Goal: Task Accomplishment & Management: Use online tool/utility

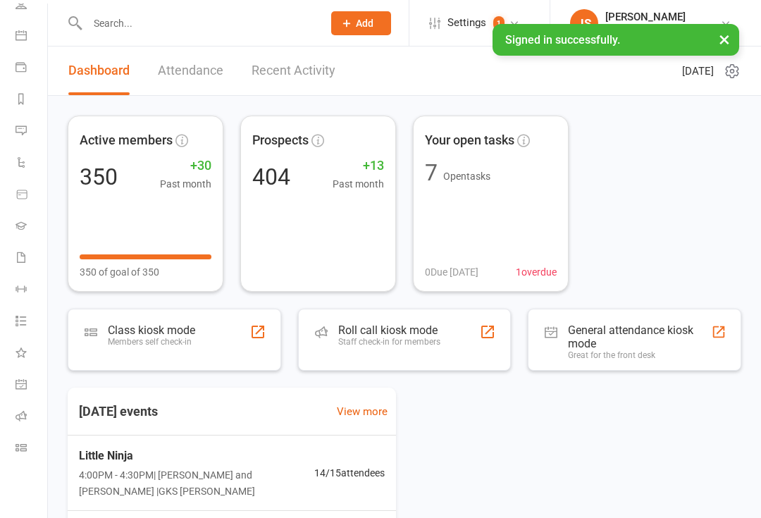
scroll to position [114, 1]
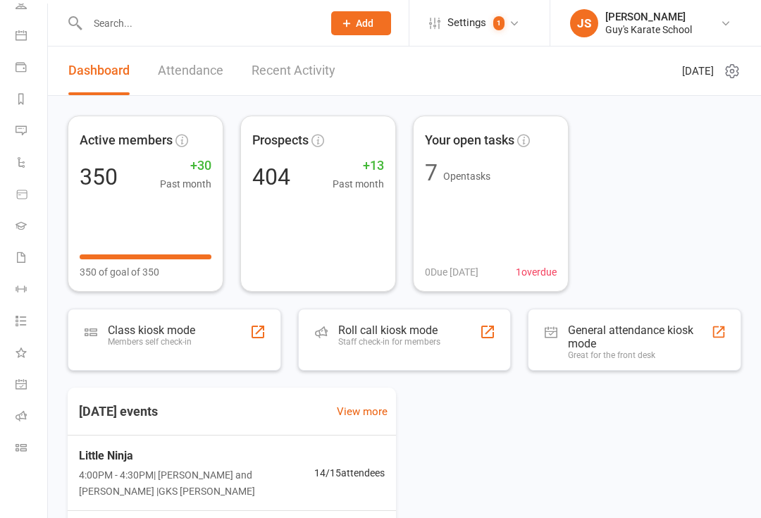
click at [18, 447] on icon at bounding box center [20, 447] width 11 height 11
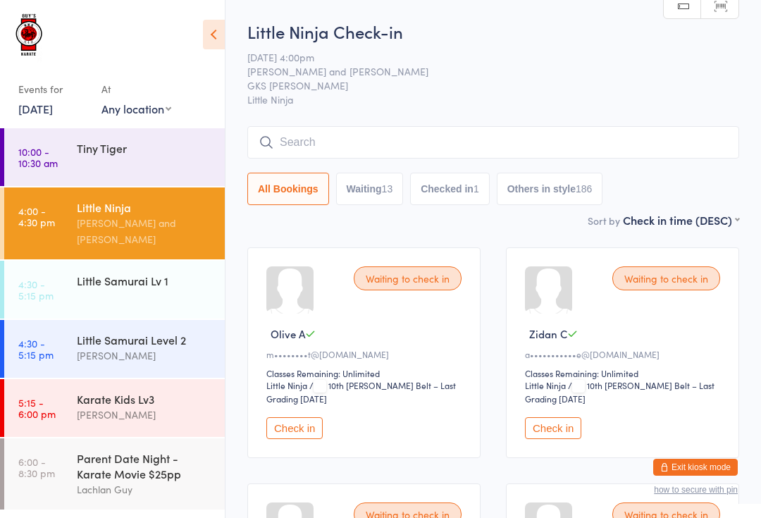
click at [319, 142] on input "search" at bounding box center [493, 142] width 492 height 32
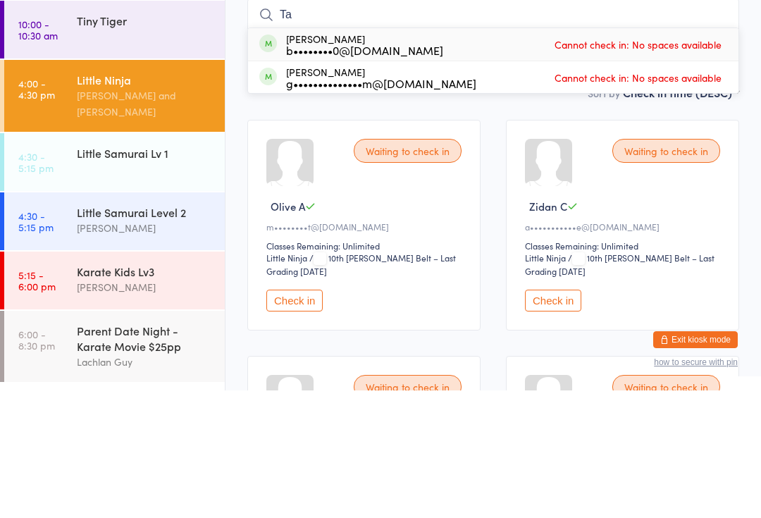
type input "T"
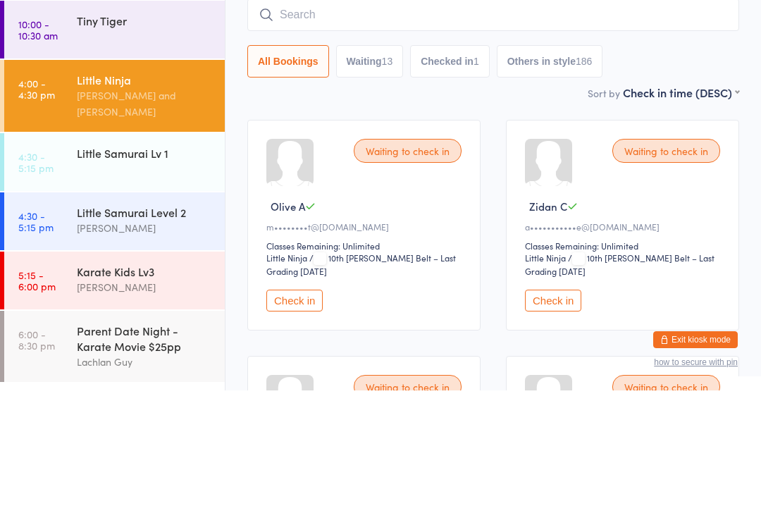
click at [173, 332] on div "Little Samurai Level 2" at bounding box center [145, 339] width 136 height 15
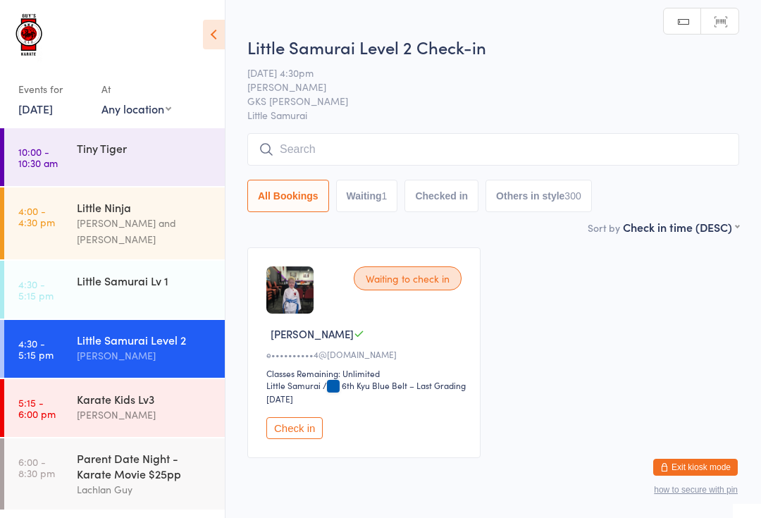
click at [366, 143] on input "search" at bounding box center [493, 149] width 492 height 32
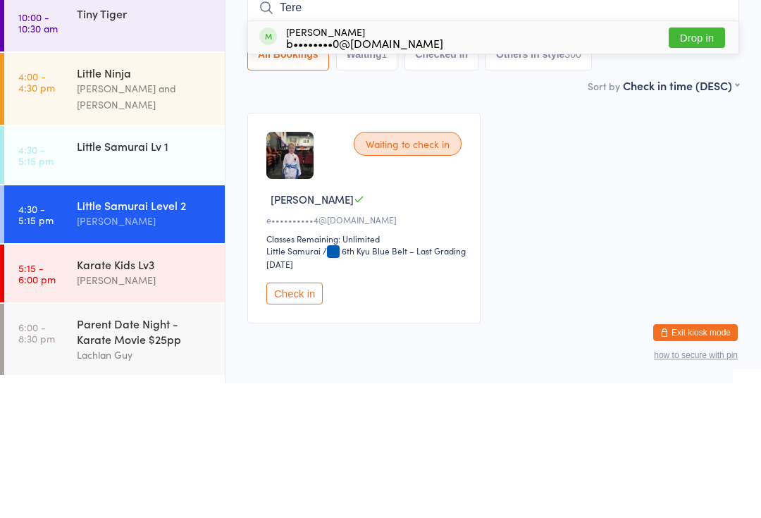
type input "Tere"
click at [695, 162] on button "Drop in" at bounding box center [696, 172] width 56 height 20
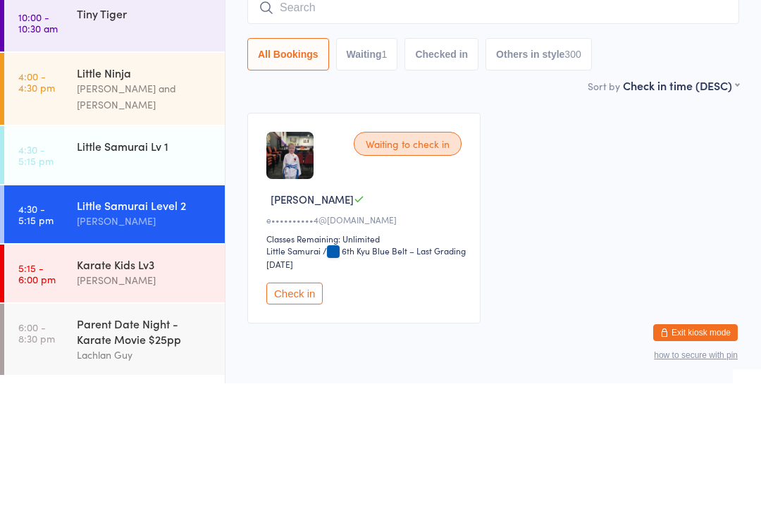
scroll to position [56, 0]
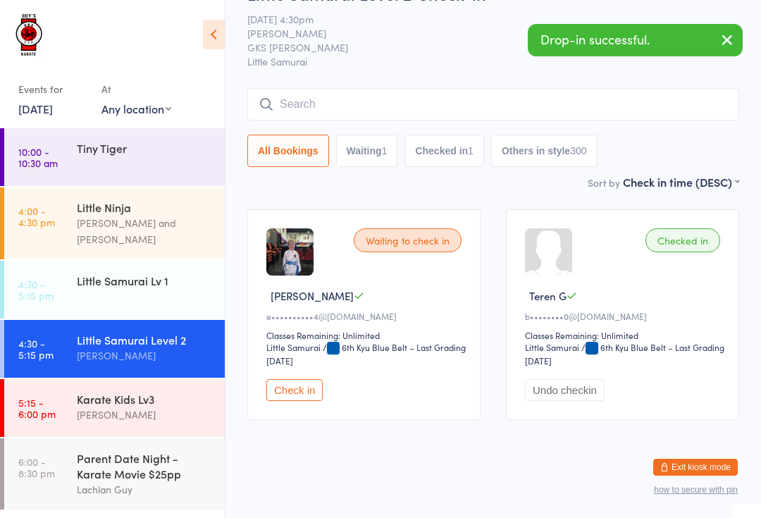
click at [177, 227] on div "Lindsay Guy and Lachlan Guy" at bounding box center [145, 231] width 136 height 32
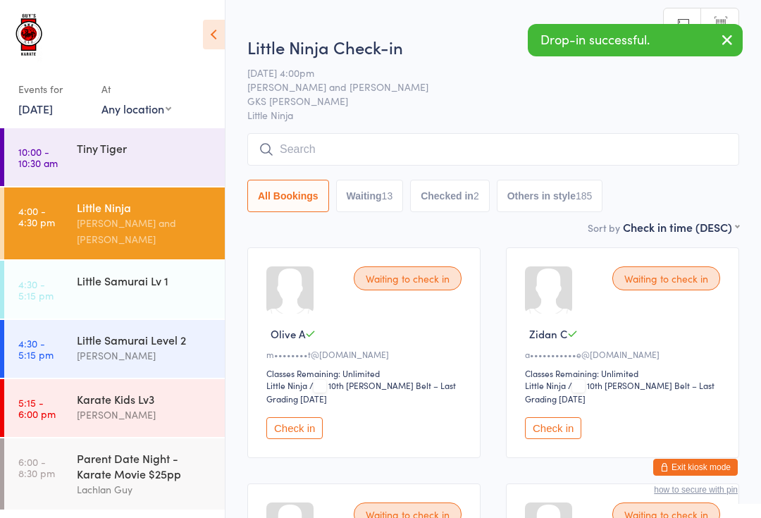
click at [334, 148] on input "search" at bounding box center [493, 149] width 492 height 32
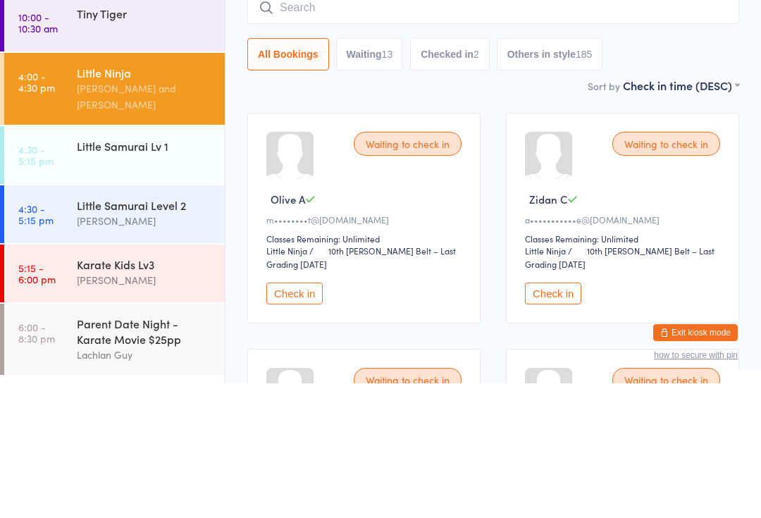
click at [70, 320] on link "4:30 - 5:15 pm Little Samurai Level 2 Lindsay Guy" at bounding box center [114, 349] width 220 height 58
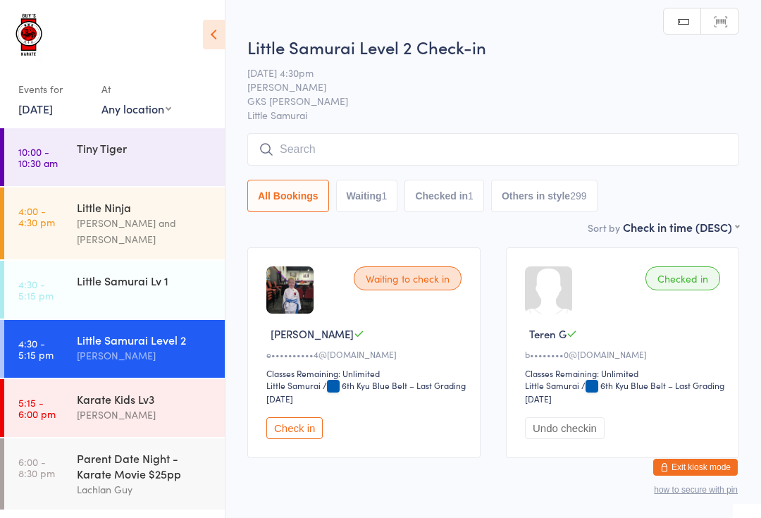
click at [277, 153] on input "search" at bounding box center [493, 149] width 492 height 32
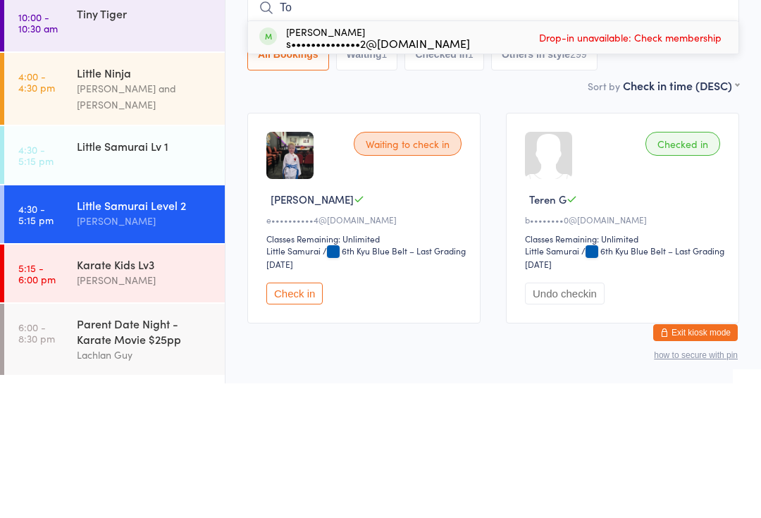
type input "T"
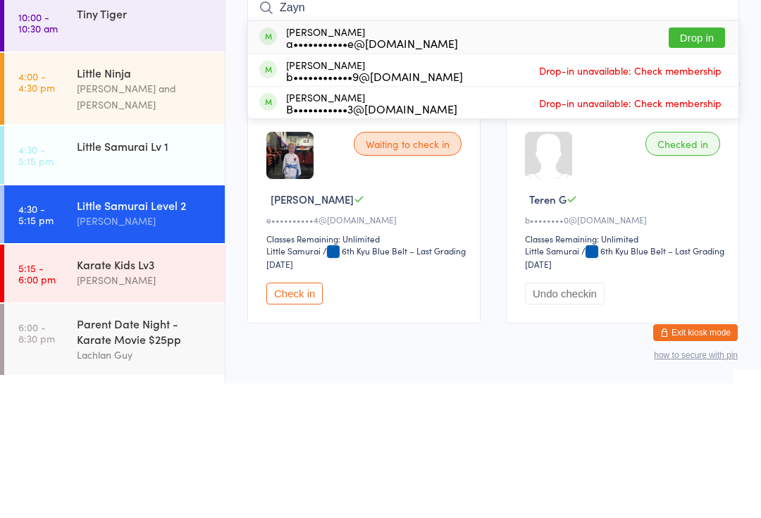
type input "Zayn"
click at [689, 162] on button "Drop in" at bounding box center [696, 172] width 56 height 20
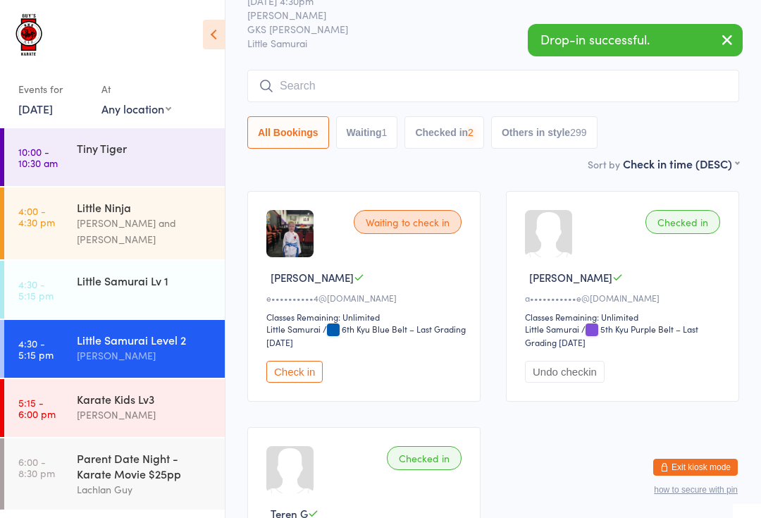
click at [81, 171] on link "10:00 - 10:30 am Tiny Tiger" at bounding box center [114, 157] width 220 height 58
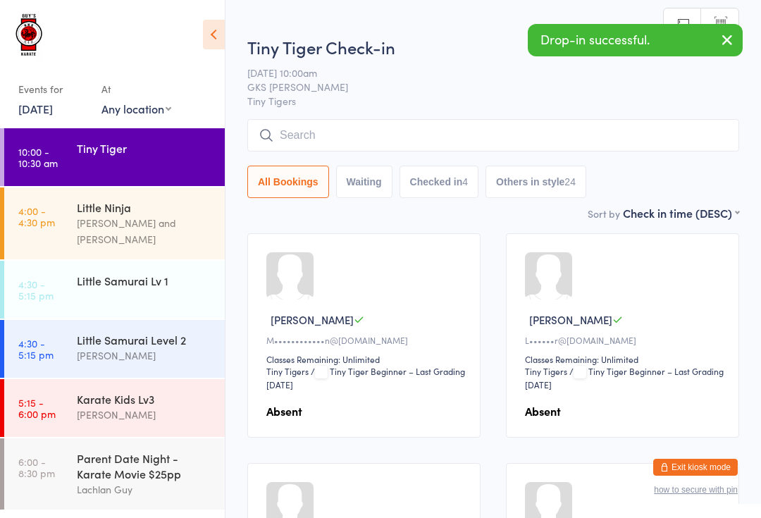
click at [81, 234] on div "Little Ninja Lindsay Guy and Lachlan Guy" at bounding box center [151, 223] width 148 height 72
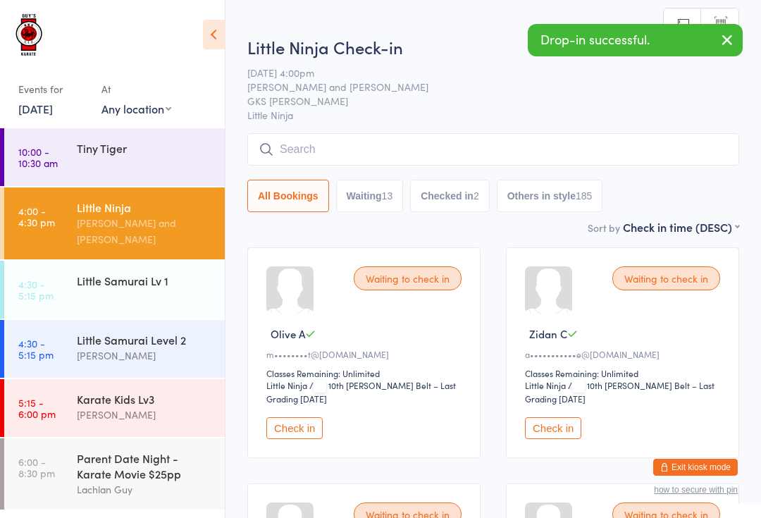
click at [270, 158] on input "search" at bounding box center [493, 149] width 492 height 32
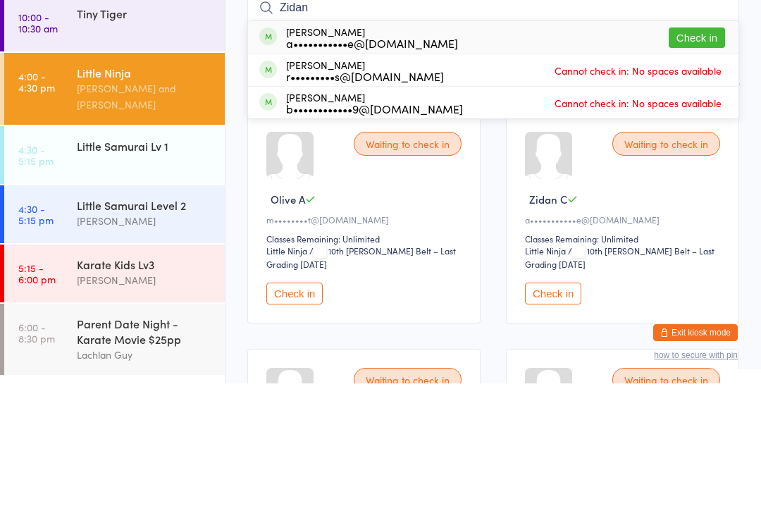
type input "Zidan"
click at [685, 162] on button "Check in" at bounding box center [696, 172] width 56 height 20
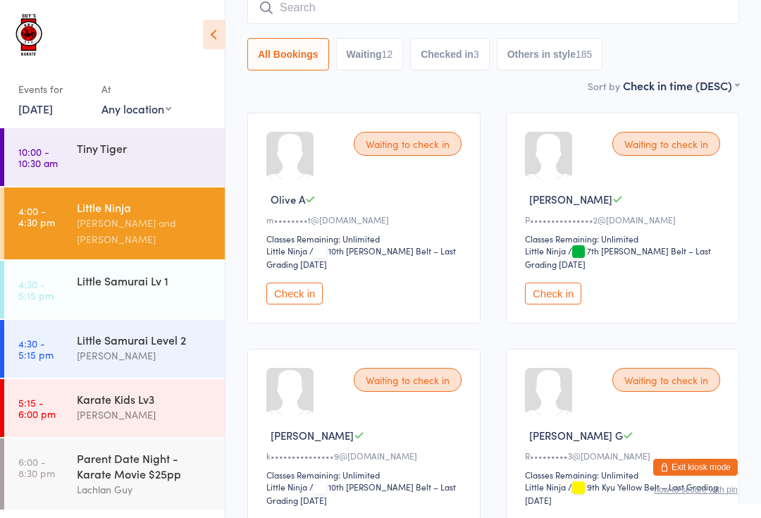
click at [278, 11] on input "search" at bounding box center [493, 8] width 492 height 32
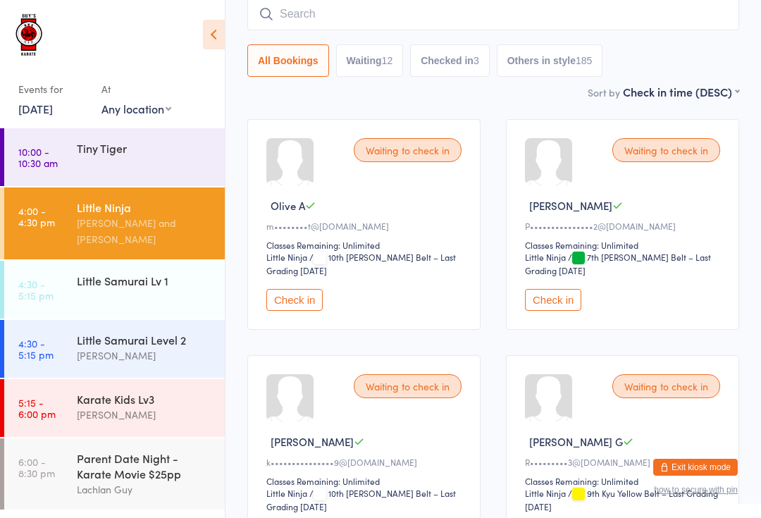
scroll to position [127, 0]
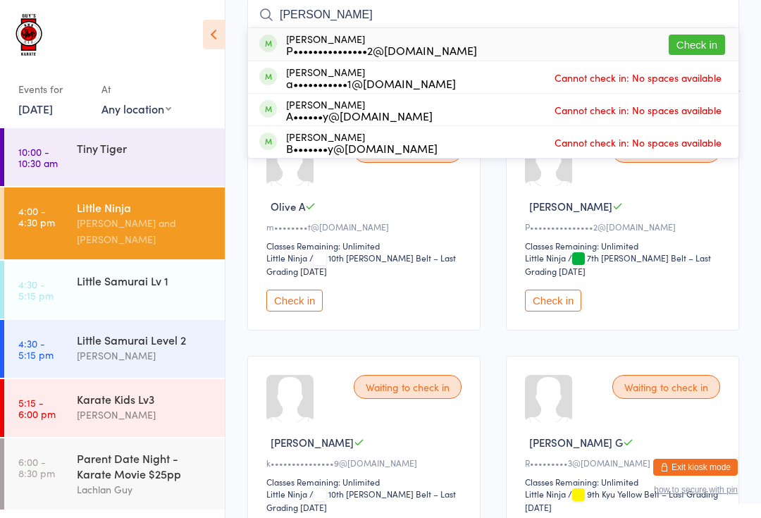
type input "Kalyn"
click at [683, 48] on button "Check in" at bounding box center [696, 45] width 56 height 20
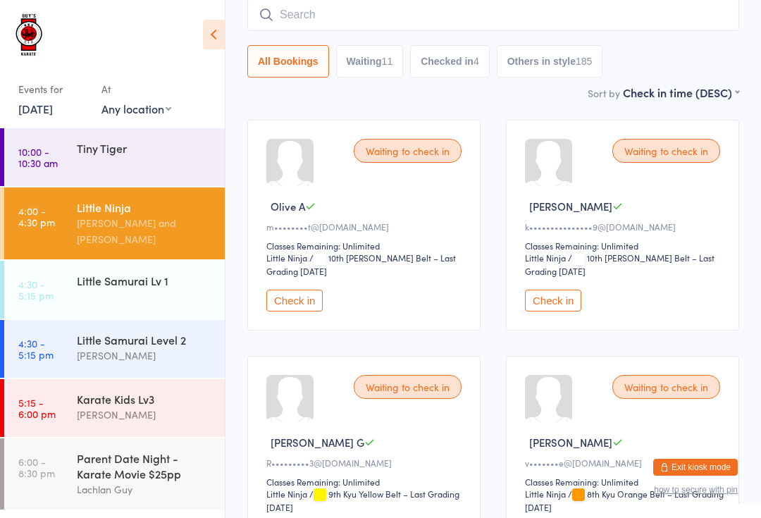
click at [344, 4] on input "search" at bounding box center [493, 15] width 492 height 32
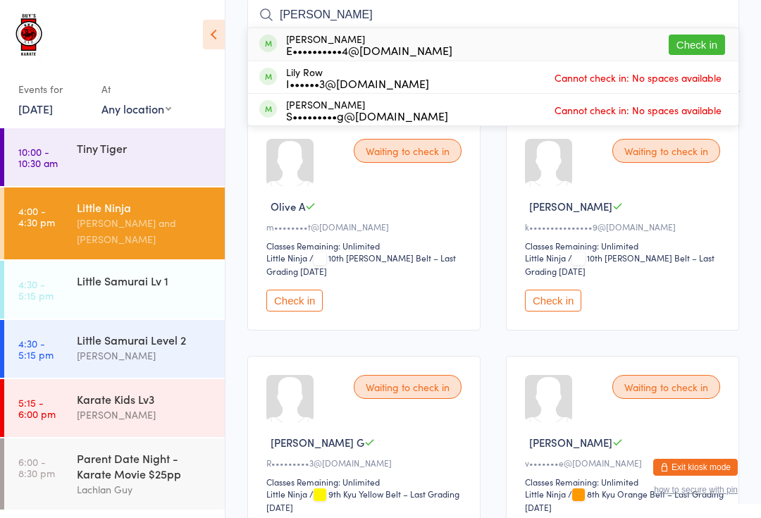
type input "Liam"
click at [682, 48] on button "Check in" at bounding box center [696, 45] width 56 height 20
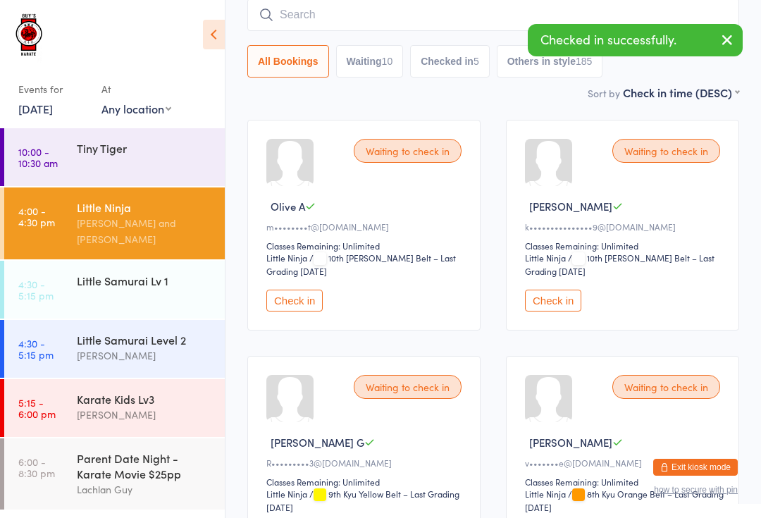
click at [123, 332] on div "Little Samurai Level 2" at bounding box center [145, 339] width 136 height 15
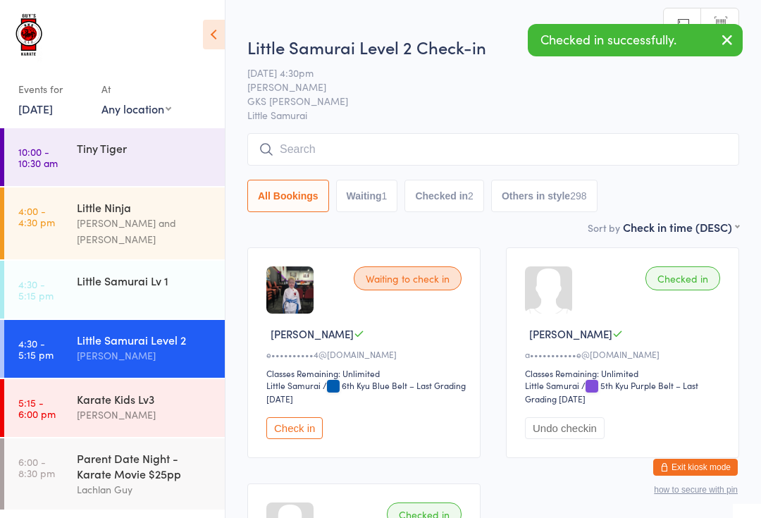
click at [313, 439] on button "Check in" at bounding box center [294, 428] width 56 height 22
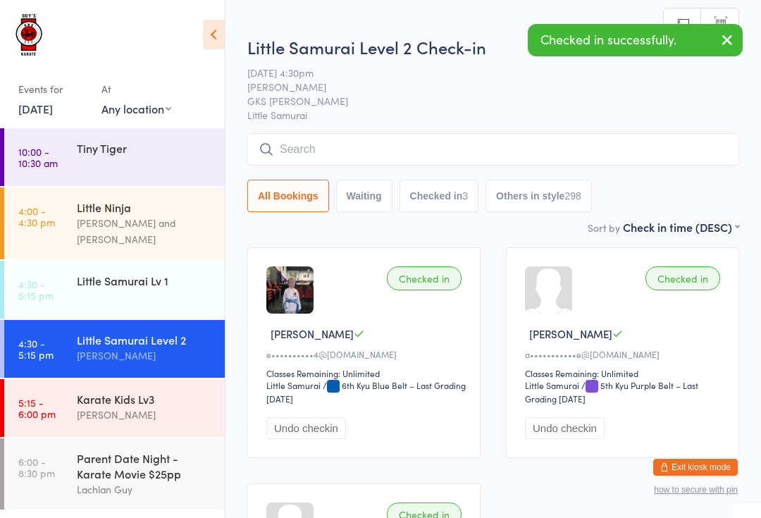
click at [134, 224] on div "Lindsay Guy and Lachlan Guy" at bounding box center [145, 231] width 136 height 32
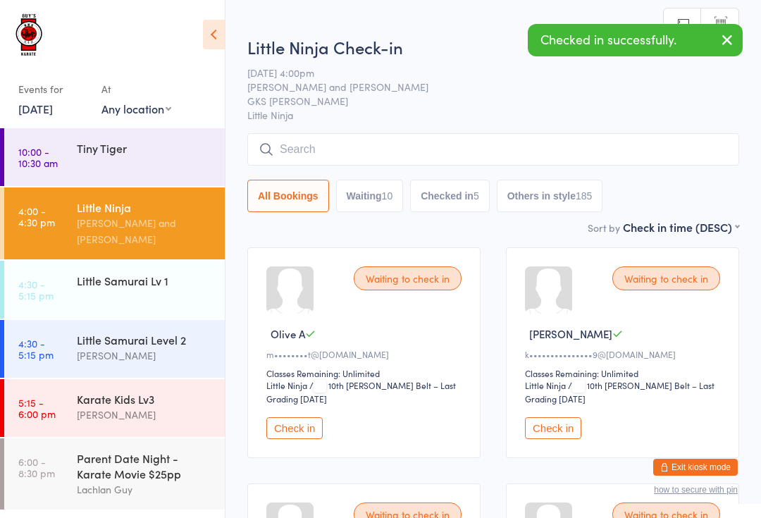
click at [438, 146] on input "search" at bounding box center [493, 149] width 492 height 32
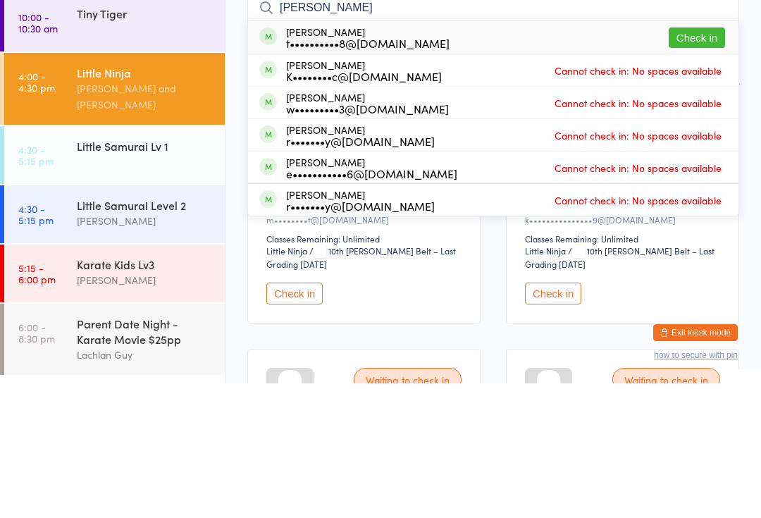
type input "Eli"
click at [706, 162] on button "Check in" at bounding box center [696, 172] width 56 height 20
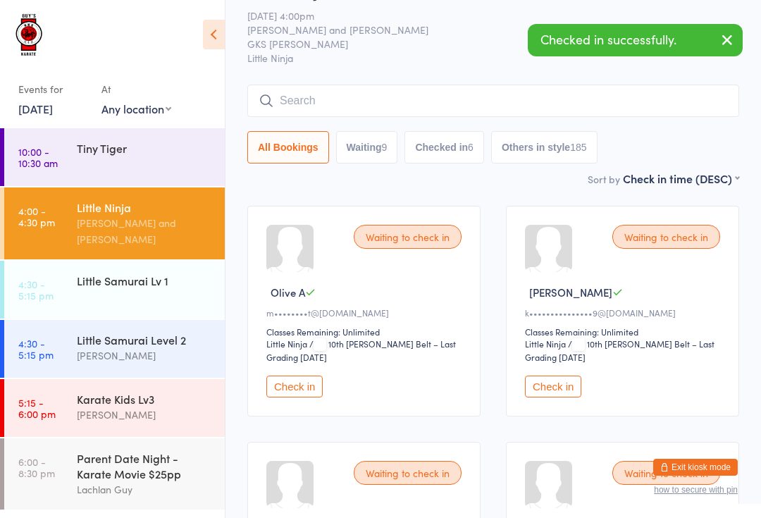
scroll to position [28, 0]
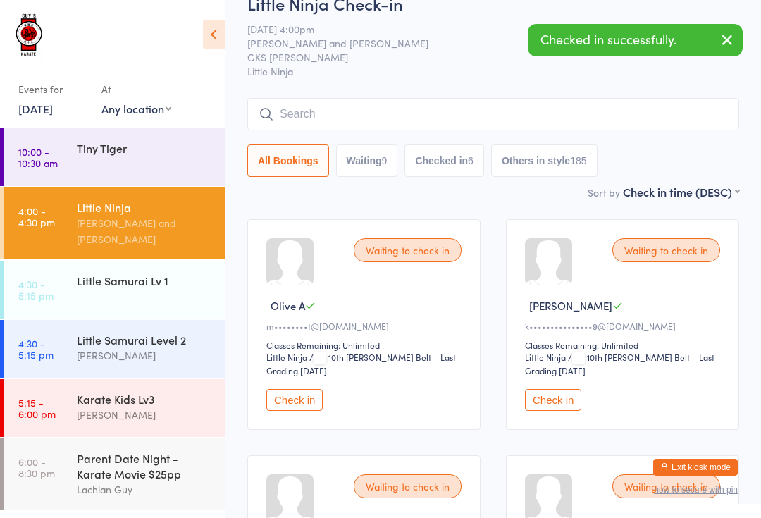
click at [379, 108] on input "search" at bounding box center [493, 114] width 492 height 32
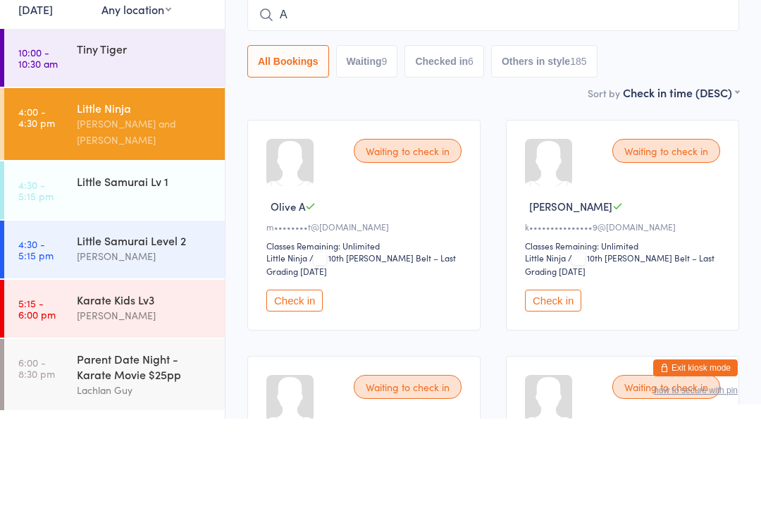
type input "Ai"
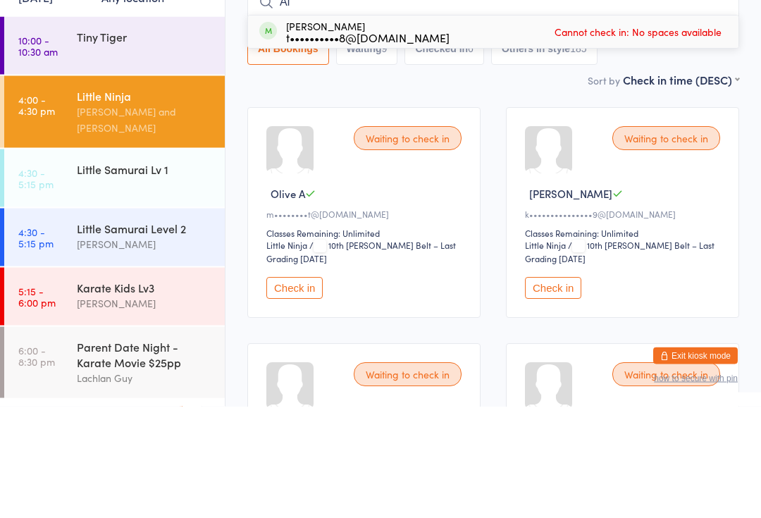
click at [142, 332] on div "Little Samurai Level 2" at bounding box center [145, 339] width 136 height 15
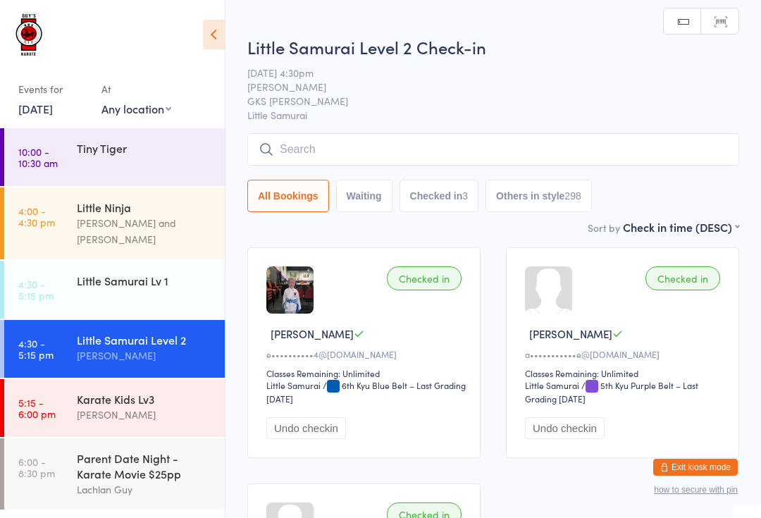
click at [370, 159] on input "search" at bounding box center [493, 149] width 492 height 32
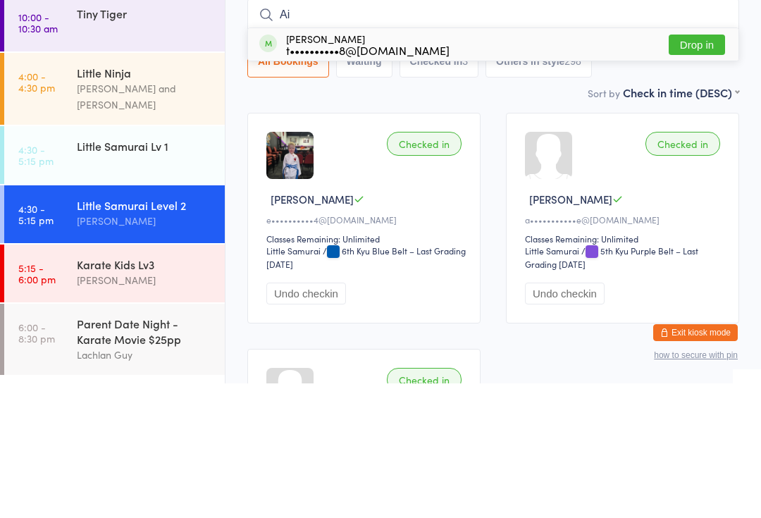
type input "Ai"
click at [692, 169] on button "Drop in" at bounding box center [696, 179] width 56 height 20
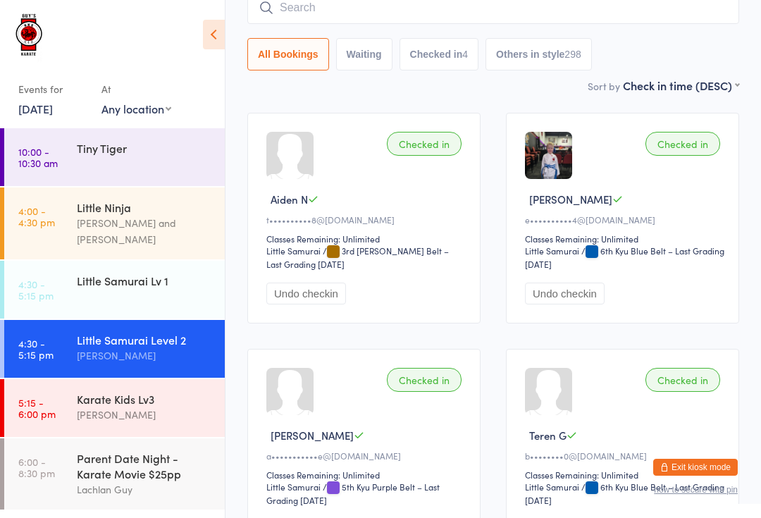
click at [344, 19] on input "search" at bounding box center [493, 8] width 492 height 32
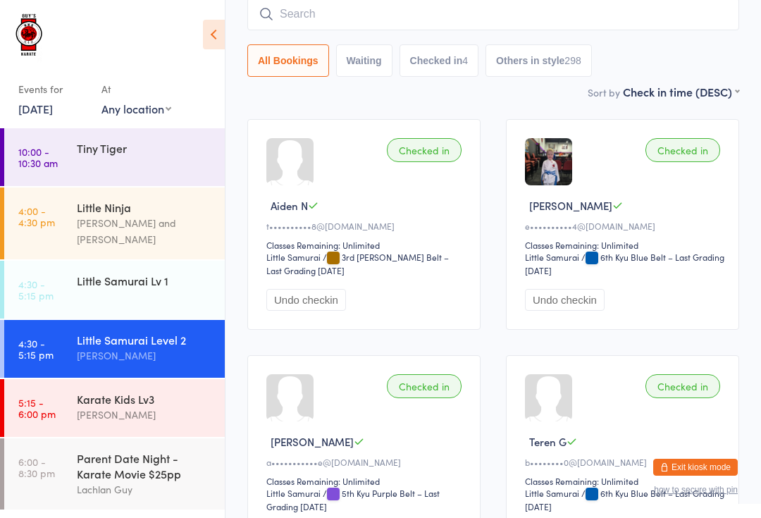
scroll to position [127, 0]
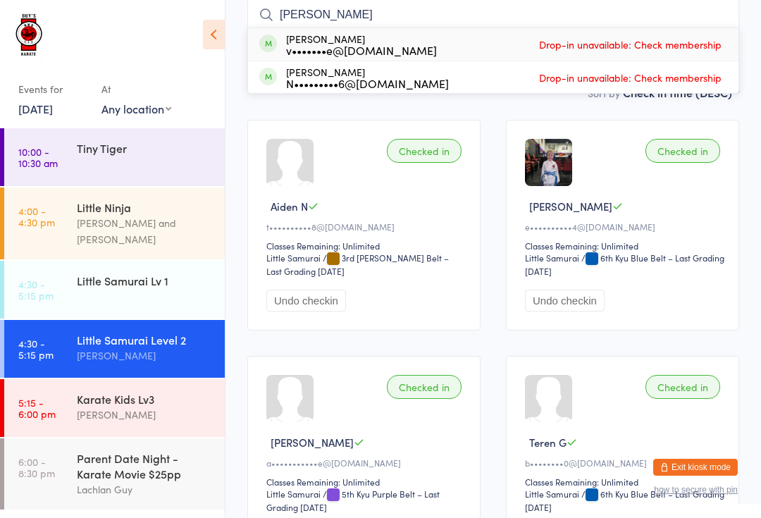
type input "David"
click at [341, 39] on div "David Marr v•••••••e@hotmail.com" at bounding box center [361, 44] width 151 height 23
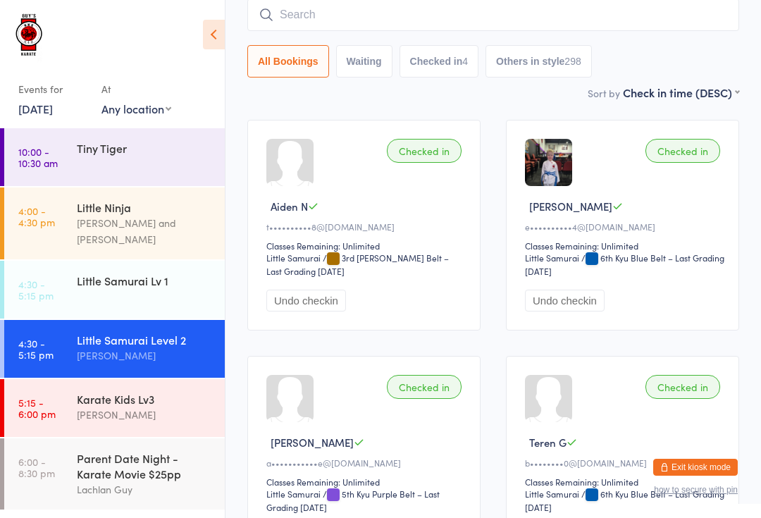
click at [120, 203] on div "Little Ninja" at bounding box center [145, 206] width 136 height 15
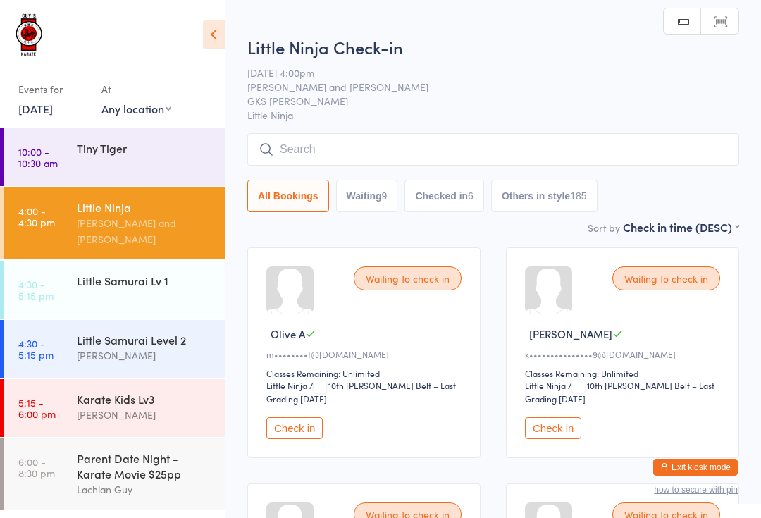
click at [315, 145] on input "search" at bounding box center [493, 149] width 492 height 32
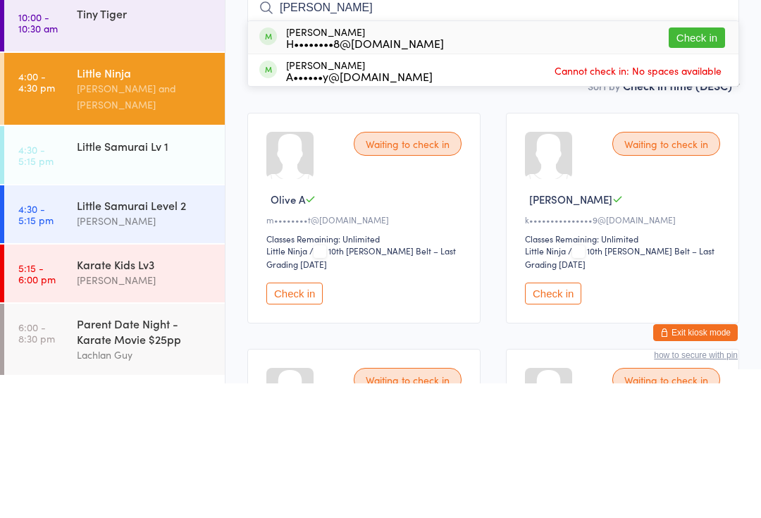
type input "Elain"
click at [348, 161] on div "Elaina Parana H••••••••8@outlook.com" at bounding box center [365, 172] width 158 height 23
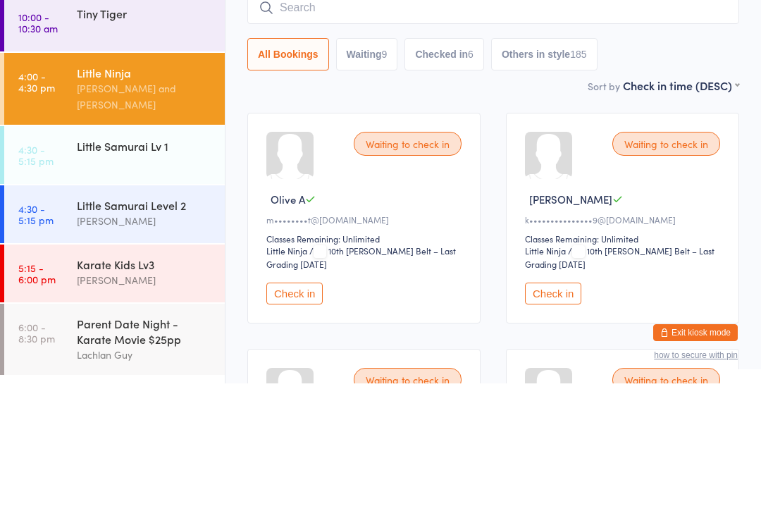
scroll to position [135, 0]
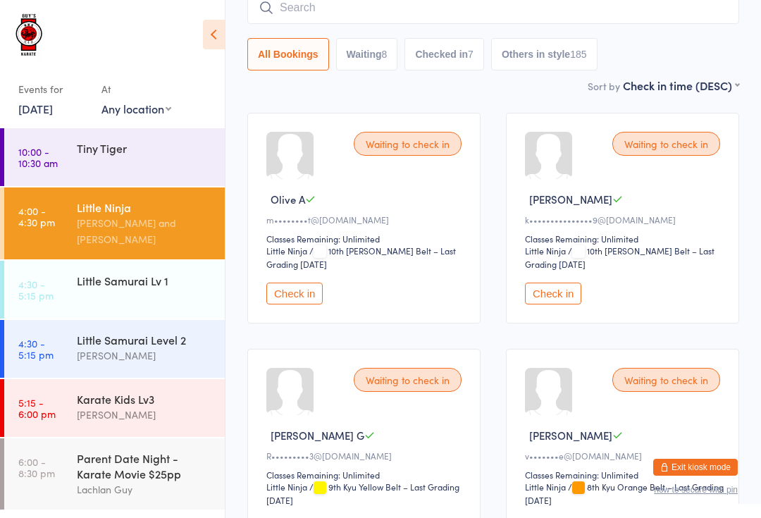
click at [338, 11] on input "search" at bounding box center [493, 8] width 492 height 32
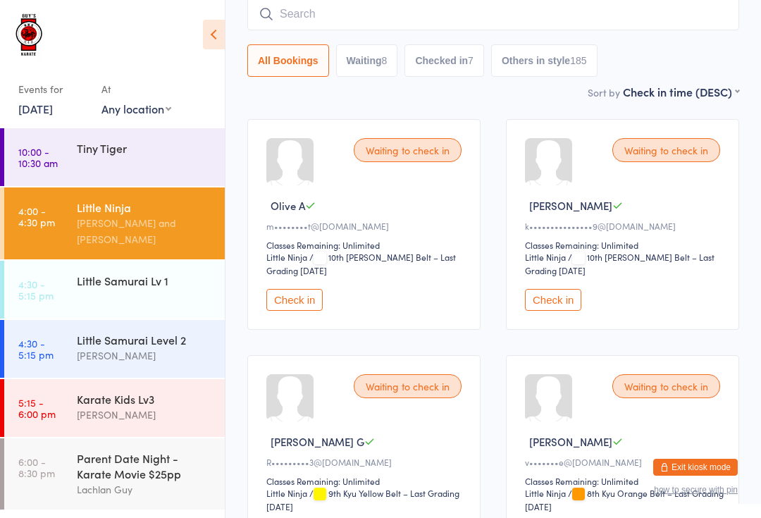
scroll to position [127, 0]
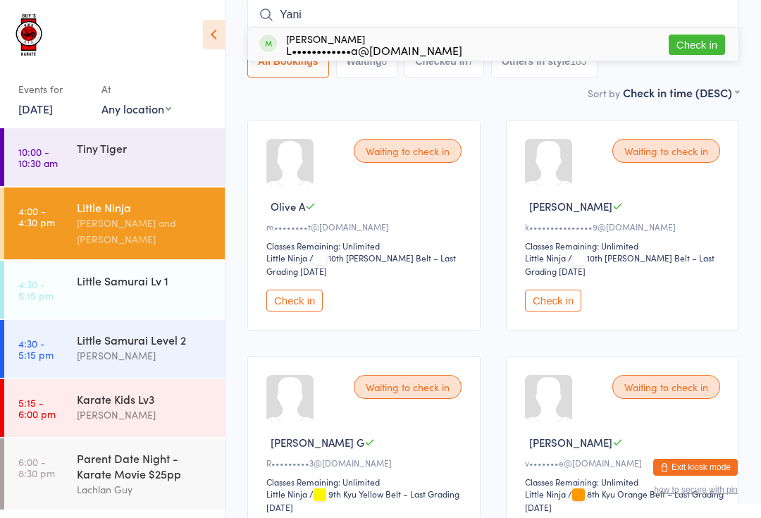
type input "Yani"
click at [351, 42] on div "Yanika Singh L••••••••••••a@gmail.com" at bounding box center [374, 44] width 176 height 23
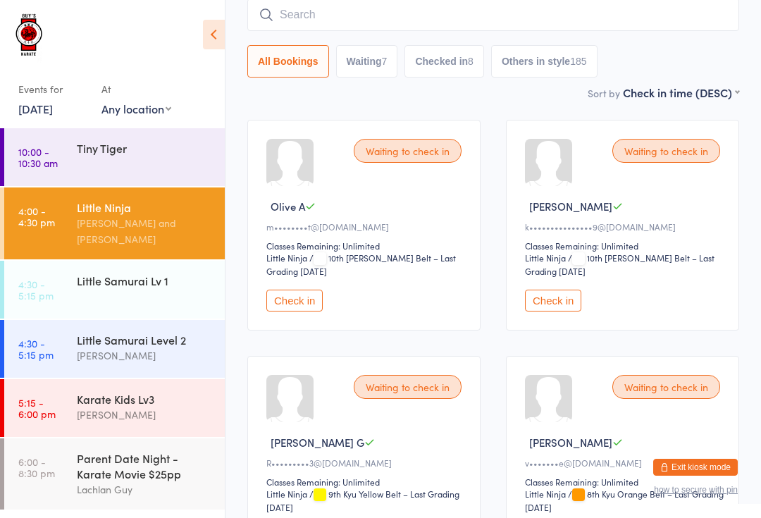
click at [49, 397] on time "5:15 - 6:00 pm" at bounding box center [36, 408] width 37 height 23
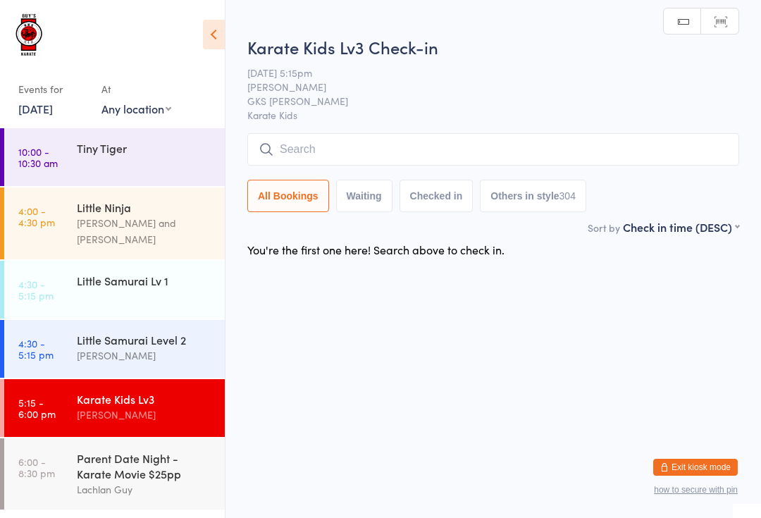
click at [467, 149] on input "search" at bounding box center [493, 149] width 492 height 32
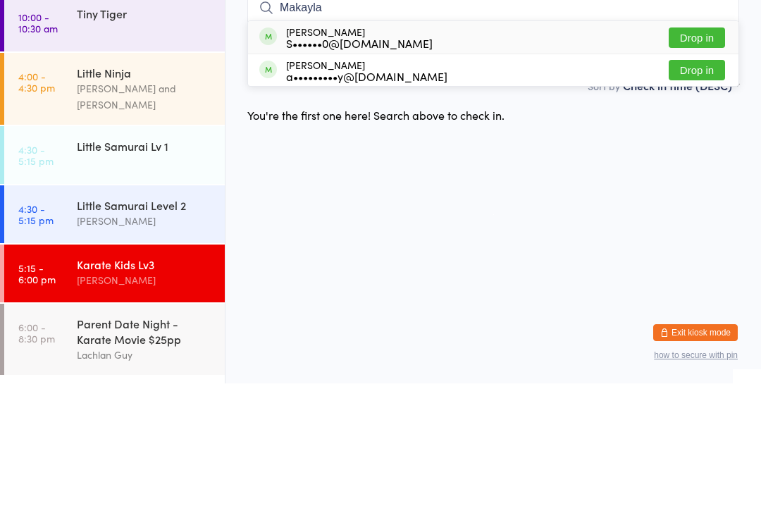
type input "Makayla"
click at [706, 162] on button "Drop in" at bounding box center [696, 172] width 56 height 20
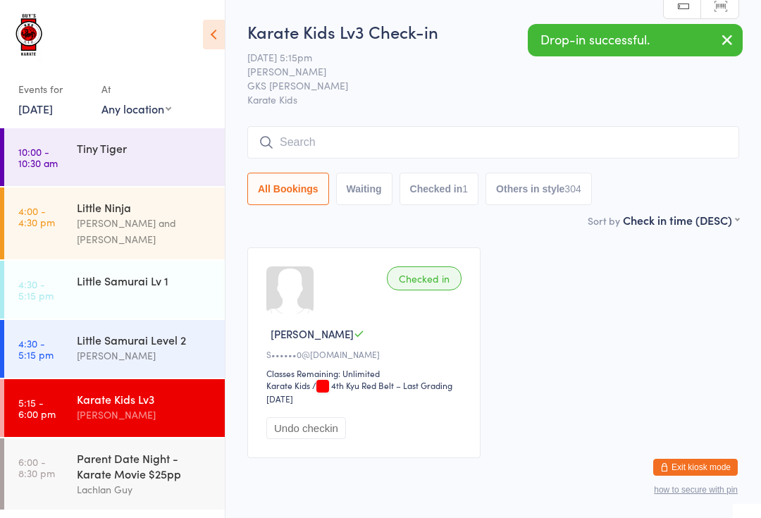
click at [57, 218] on link "4:00 - 4:30 pm Little Ninja Lindsay Guy and Lachlan Guy" at bounding box center [114, 223] width 220 height 72
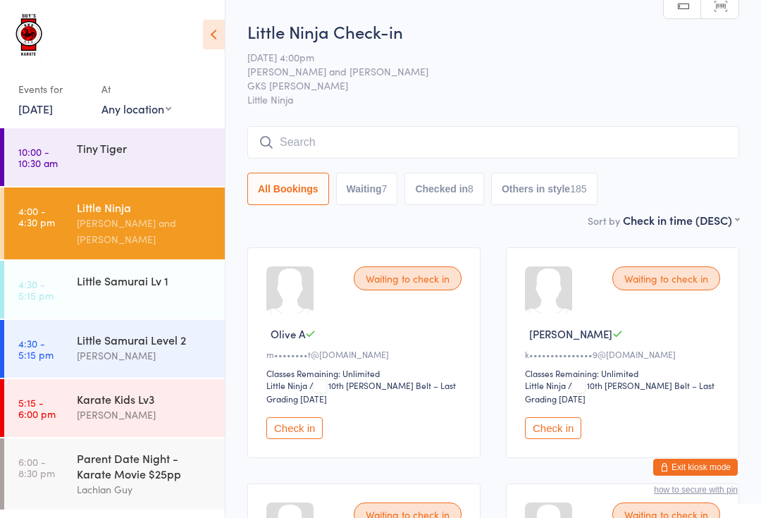
click at [155, 276] on div "Little Samurai Lv 1" at bounding box center [151, 280] width 148 height 39
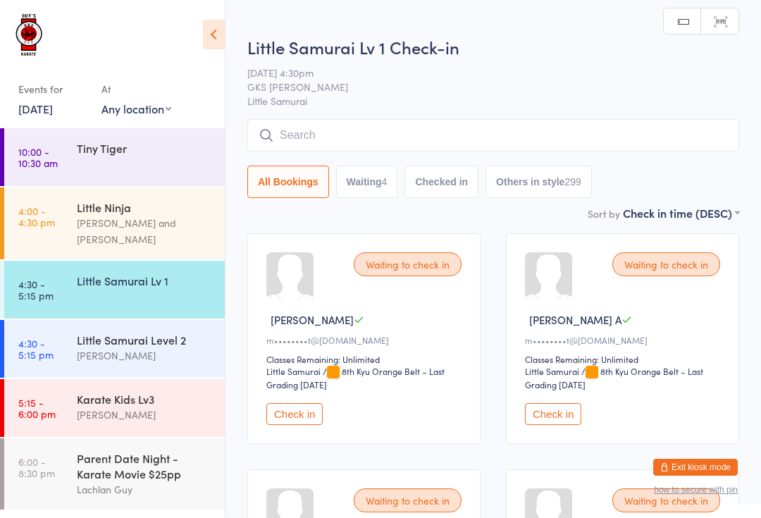
click at [341, 144] on input "search" at bounding box center [493, 135] width 492 height 32
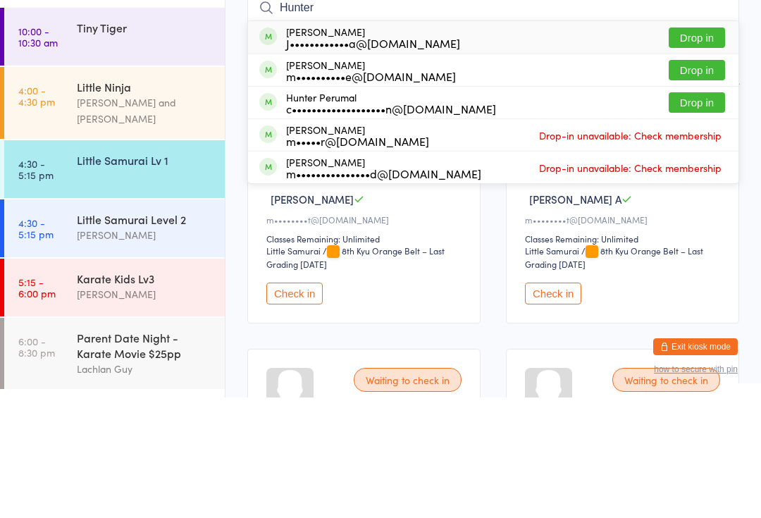
type input "Hunter"
click at [696, 213] on button "Drop in" at bounding box center [696, 223] width 56 height 20
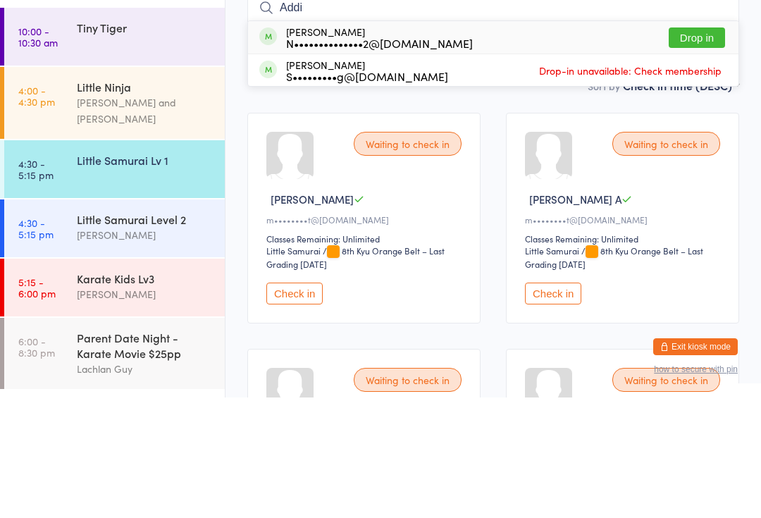
type input "Addi"
click at [706, 148] on button "Drop in" at bounding box center [696, 158] width 56 height 20
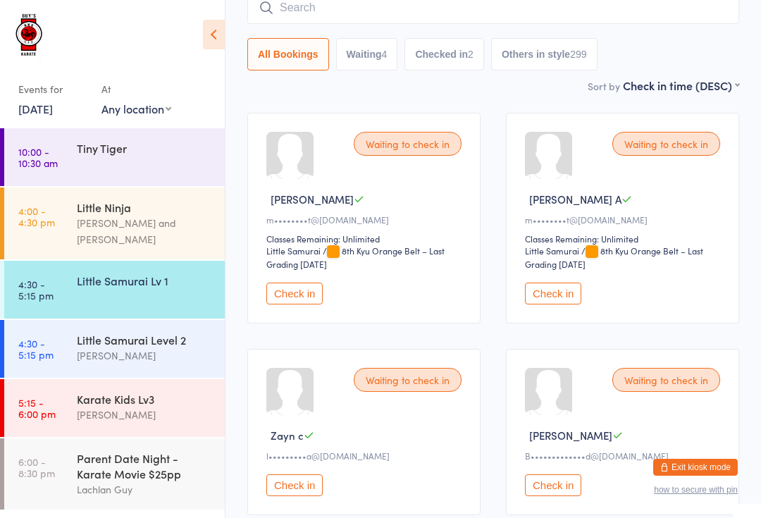
click at [174, 215] on div "Little Ninja" at bounding box center [145, 206] width 136 height 15
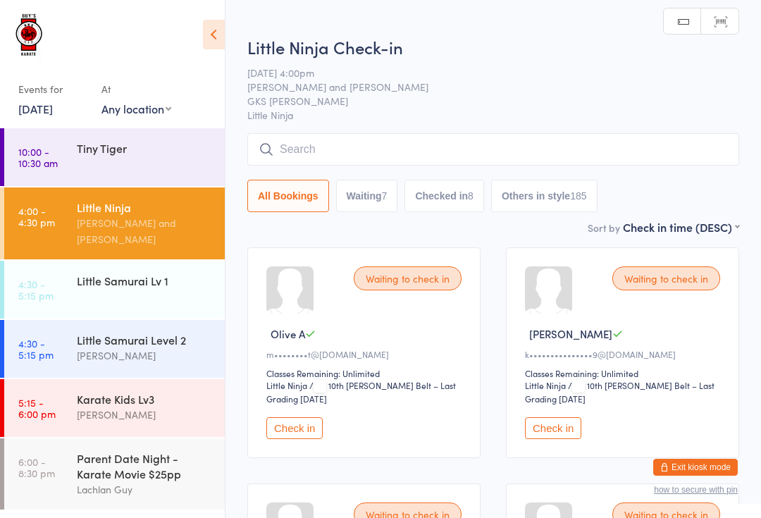
click at [493, 146] on input "search" at bounding box center [493, 149] width 492 height 32
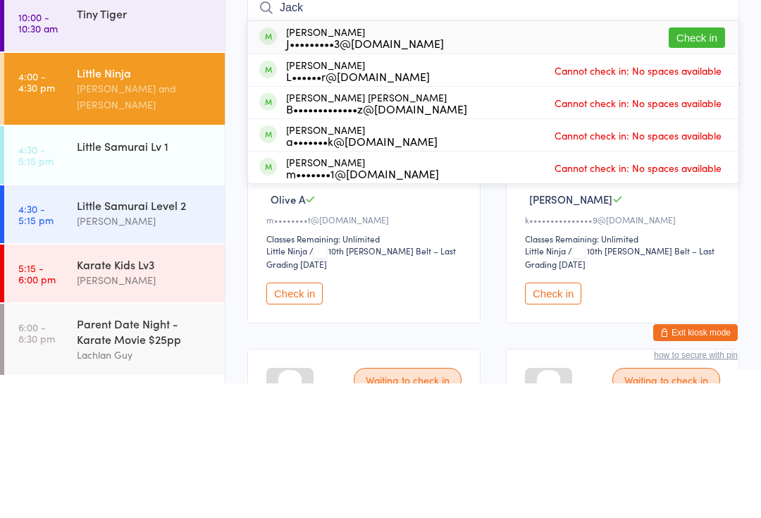
type input "Jack"
click at [696, 162] on button "Check in" at bounding box center [696, 172] width 56 height 20
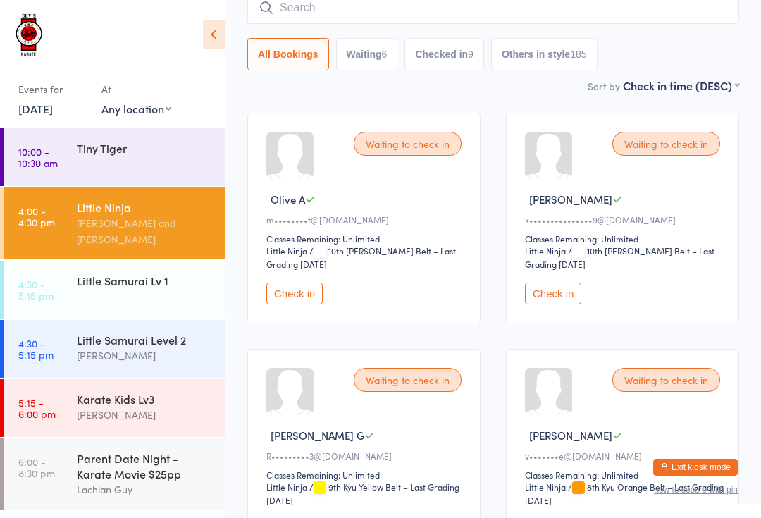
scroll to position [134, 0]
click at [130, 277] on div "Little Samurai Lv 1" at bounding box center [151, 280] width 148 height 39
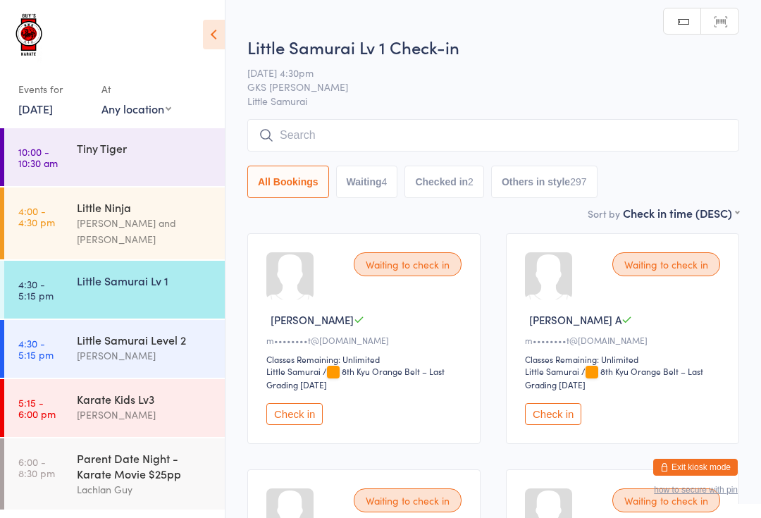
click at [389, 144] on input "search" at bounding box center [493, 135] width 492 height 32
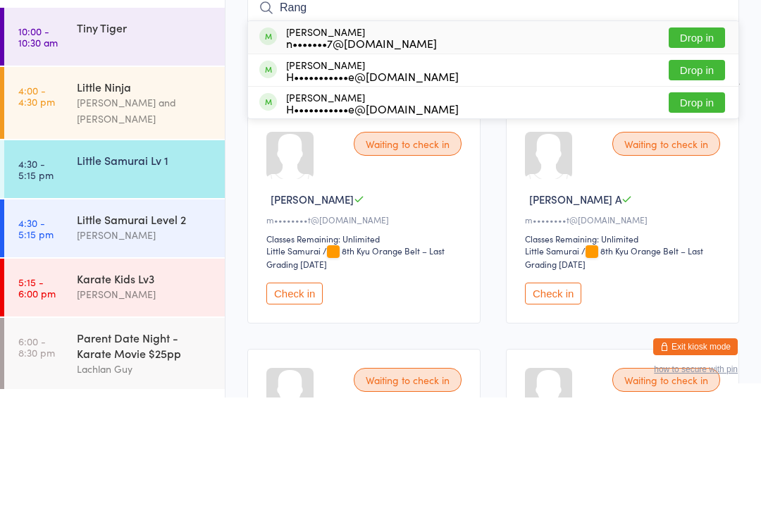
type input "Rang"
click at [702, 148] on button "Drop in" at bounding box center [696, 158] width 56 height 20
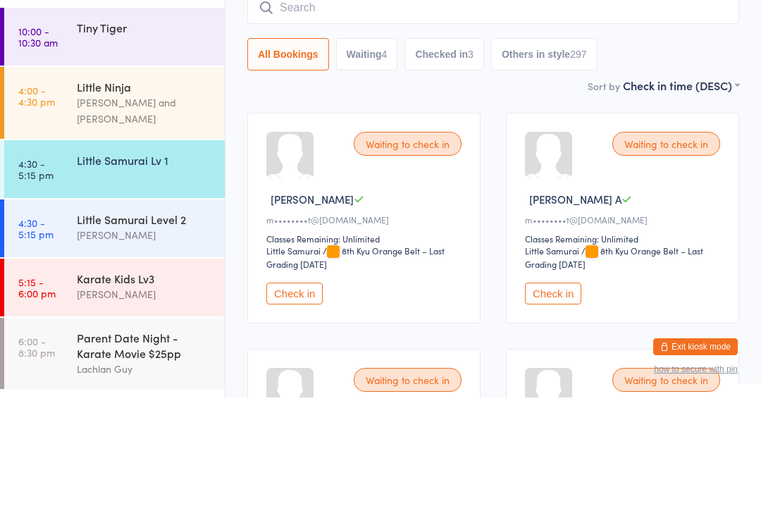
click at [26, 278] on time "4:30 - 5:15 pm" at bounding box center [35, 289] width 35 height 23
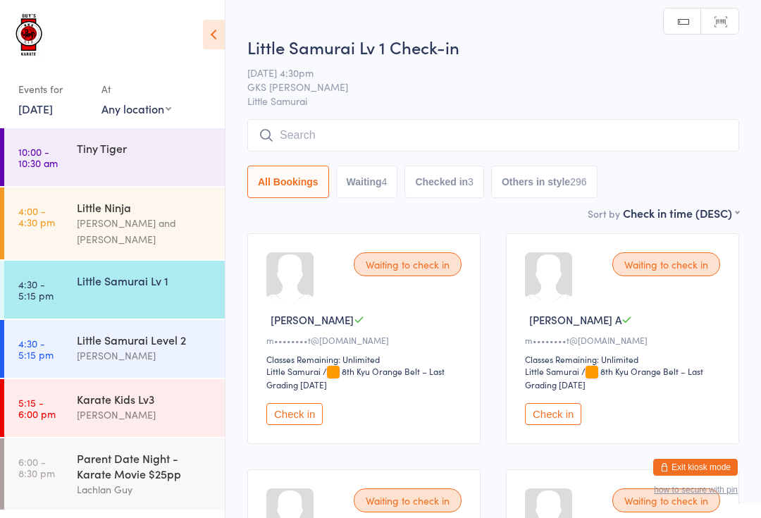
click at [320, 122] on input "search" at bounding box center [493, 135] width 492 height 32
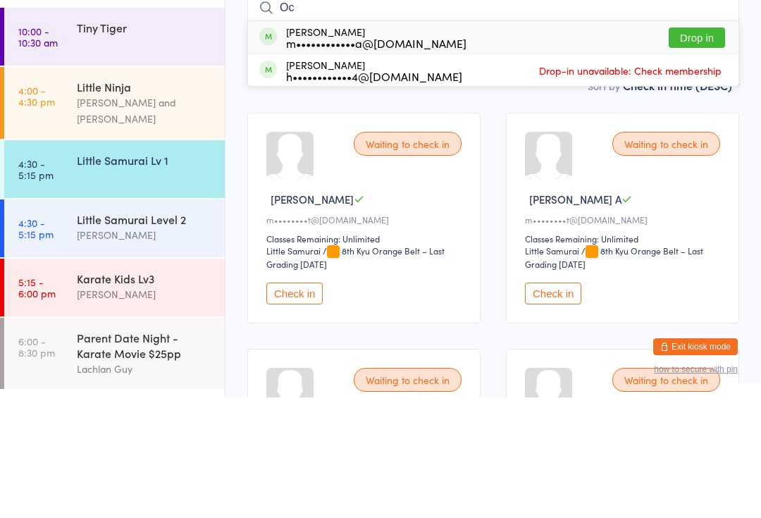
type input "Oc"
click at [724, 148] on button "Drop in" at bounding box center [696, 158] width 56 height 20
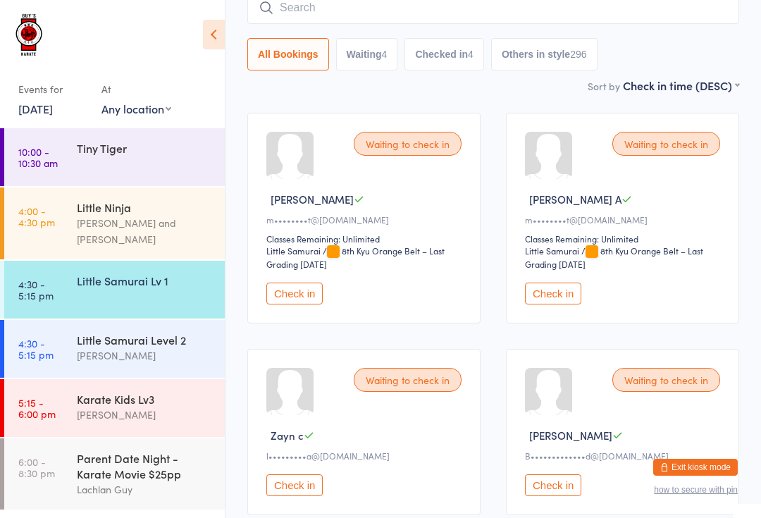
click at [104, 351] on div "Little Samurai Level 2 Lindsay Guy" at bounding box center [151, 348] width 148 height 56
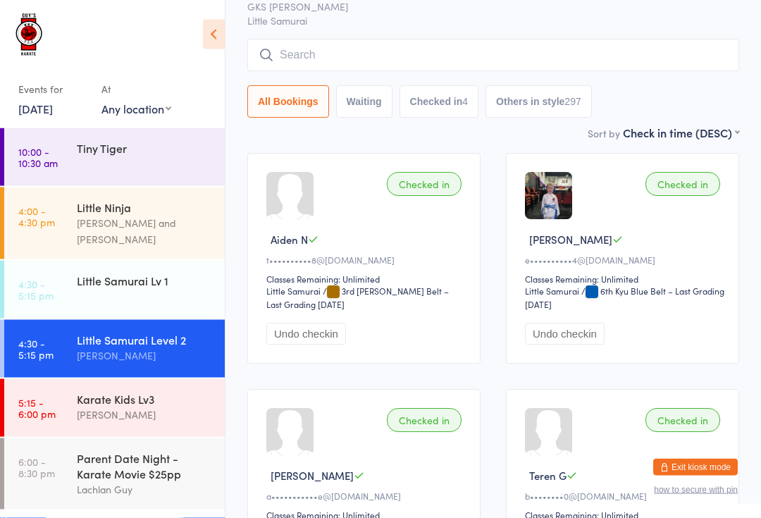
scroll to position [96, 0]
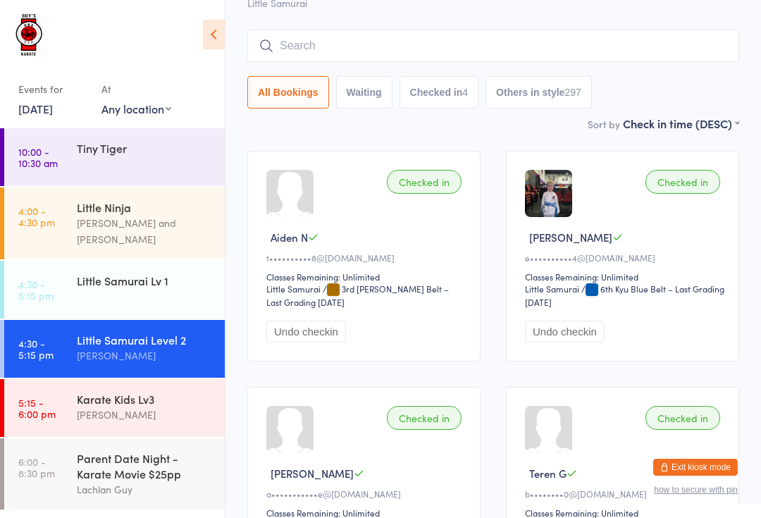
click at [120, 392] on div "Karate Kids Lv3" at bounding box center [145, 398] width 136 height 15
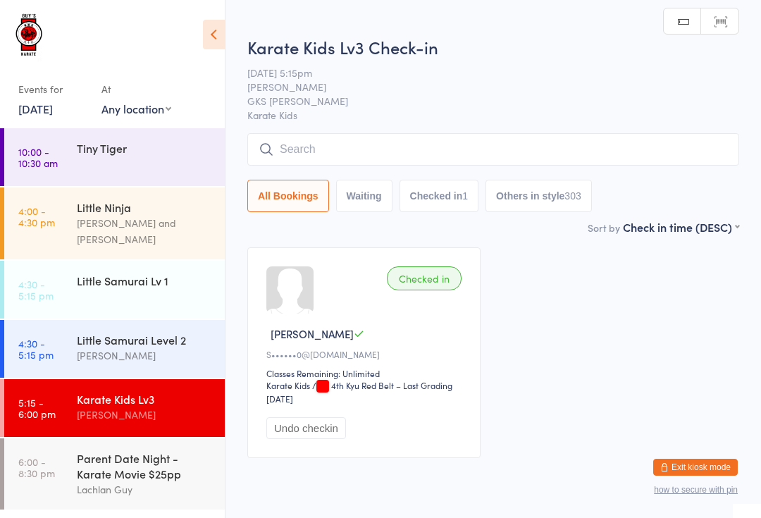
click at [144, 347] on div "Lindsay Guy" at bounding box center [145, 355] width 136 height 16
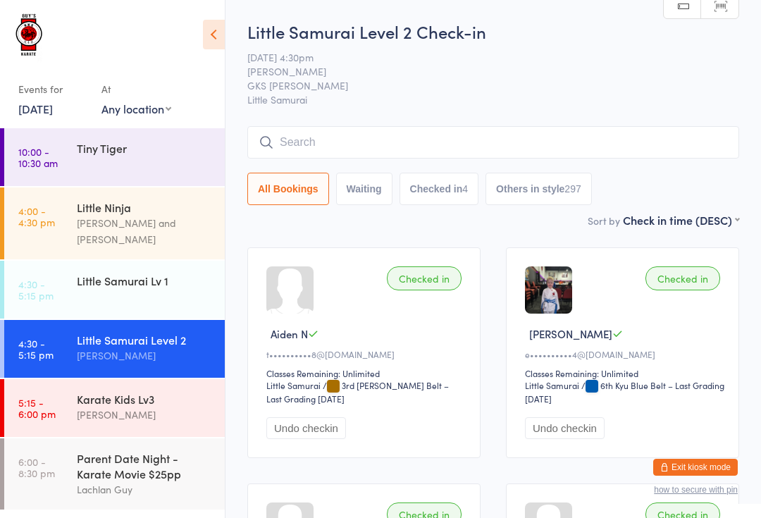
click at [127, 276] on div "Little Samurai Lv 1" at bounding box center [151, 280] width 148 height 39
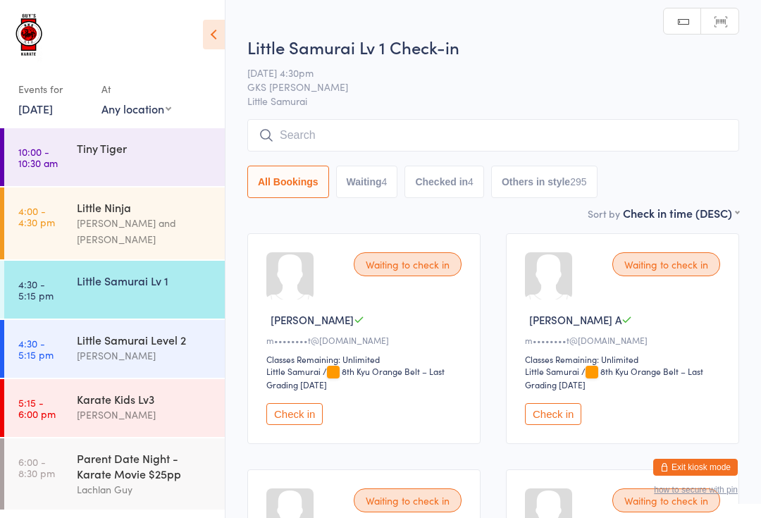
click at [383, 137] on input "search" at bounding box center [493, 135] width 492 height 32
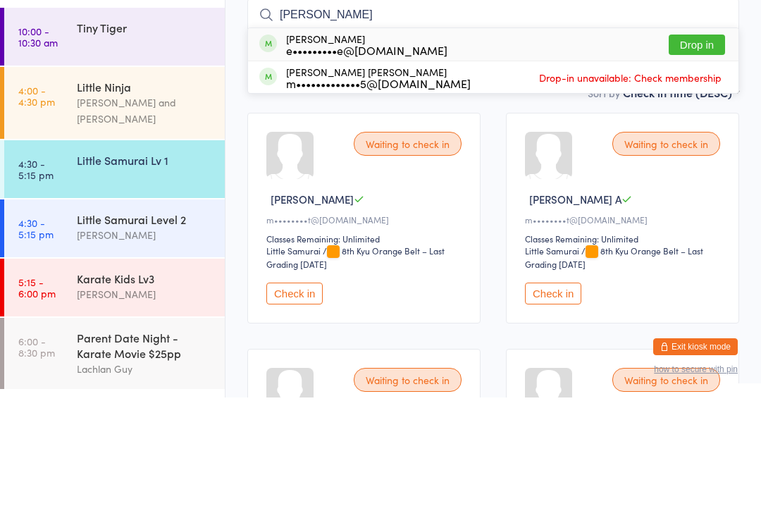
type input "Finn"
click at [709, 155] on button "Drop in" at bounding box center [696, 165] width 56 height 20
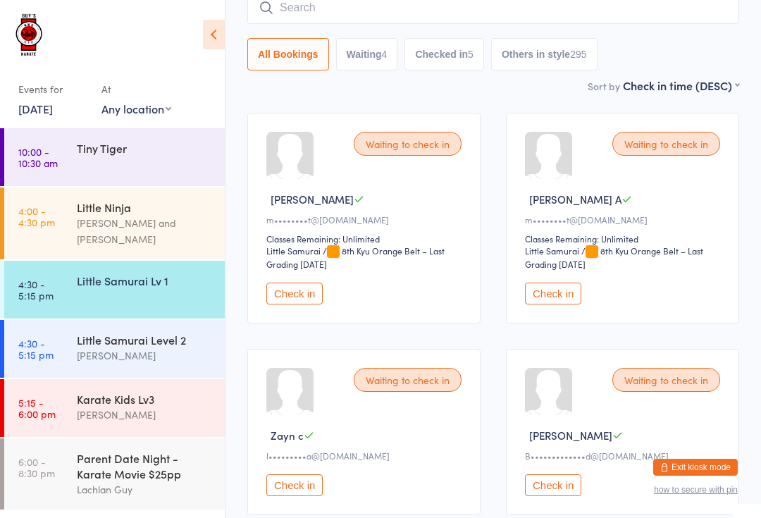
click at [157, 347] on div "Lindsay Guy" at bounding box center [145, 355] width 136 height 16
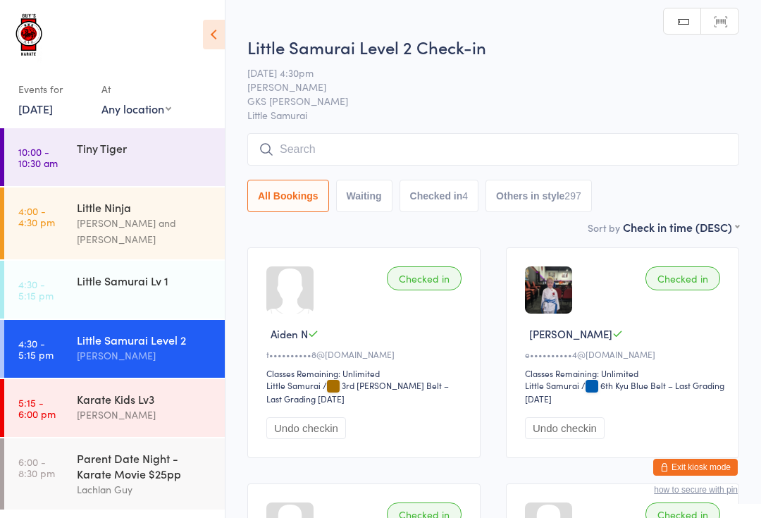
click at [404, 148] on input "search" at bounding box center [493, 149] width 492 height 32
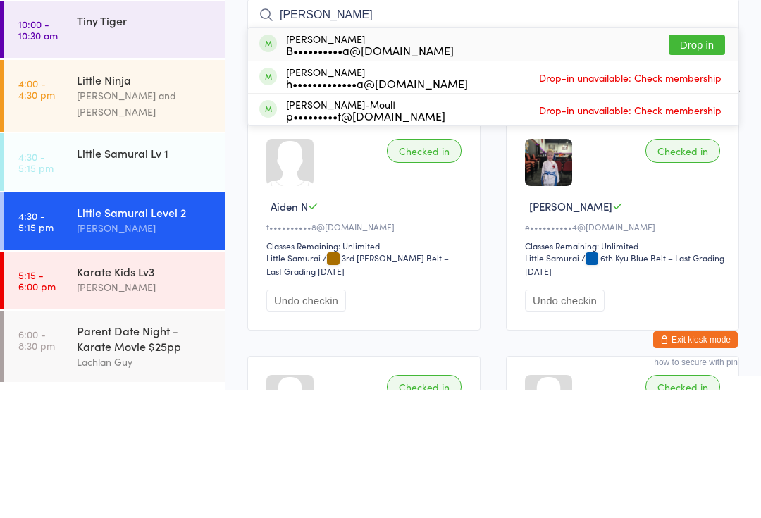
type input "Luca"
click at [451, 156] on div "Luca Verga B••••••••••a@gmail.com Drop in" at bounding box center [493, 172] width 490 height 32
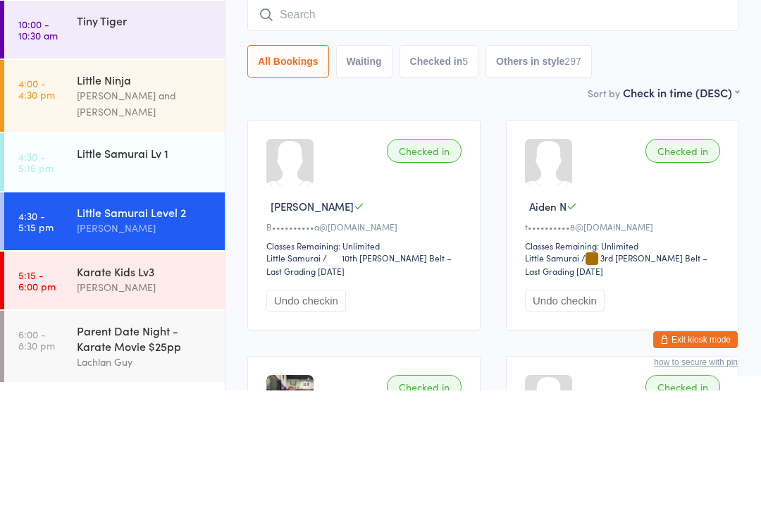
click at [353, 247] on div "Checked in Luca V B••••••••••a@gmail.com Classes Remaining: Unlimited Little Sa…" at bounding box center [363, 352] width 233 height 211
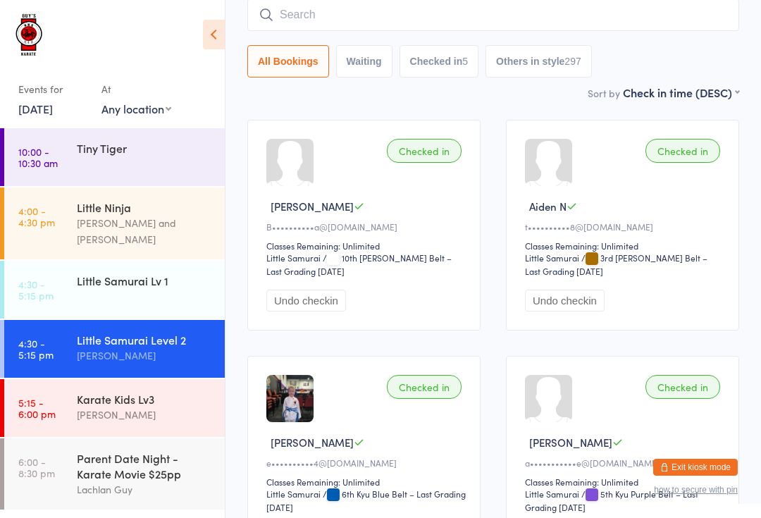
click at [168, 273] on div "Little Samurai Lv 1" at bounding box center [145, 280] width 136 height 15
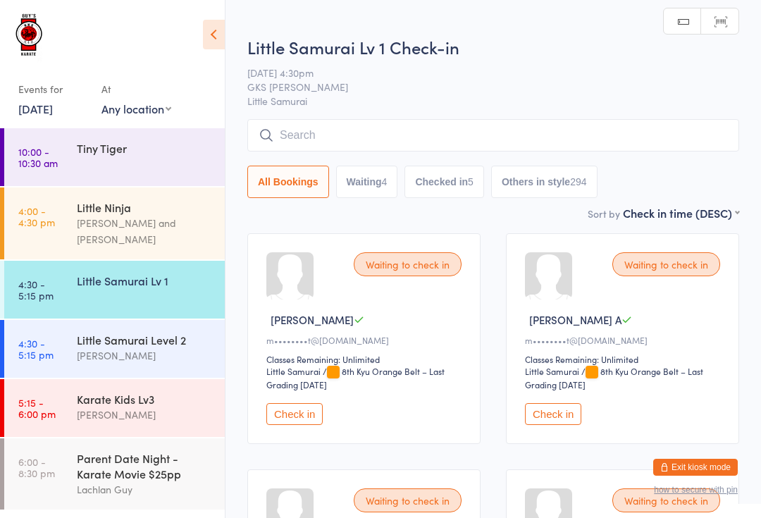
click at [483, 132] on input "search" at bounding box center [493, 135] width 492 height 32
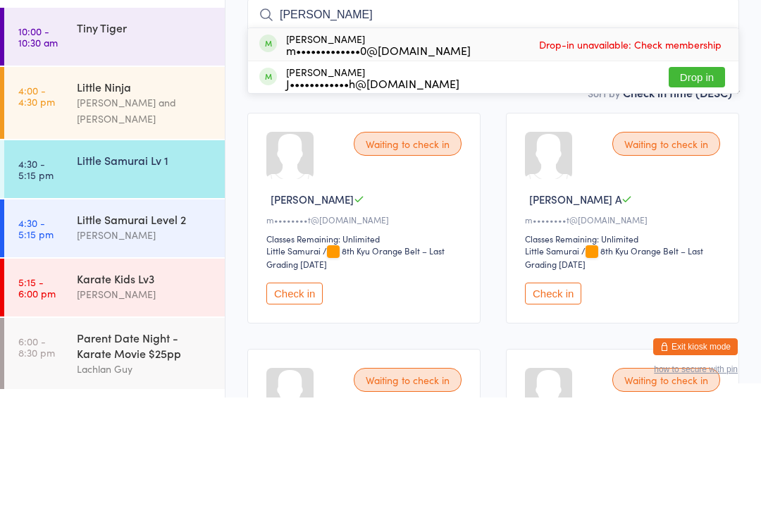
type input "Noah"
click at [681, 187] on button "Drop in" at bounding box center [696, 197] width 56 height 20
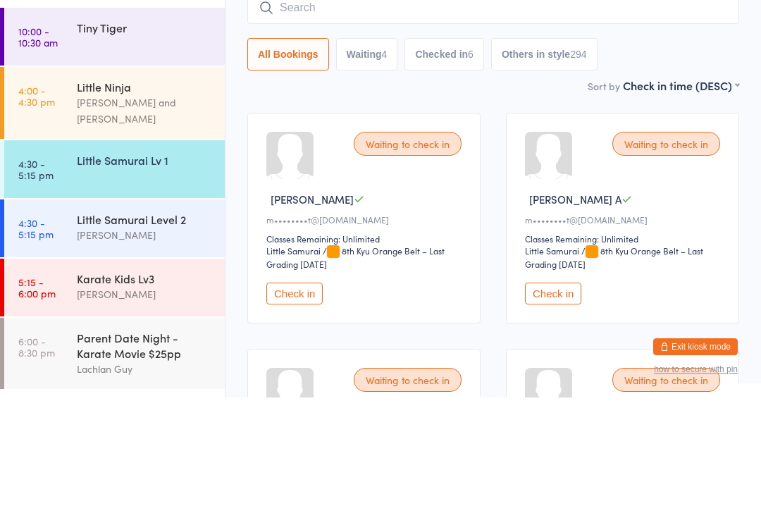
click at [144, 332] on div "Little Samurai Level 2" at bounding box center [145, 339] width 136 height 15
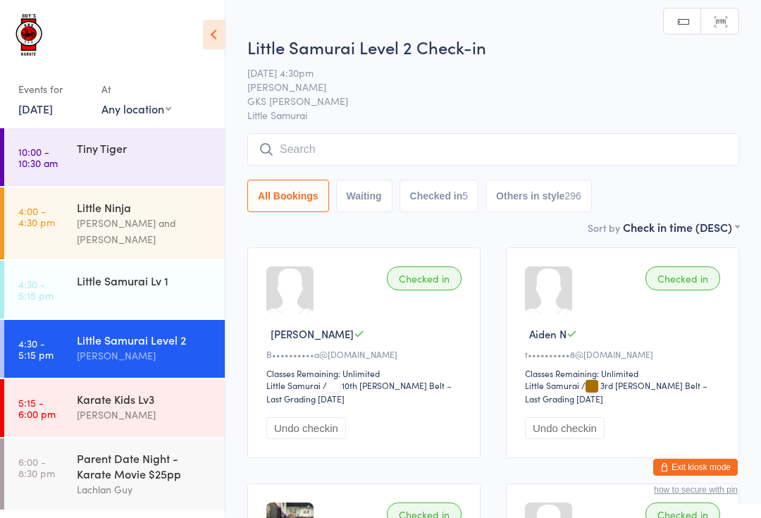
click at [402, 153] on input "search" at bounding box center [493, 149] width 492 height 32
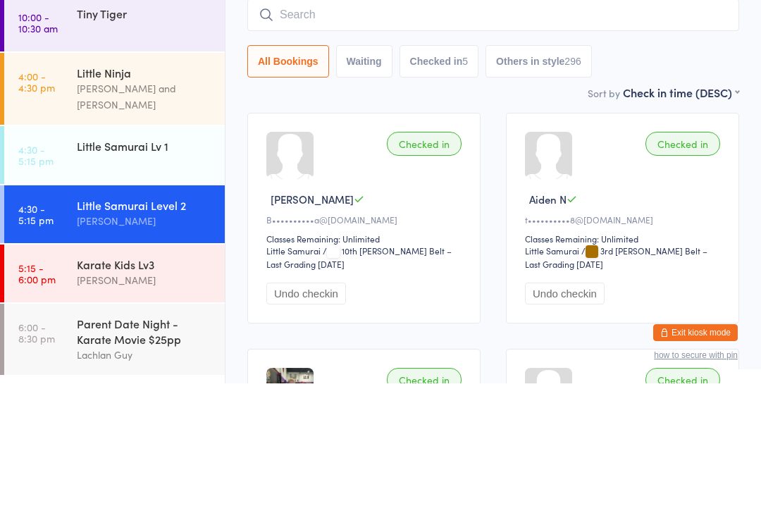
type input "K"
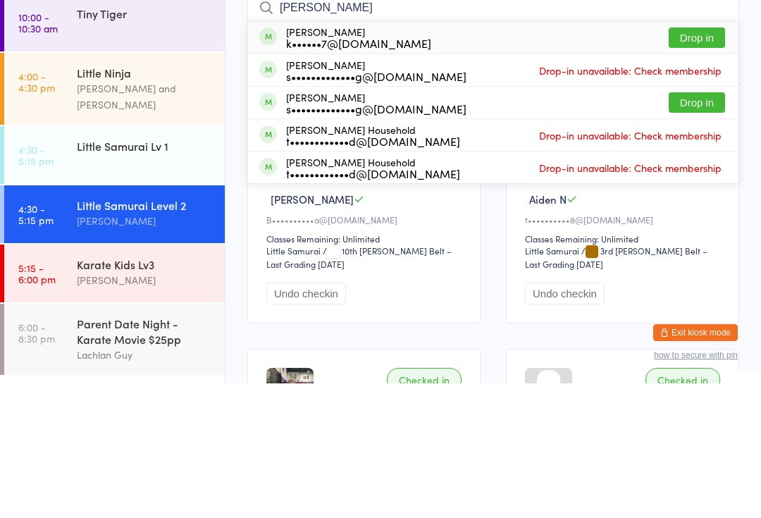
type input "Holl"
click at [696, 162] on button "Drop in" at bounding box center [696, 172] width 56 height 20
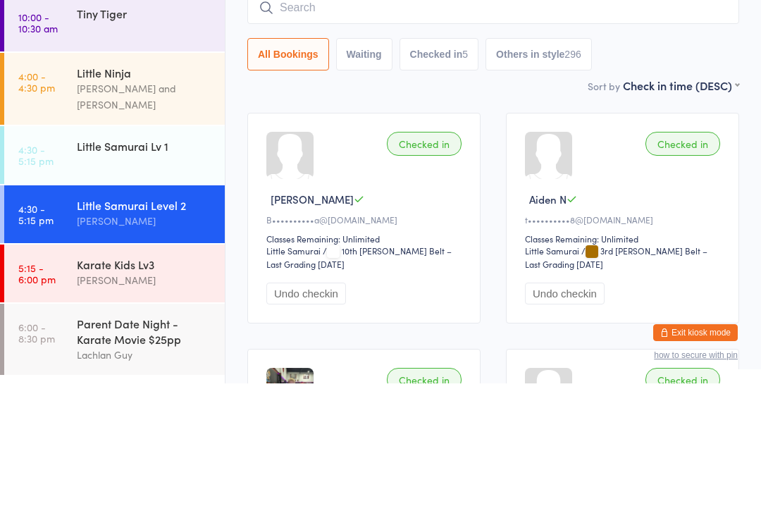
scroll to position [135, 0]
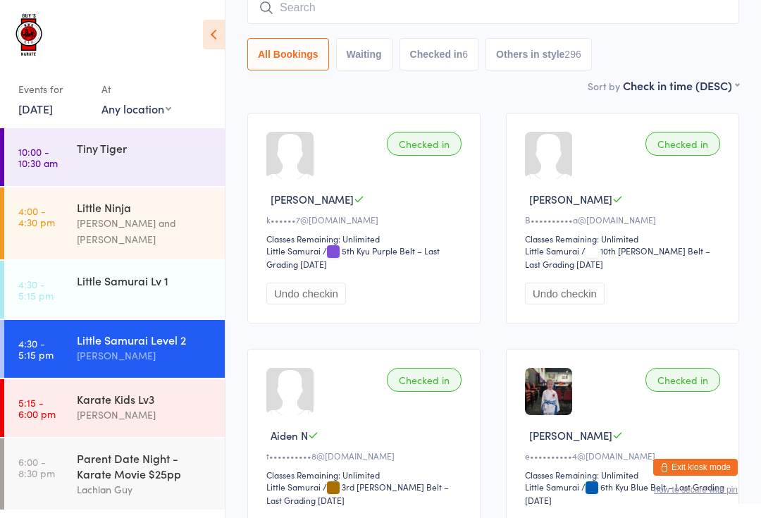
click at [619, 8] on input "search" at bounding box center [493, 8] width 492 height 32
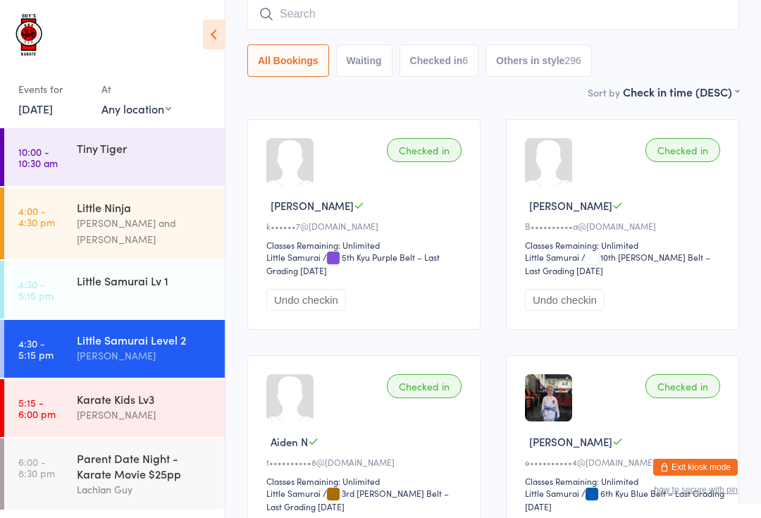
scroll to position [127, 0]
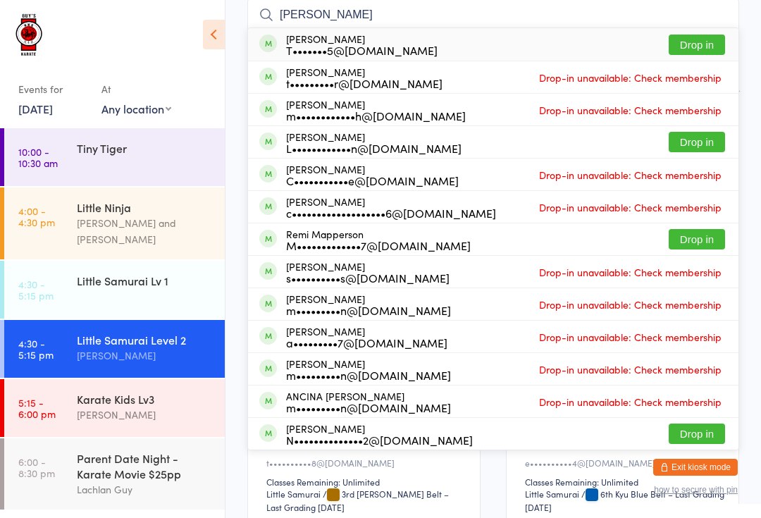
type input "Mason"
click at [697, 37] on button "Drop in" at bounding box center [696, 45] width 56 height 20
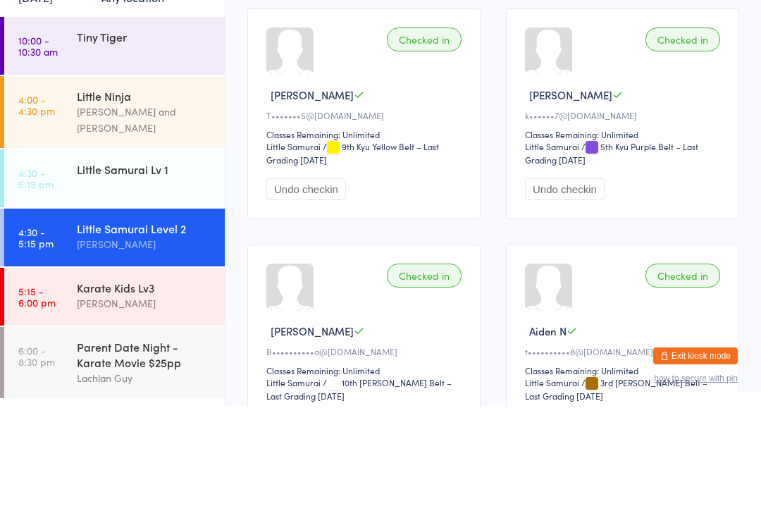
click at [193, 273] on div "Little Samurai Lv 1" at bounding box center [145, 280] width 136 height 15
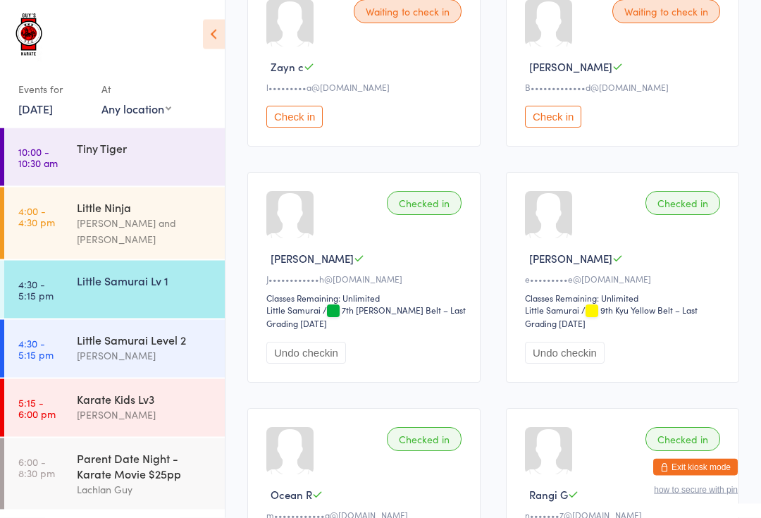
click at [565, 128] on button "Check in" at bounding box center [553, 117] width 56 height 22
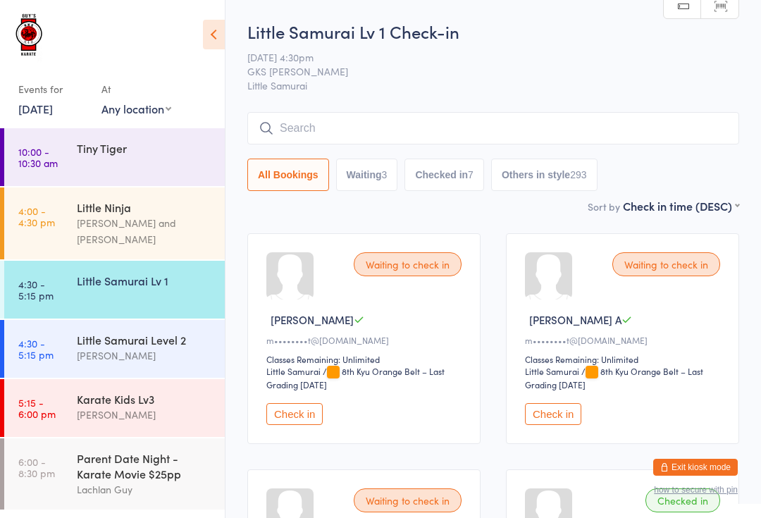
click at [311, 130] on input "search" at bounding box center [493, 128] width 492 height 32
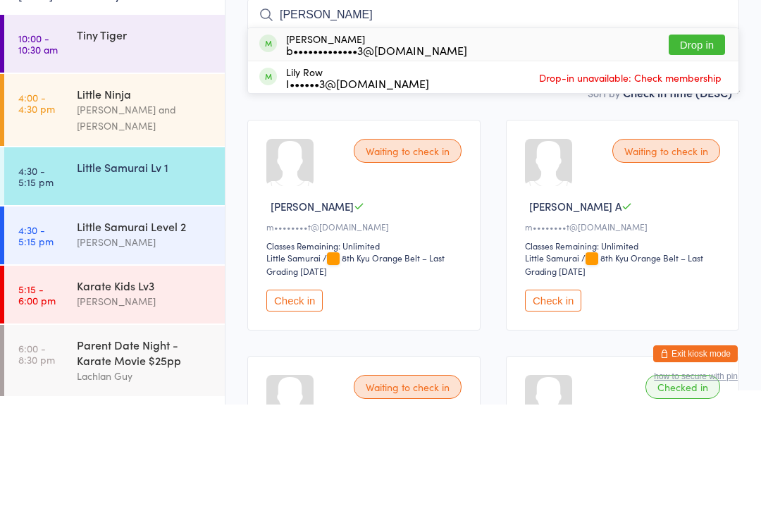
type input "Emily"
click at [701, 148] on button "Drop in" at bounding box center [696, 158] width 56 height 20
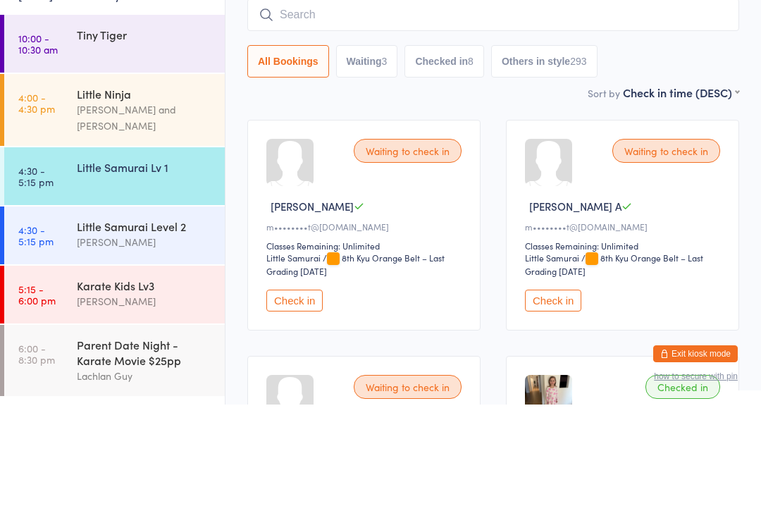
click at [133, 332] on div "Little Samurai Level 2" at bounding box center [145, 339] width 136 height 15
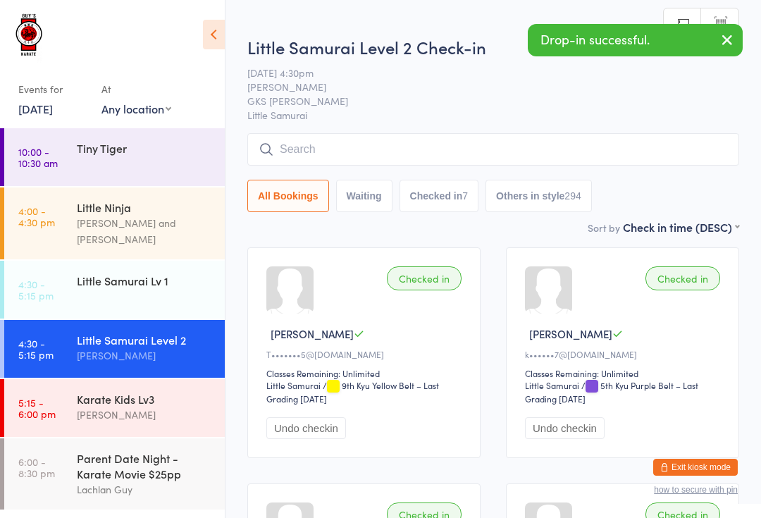
click at [299, 139] on input "search" at bounding box center [493, 149] width 492 height 32
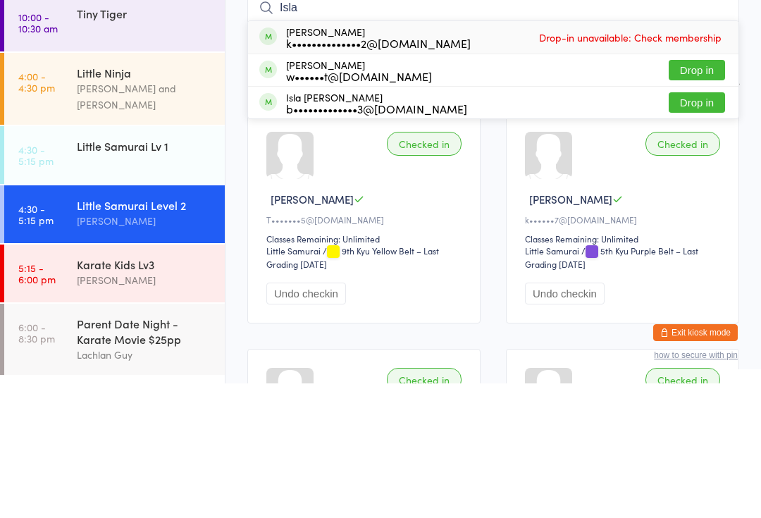
type input "Isla"
click at [694, 227] on button "Drop in" at bounding box center [696, 237] width 56 height 20
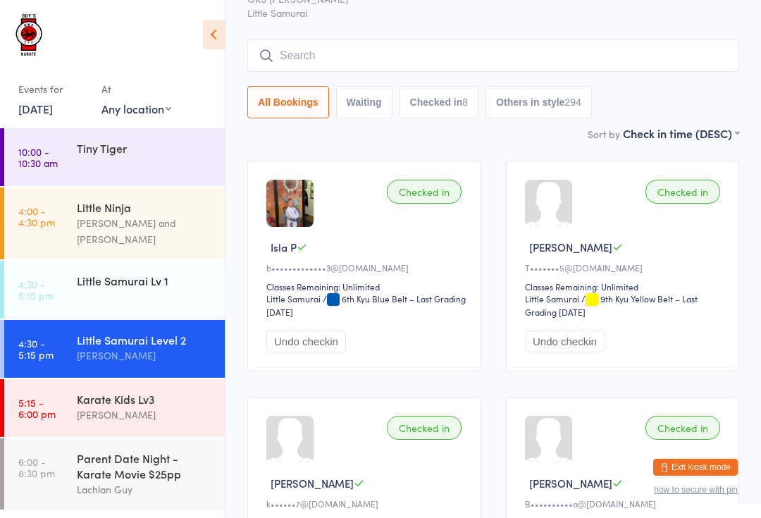
scroll to position [86, 0]
click at [147, 273] on div "Little Samurai Lv 1" at bounding box center [145, 280] width 136 height 15
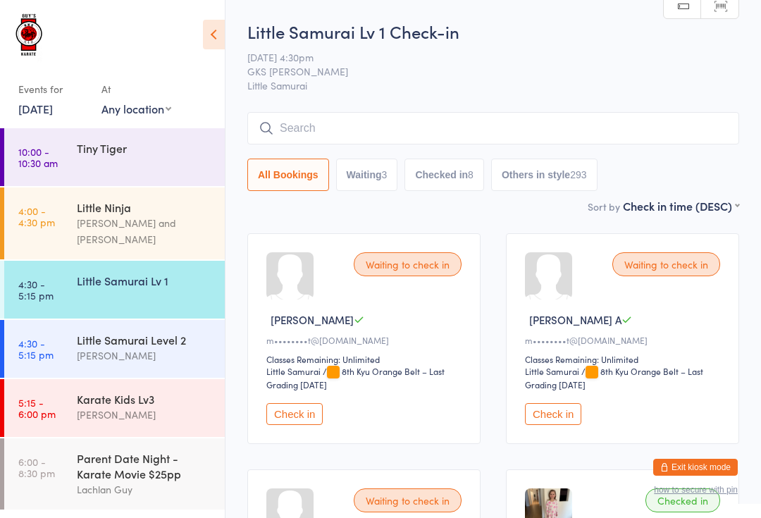
click at [167, 332] on div "Little Samurai Level 2" at bounding box center [145, 339] width 136 height 15
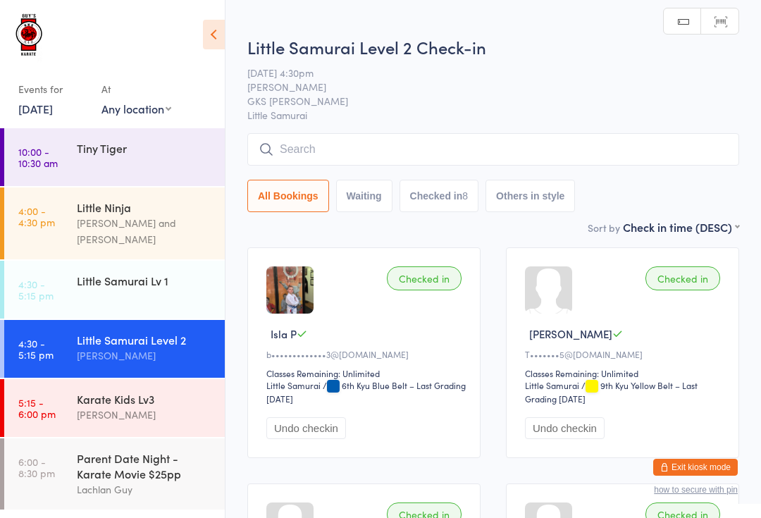
click at [454, 130] on div "Little Samurai Level 2 Check-in 12 Sep 4:30pm Lindsay Guy GKS Rutherford Little…" at bounding box center [493, 127] width 492 height 184
click at [444, 141] on input "search" at bounding box center [493, 149] width 492 height 32
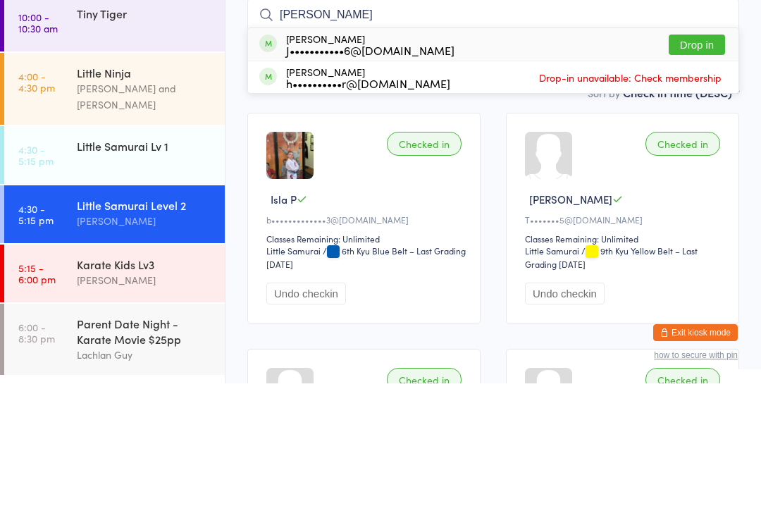
type input "Arlo"
click at [713, 169] on button "Drop in" at bounding box center [696, 179] width 56 height 20
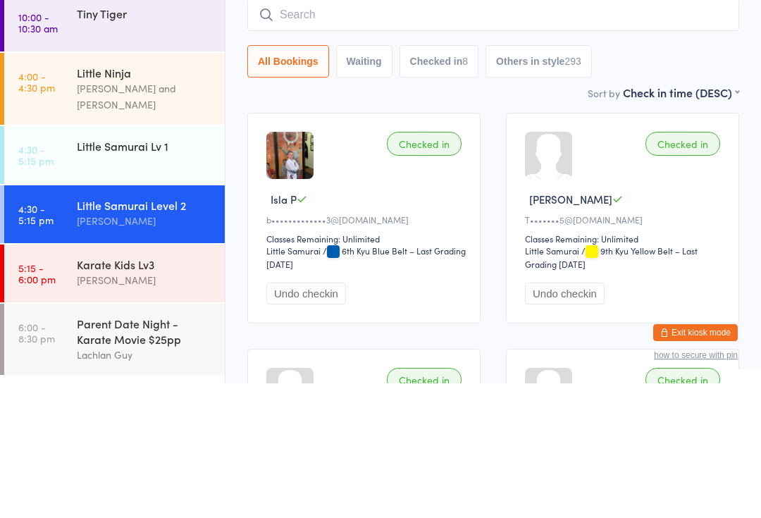
scroll to position [135, 0]
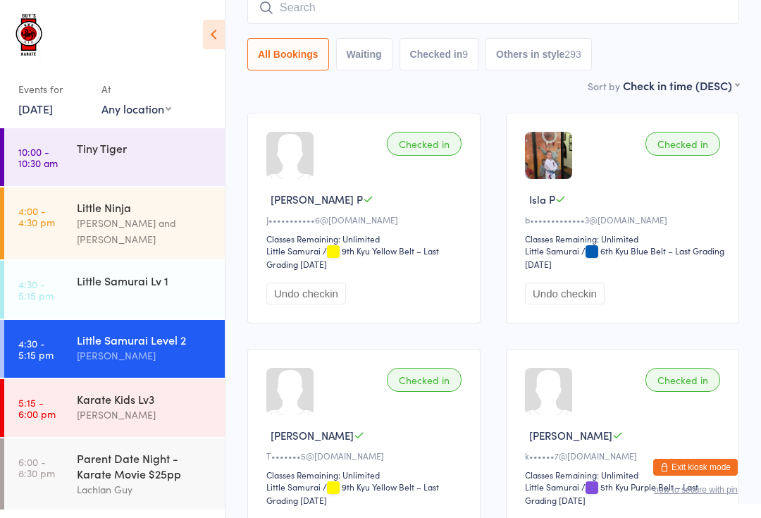
click at [337, 11] on input "search" at bounding box center [493, 8] width 492 height 32
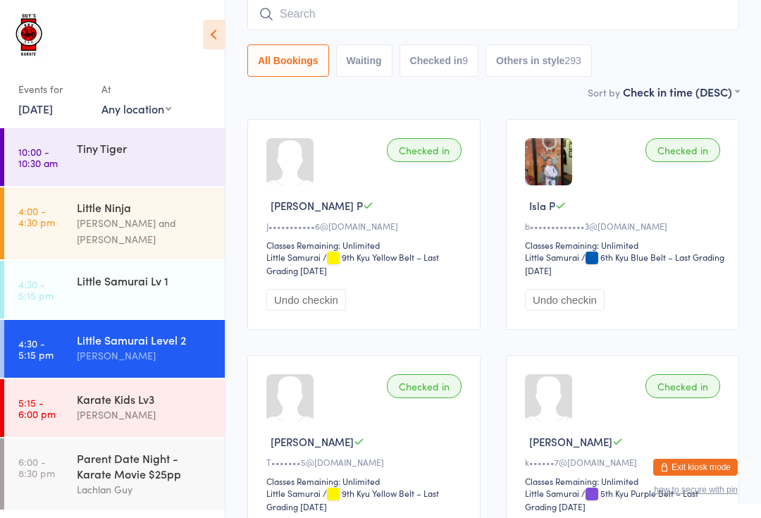
scroll to position [127, 0]
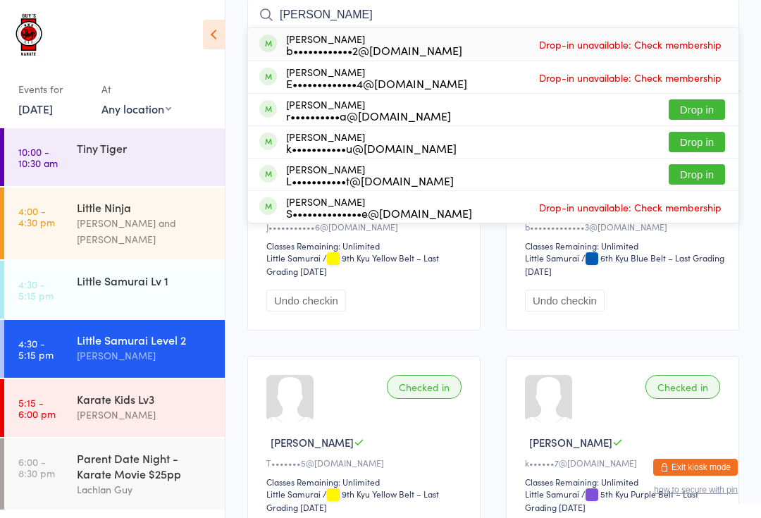
type input "Etha"
click at [697, 166] on button "Drop in" at bounding box center [696, 174] width 56 height 20
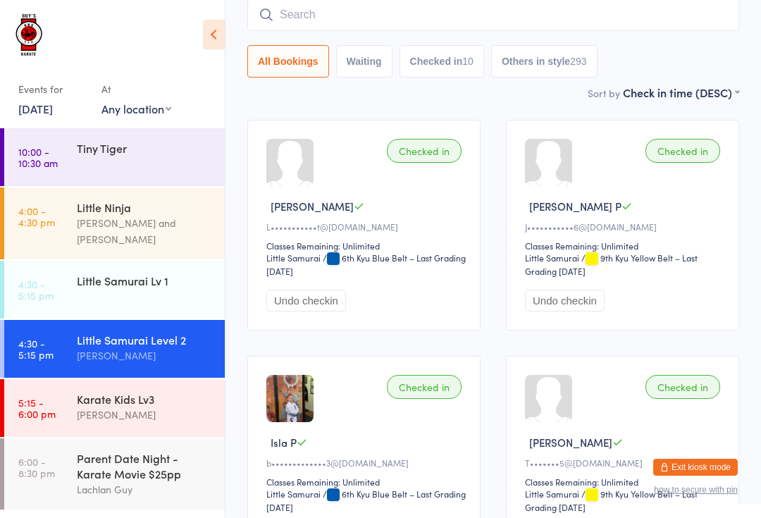
click at [90, 273] on div "Little Samurai Lv 1" at bounding box center [145, 280] width 136 height 15
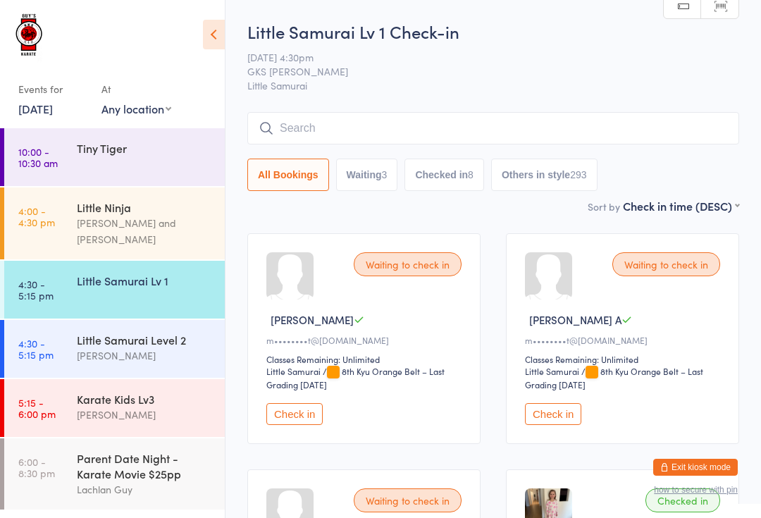
click at [329, 120] on input "search" at bounding box center [493, 128] width 492 height 32
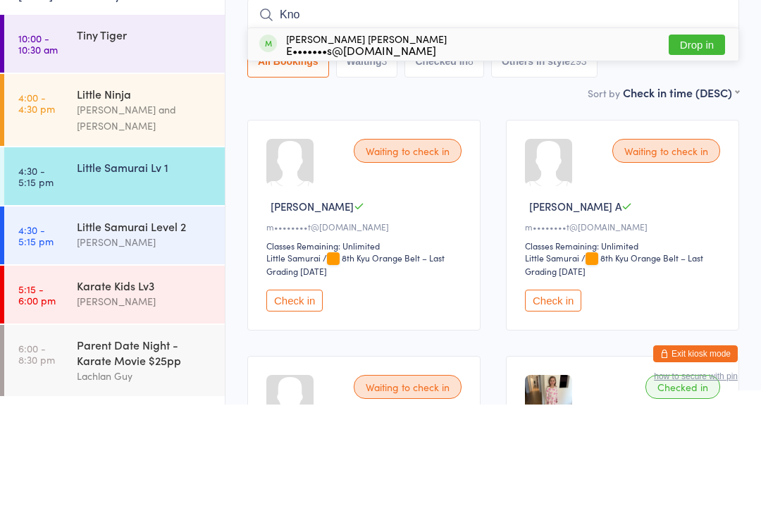
type input "Kno"
click at [696, 148] on button "Drop in" at bounding box center [696, 158] width 56 height 20
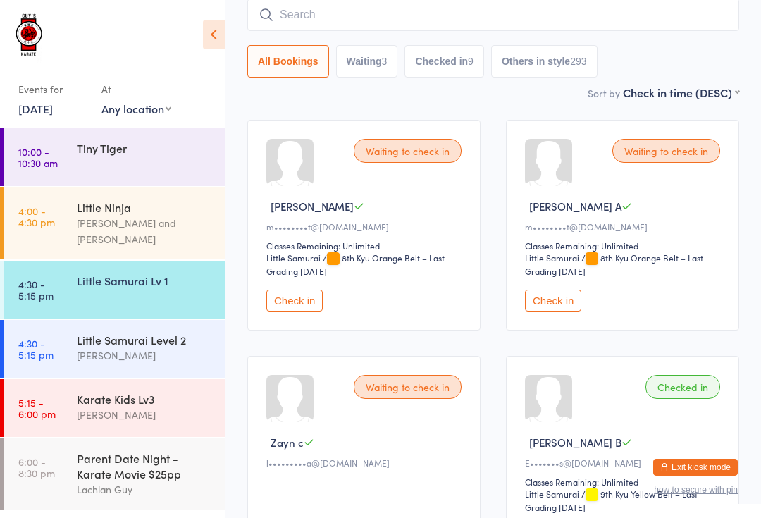
click at [386, 11] on input "search" at bounding box center [493, 15] width 492 height 32
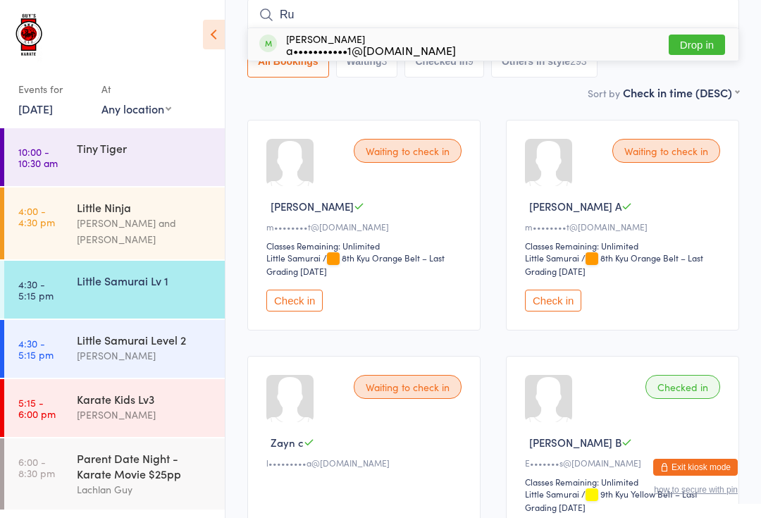
type input "Ru"
click at [284, 54] on div "Rudra Kalra a•••••••••••1@gmail.com" at bounding box center [357, 44] width 197 height 23
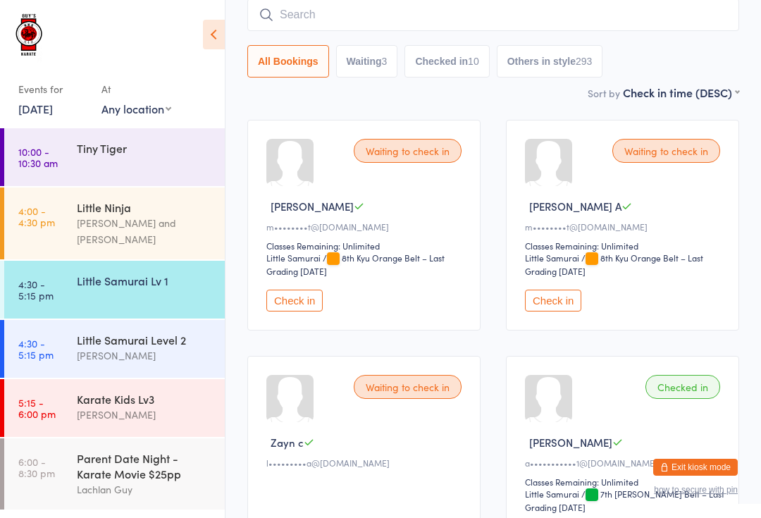
click at [148, 204] on div "Little Ninja" at bounding box center [145, 206] width 136 height 15
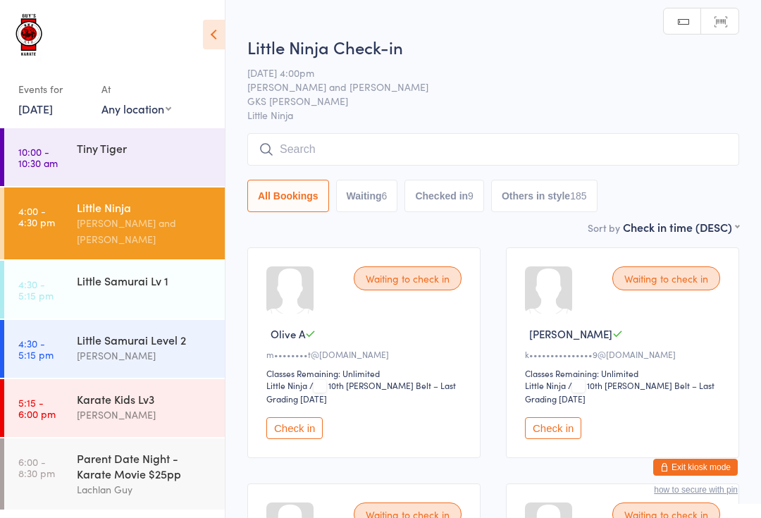
click at [341, 142] on input "search" at bounding box center [493, 149] width 492 height 32
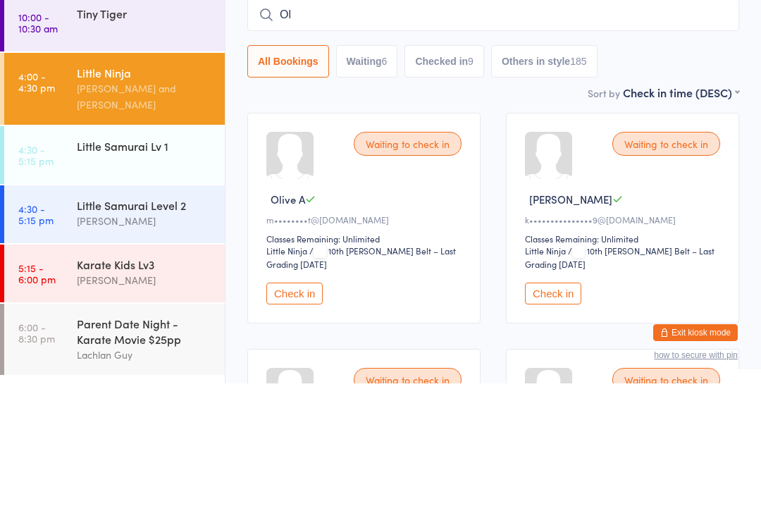
type input "Oli"
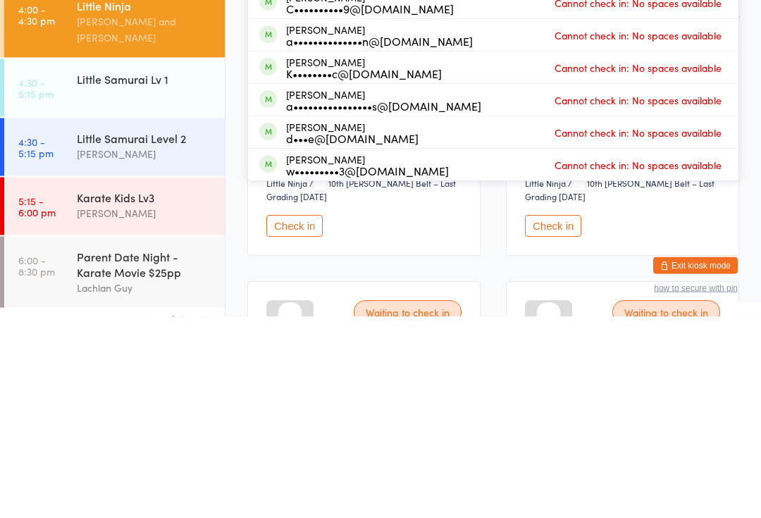
click at [142, 261] on div "Little Samurai Lv 1" at bounding box center [151, 280] width 148 height 39
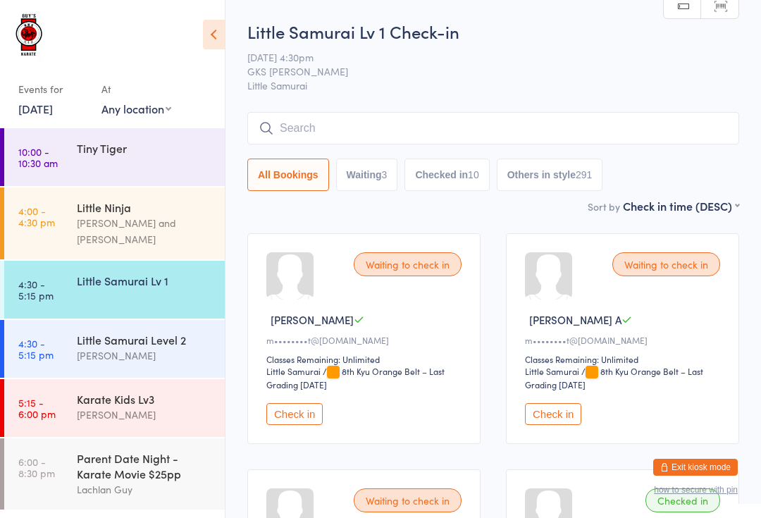
click at [188, 277] on div "Little Samurai Lv 1" at bounding box center [151, 280] width 148 height 39
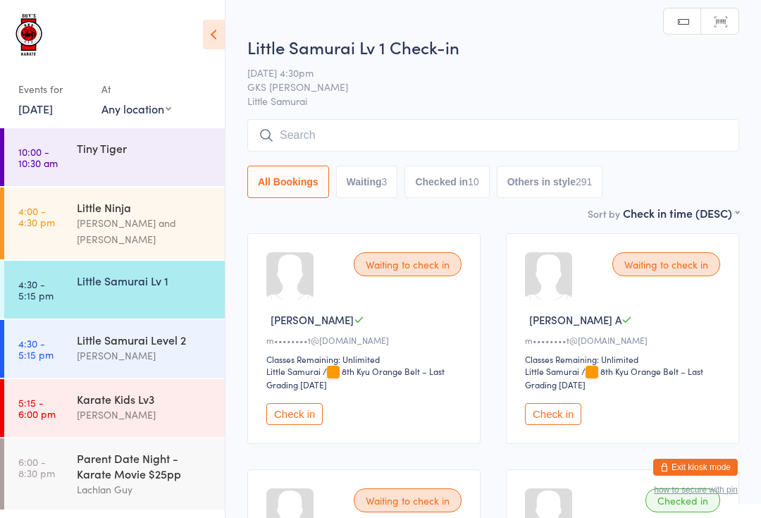
click at [502, 131] on input "search" at bounding box center [493, 135] width 492 height 32
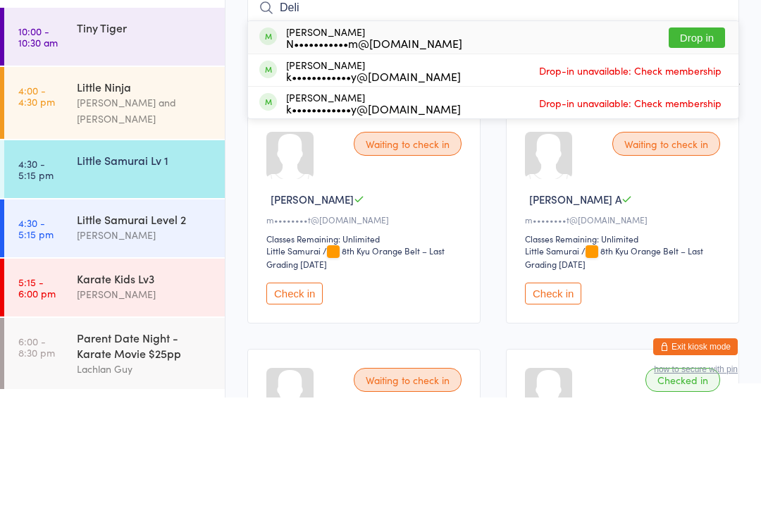
type input "Deli"
click at [714, 148] on button "Drop in" at bounding box center [696, 158] width 56 height 20
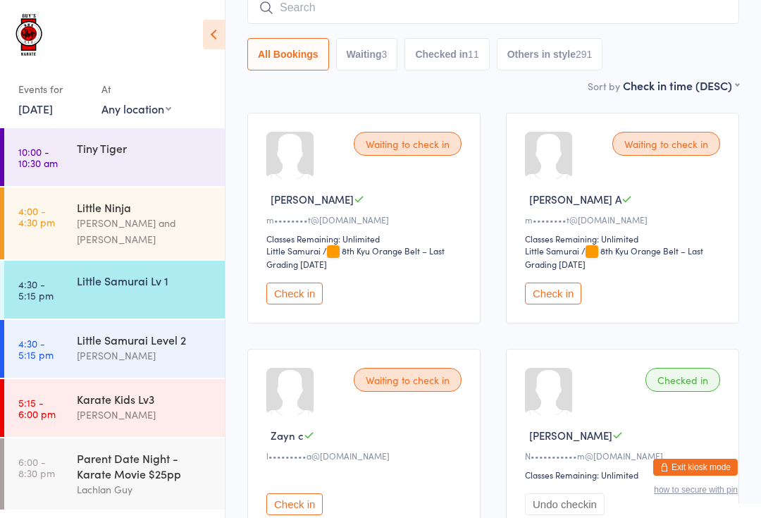
click at [319, 6] on input "search" at bounding box center [493, 8] width 492 height 32
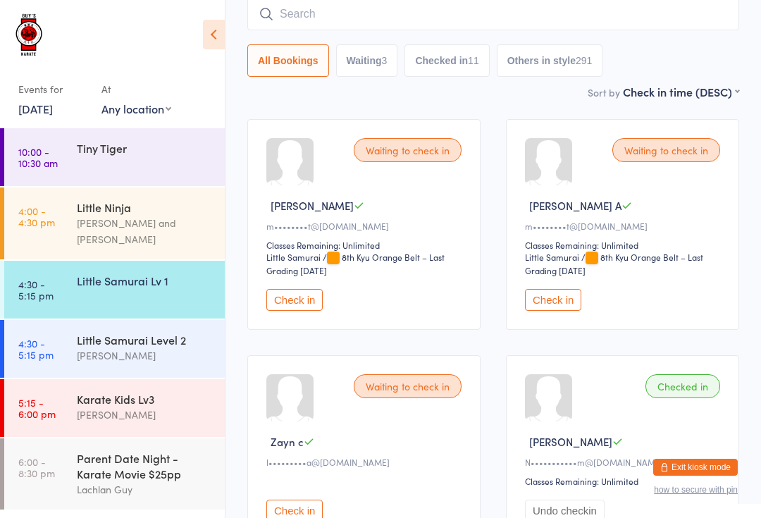
scroll to position [113, 0]
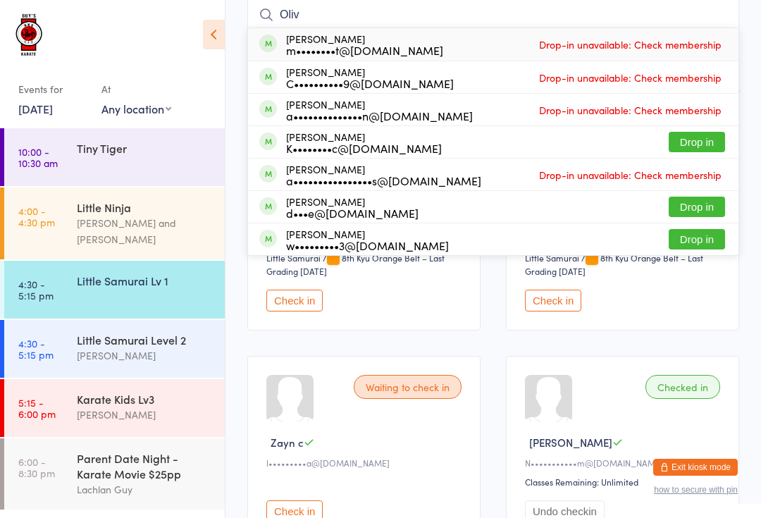
type input "Oliv"
click at [685, 204] on button "Drop in" at bounding box center [696, 207] width 56 height 20
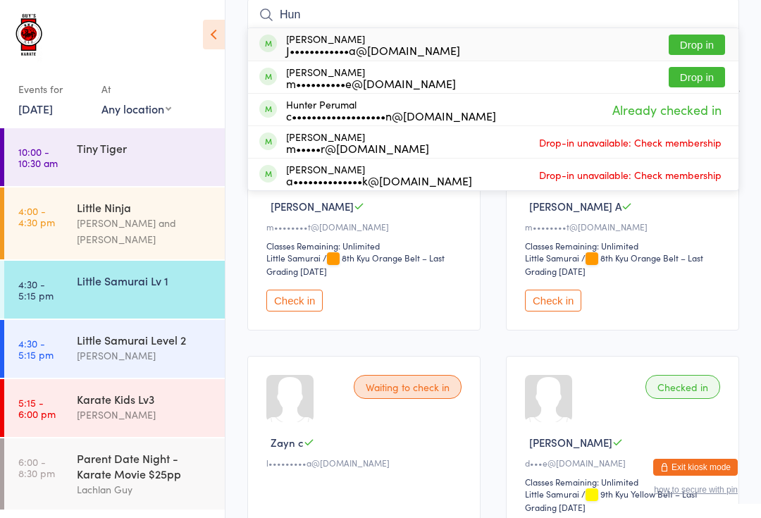
type input "Hun"
click at [702, 42] on button "Drop in" at bounding box center [696, 45] width 56 height 20
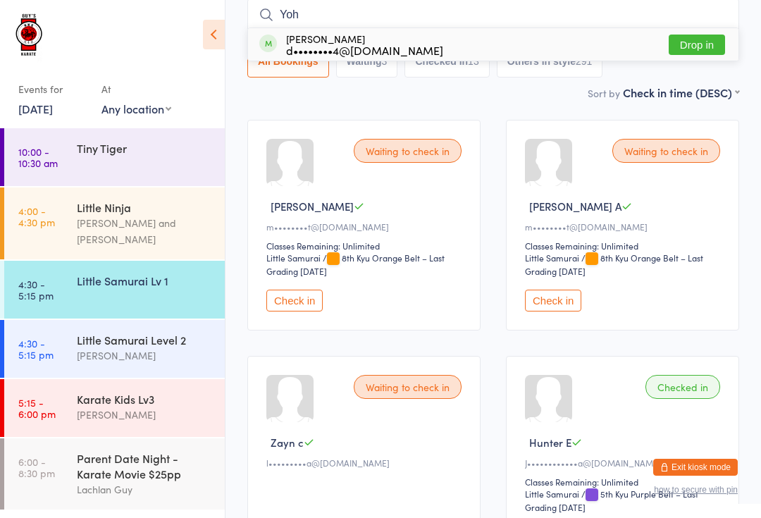
type input "Yoh"
click at [708, 40] on button "Drop in" at bounding box center [696, 45] width 56 height 20
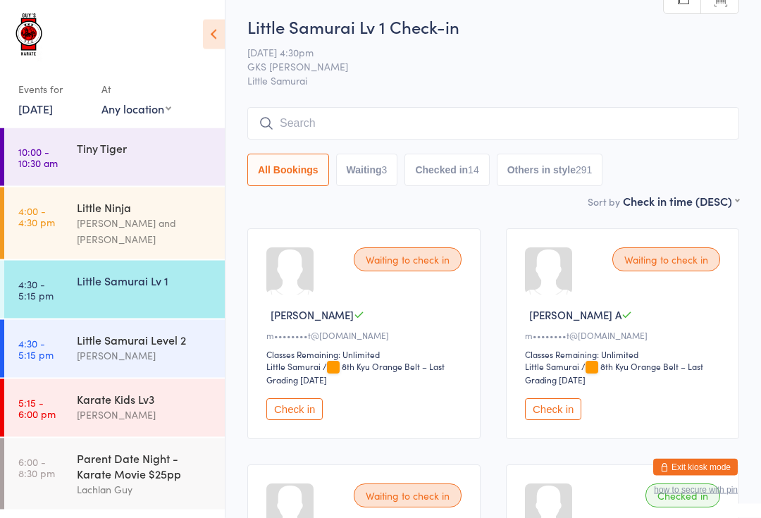
scroll to position [0, 0]
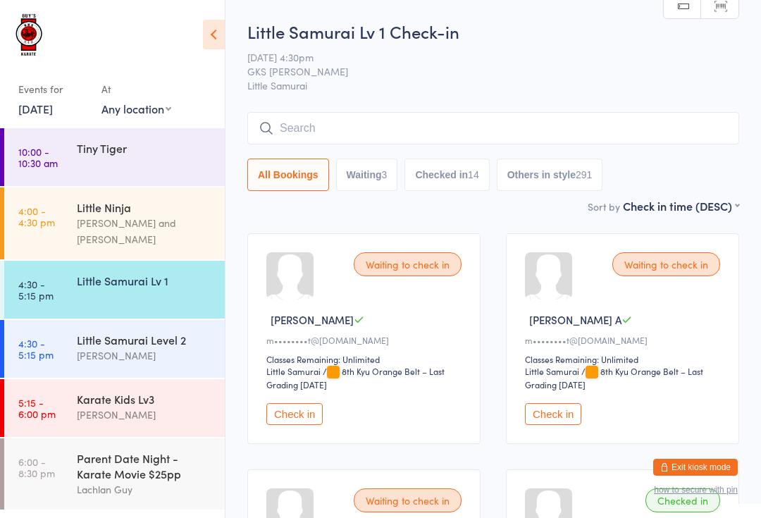
click at [148, 391] on div "Karate Kids Lv3" at bounding box center [145, 398] width 136 height 15
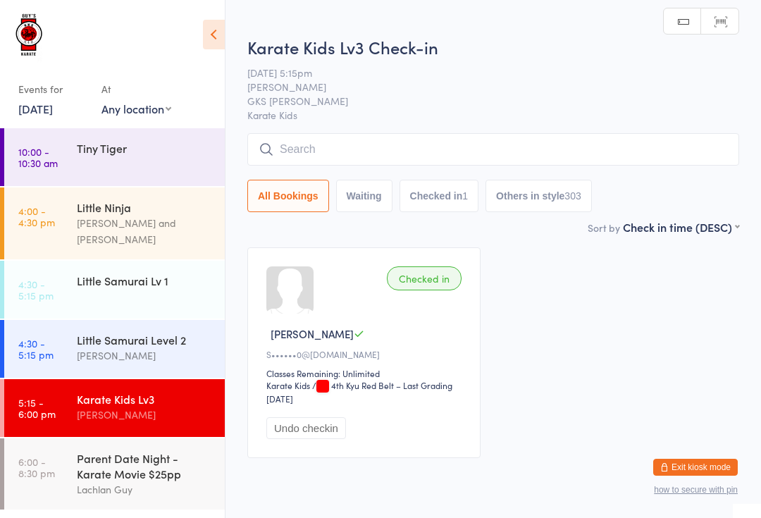
click at [156, 466] on div "Parent Date Night - Karate Movie $25pp" at bounding box center [145, 465] width 136 height 31
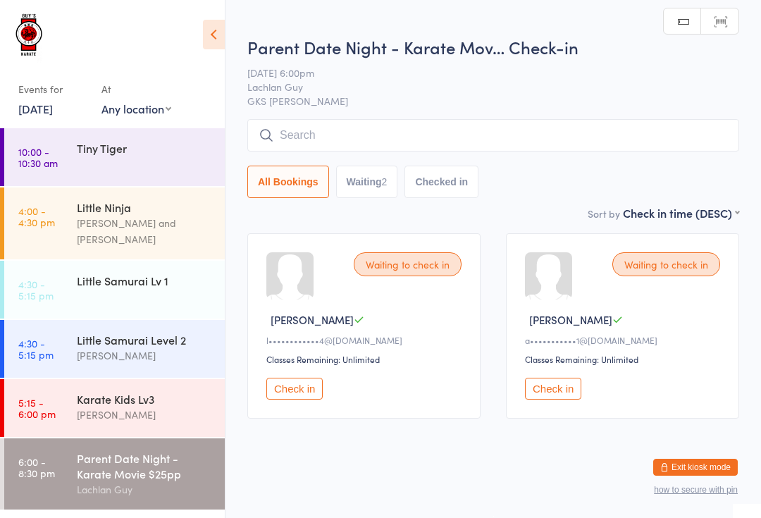
click at [189, 408] on div "Lindsay Guy" at bounding box center [145, 414] width 136 height 16
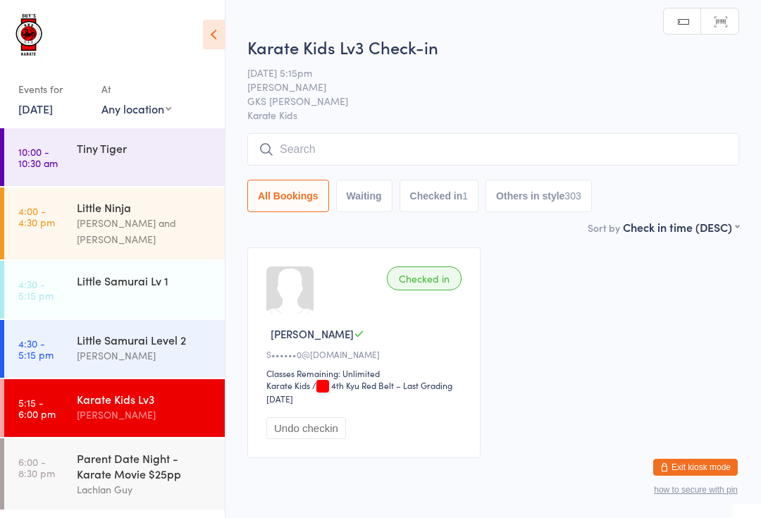
click at [506, 141] on input "search" at bounding box center [493, 149] width 492 height 32
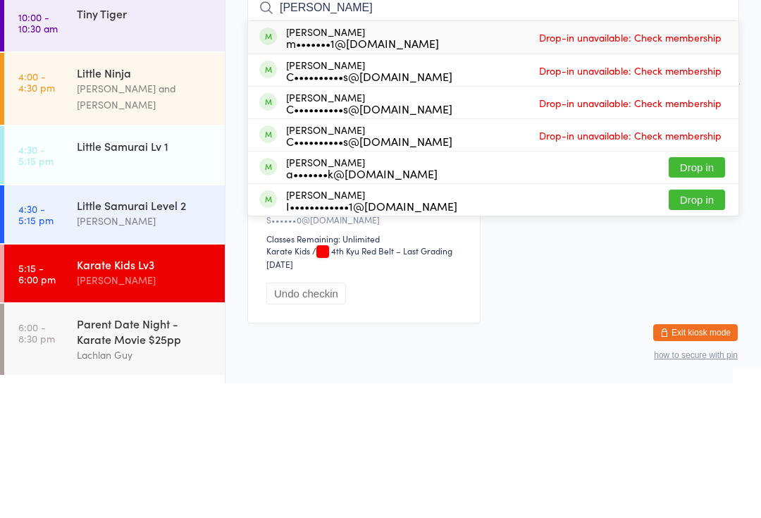
type input "James"
click at [699, 292] on button "Drop in" at bounding box center [696, 302] width 56 height 20
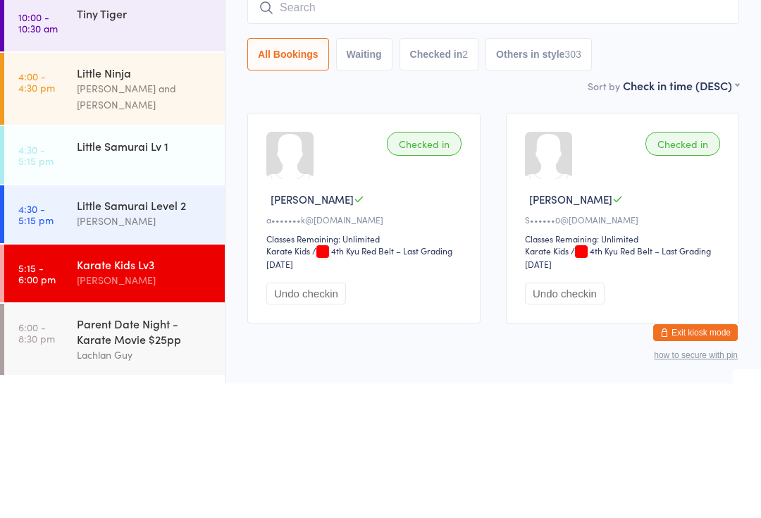
click at [543, 212] on div "Sort by Check in time (DESC) First name (ASC) First name (DESC) Last name (ASC)…" at bounding box center [493, 219] width 492 height 15
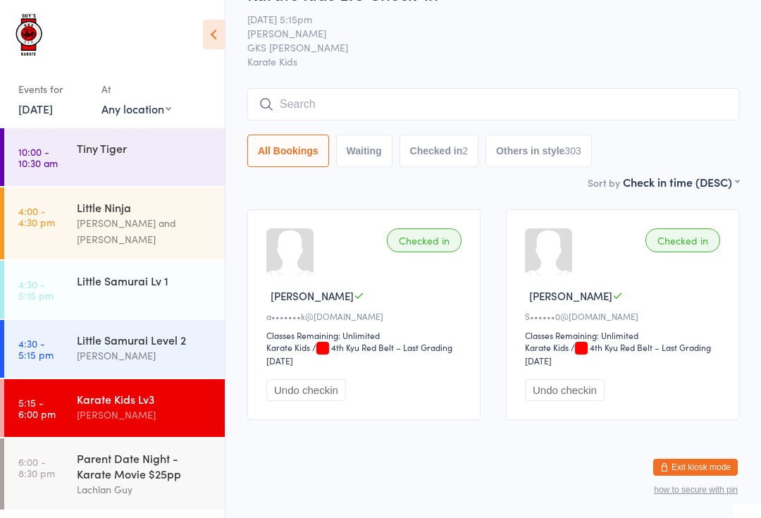
click at [496, 88] on input "search" at bounding box center [493, 104] width 492 height 32
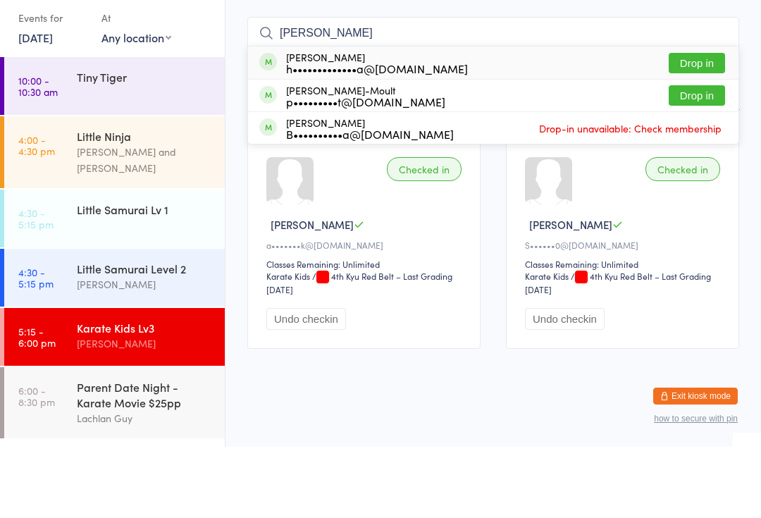
type input "Lucy h"
click at [712, 156] on button "Drop in" at bounding box center [696, 166] width 56 height 20
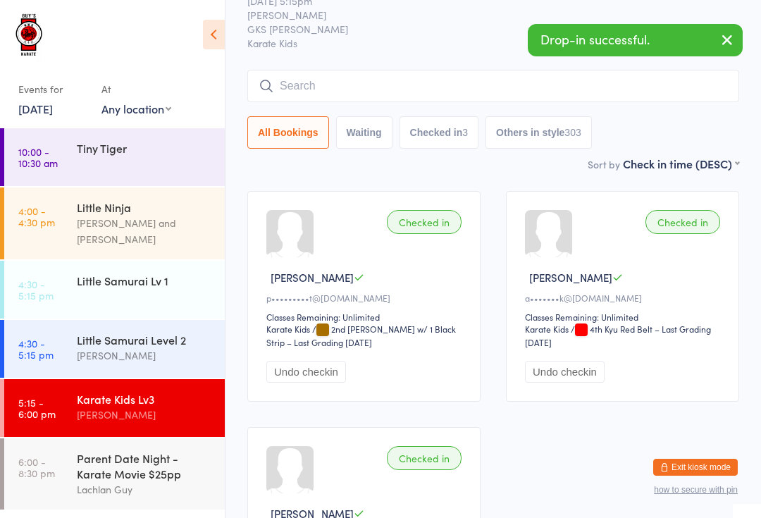
click at [435, 86] on input "search" at bounding box center [493, 86] width 492 height 32
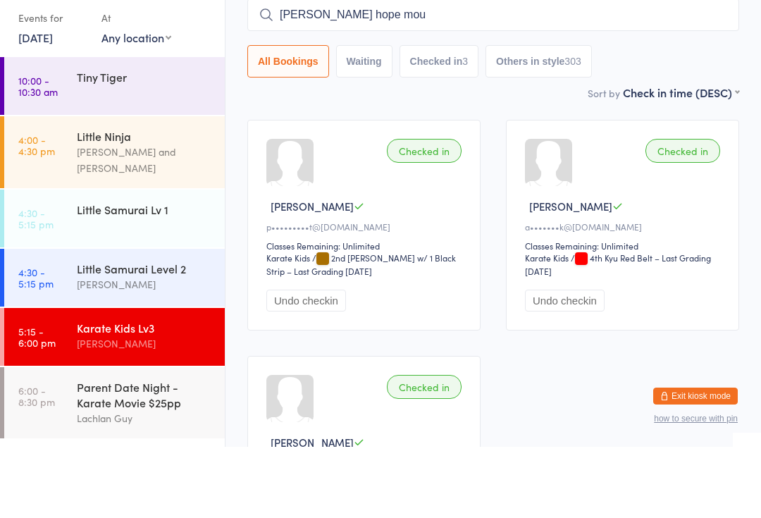
type input "Lucy hope moul"
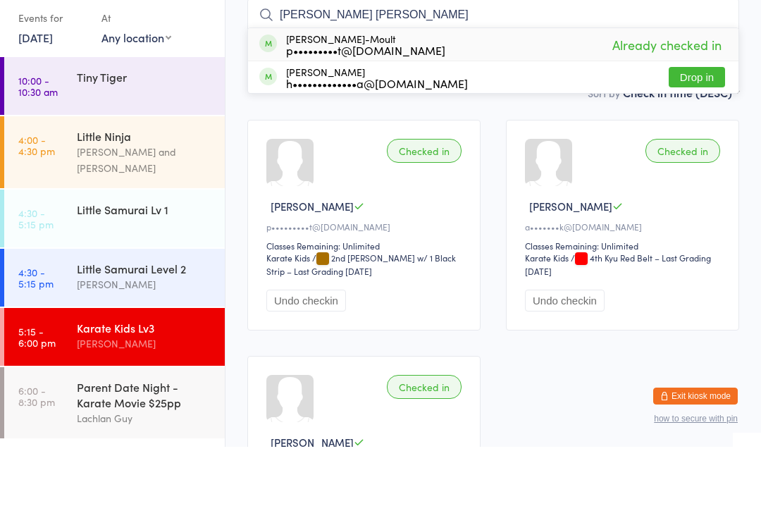
click at [169, 273] on div "Little Samurai Lv 1" at bounding box center [145, 280] width 136 height 15
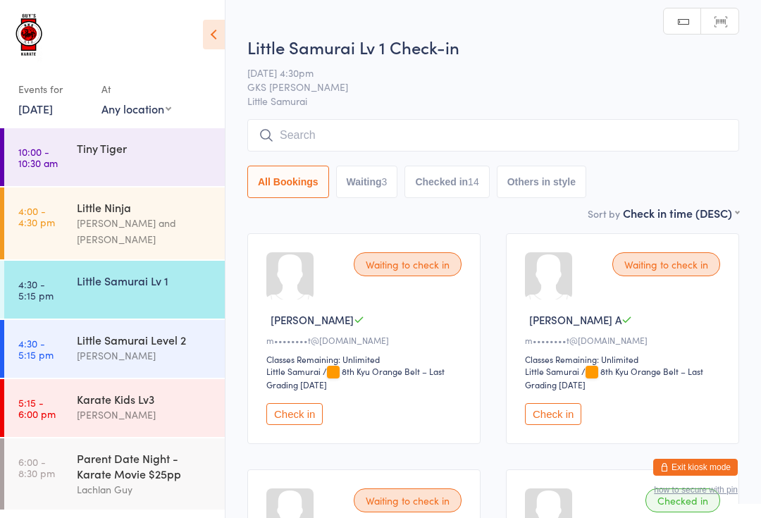
click at [151, 379] on div "Karate Kids Lv3 Lindsay Guy" at bounding box center [151, 407] width 148 height 56
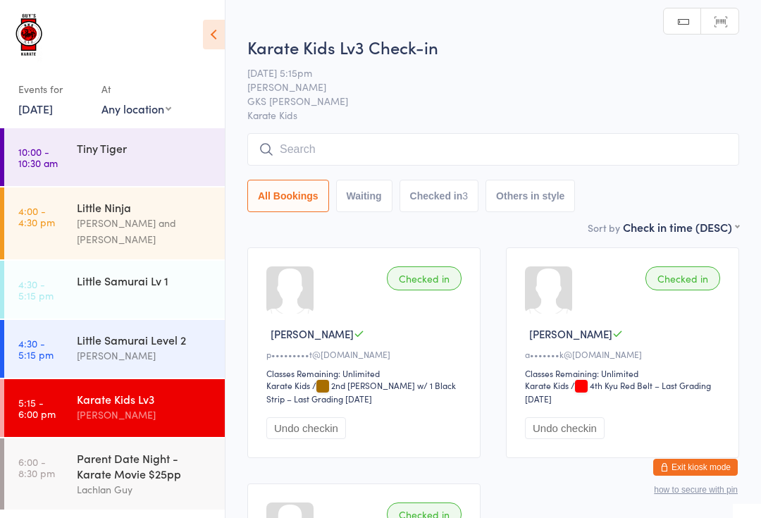
click at [417, 141] on input "search" at bounding box center [493, 149] width 492 height 32
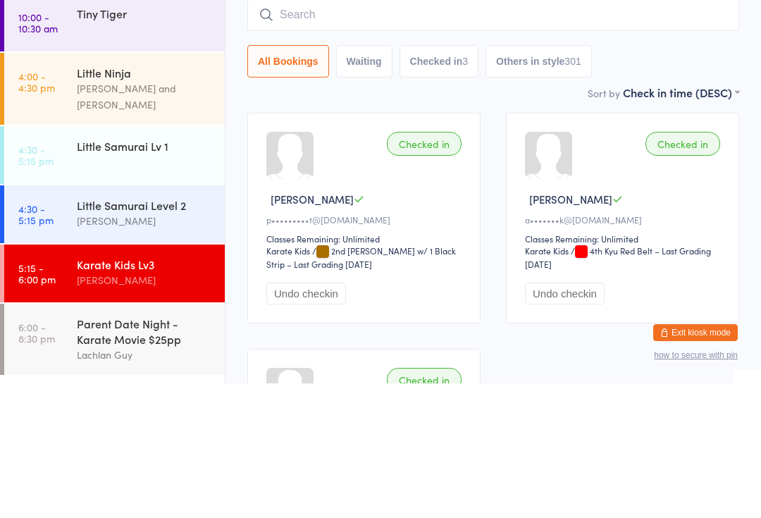
click at [177, 261] on link "4:30 - 5:15 pm Little Samurai Lv 1" at bounding box center [114, 290] width 220 height 58
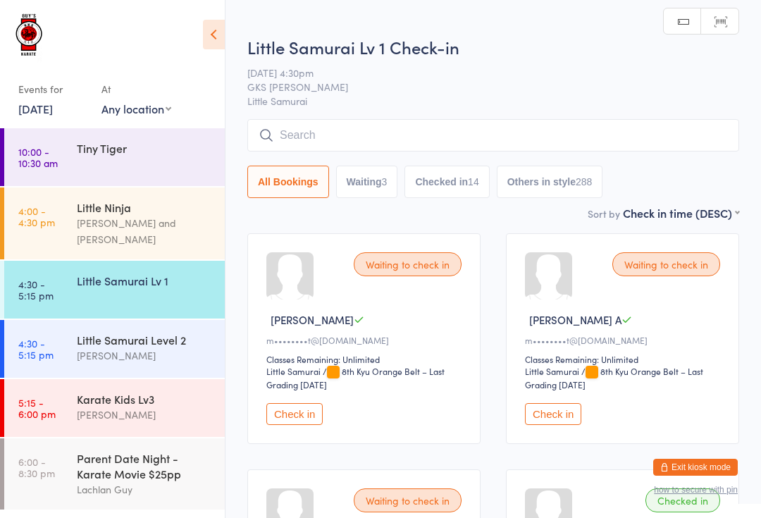
click at [156, 463] on div "Parent Date Night - Karate Movie $25pp" at bounding box center [145, 465] width 136 height 31
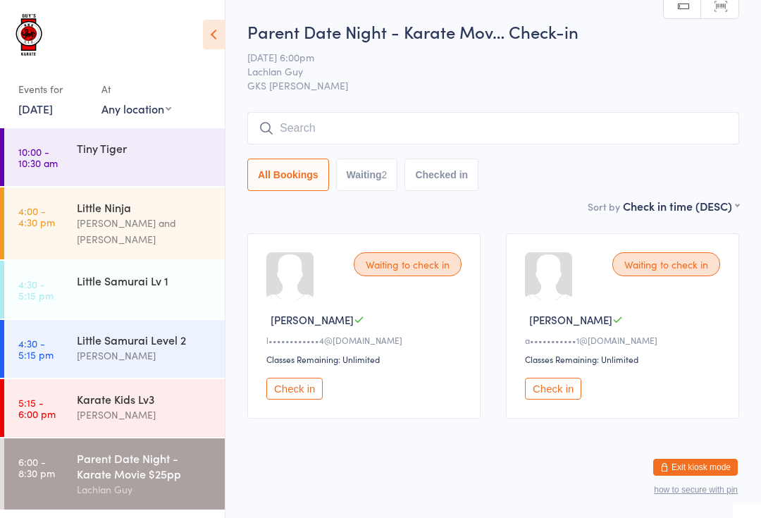
click at [182, 406] on div "Lindsay Guy" at bounding box center [145, 414] width 136 height 16
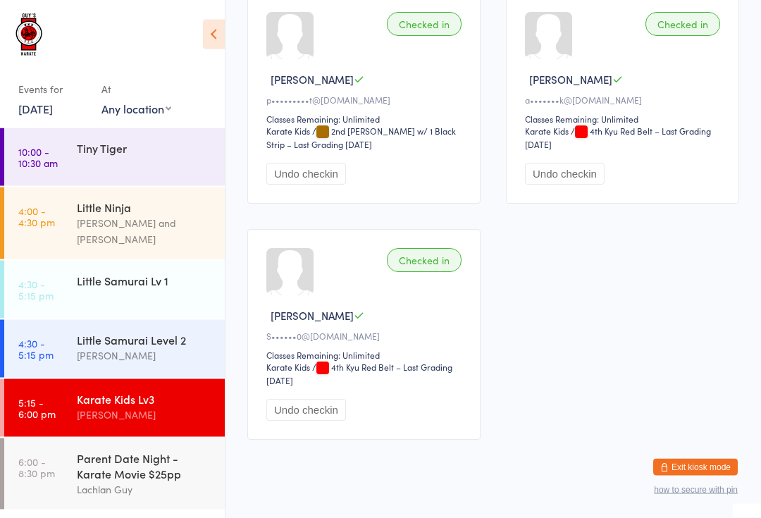
scroll to position [272, 0]
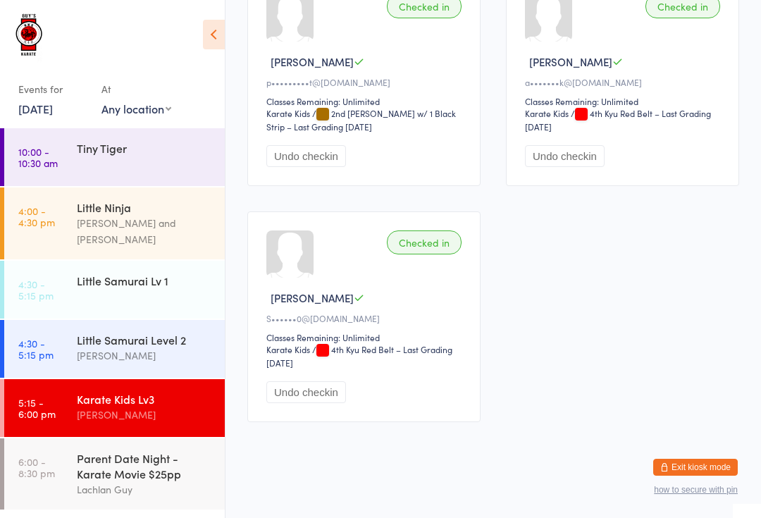
click at [162, 513] on ul "10:00 - 10:30 am Tiny Tiger 4:00 - 4:30 pm Little Ninja Lindsay Guy and Lachlan…" at bounding box center [112, 322] width 225 height 389
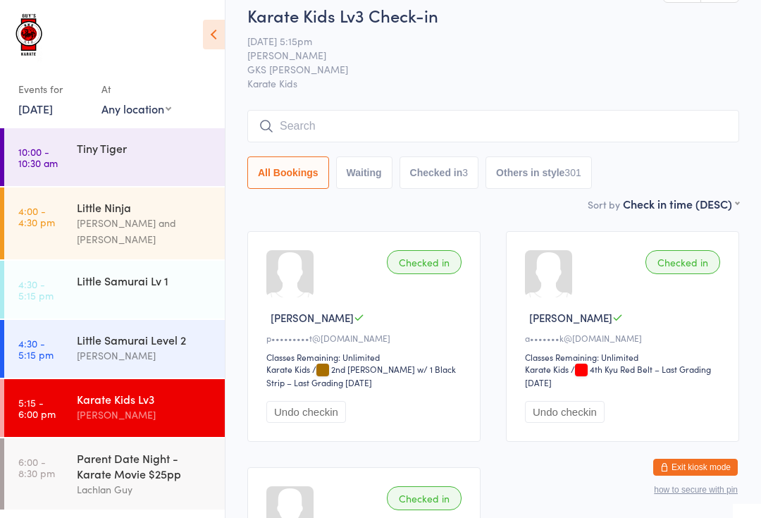
scroll to position [0, 0]
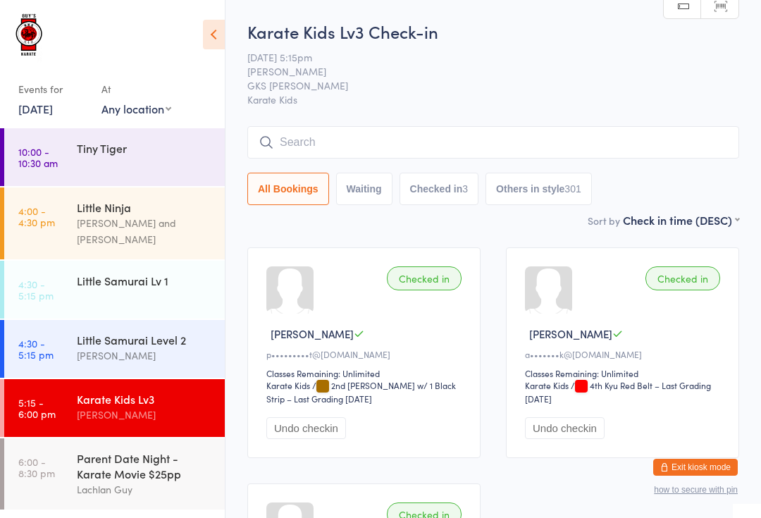
click at [374, 142] on input "search" at bounding box center [493, 142] width 492 height 32
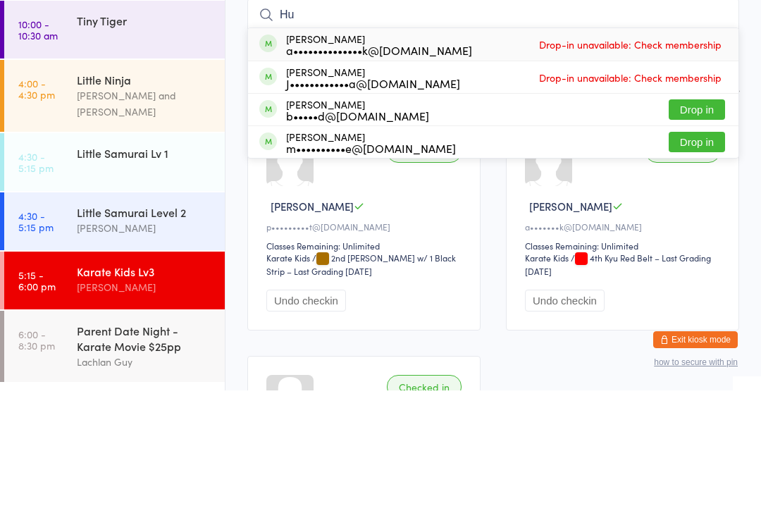
type input "Hu"
click at [682, 259] on button "Drop in" at bounding box center [696, 269] width 56 height 20
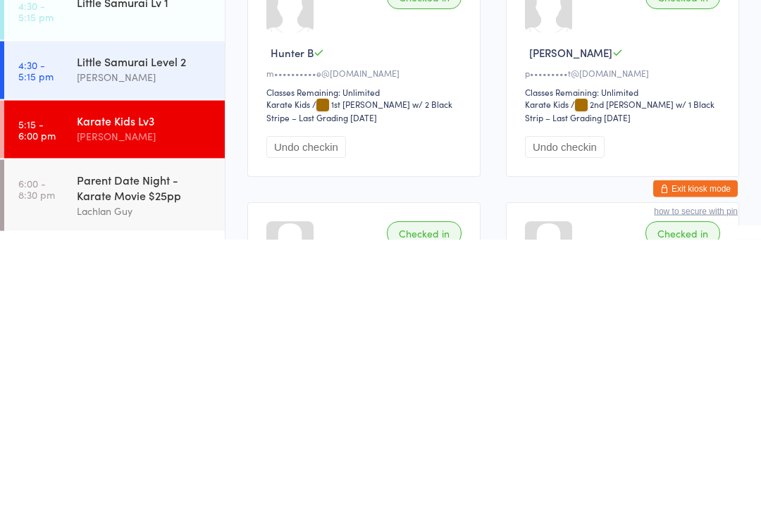
scroll to position [12, 0]
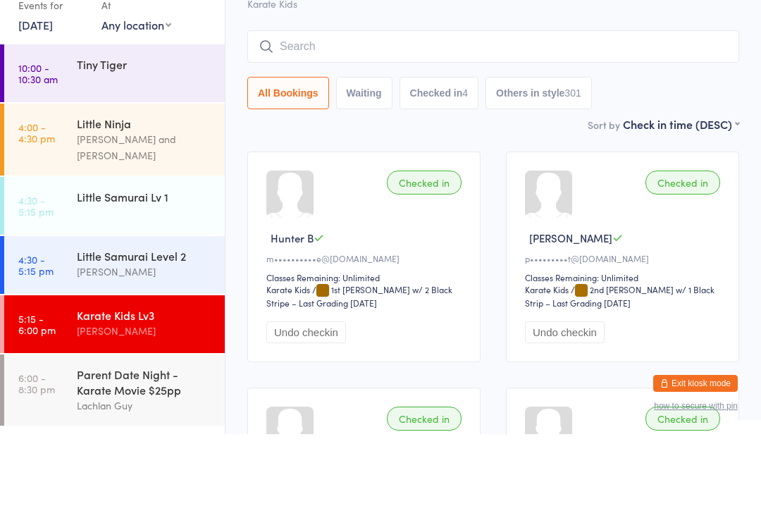
click at [377, 200] on div "Sort by Check in time (DESC) First name (ASC) First name (DESC) Last name (ASC)…" at bounding box center [493, 207] width 492 height 15
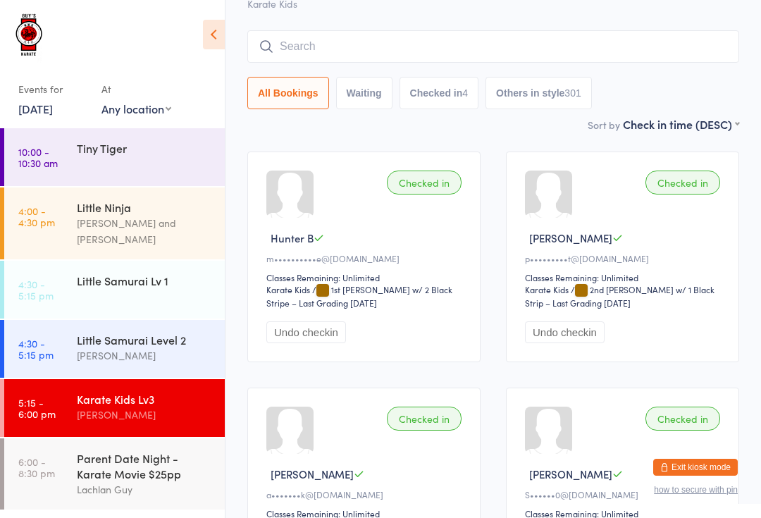
click at [157, 392] on div "Karate Kids Lv3" at bounding box center [145, 398] width 136 height 15
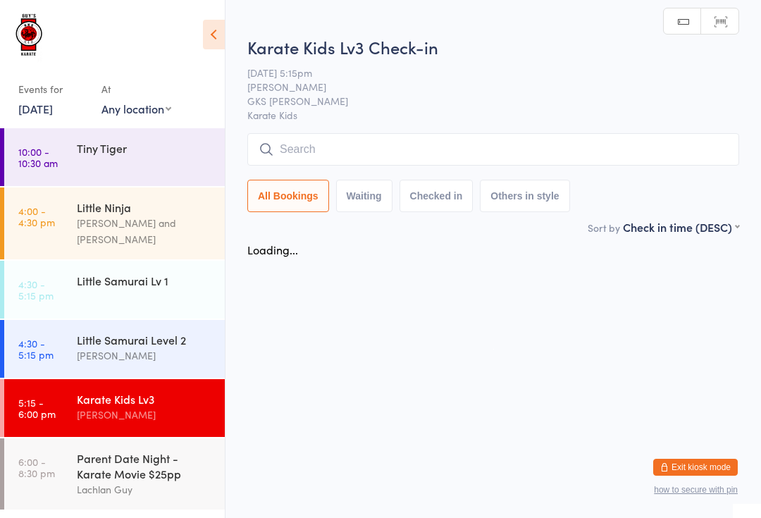
scroll to position [0, 0]
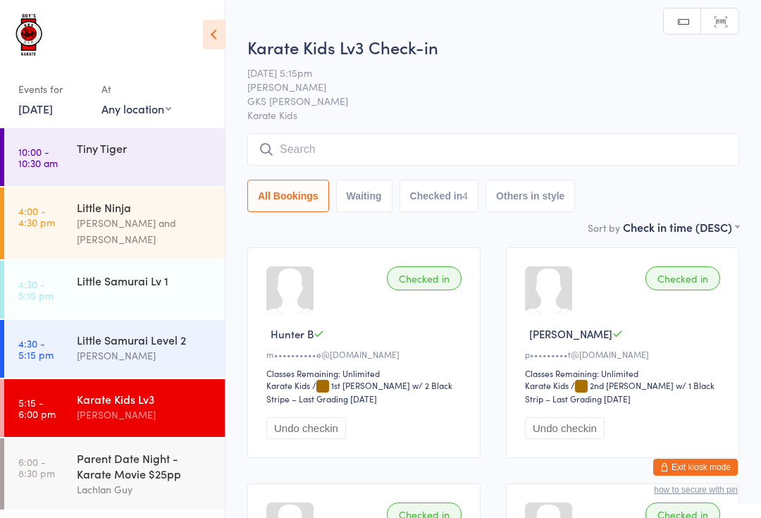
click at [399, 142] on input "search" at bounding box center [493, 149] width 492 height 32
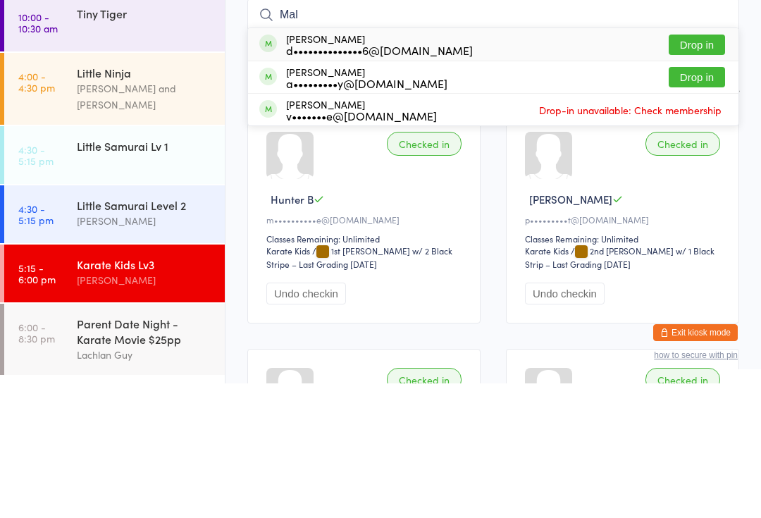
type input "Mal"
click at [694, 201] on button "Drop in" at bounding box center [696, 211] width 56 height 20
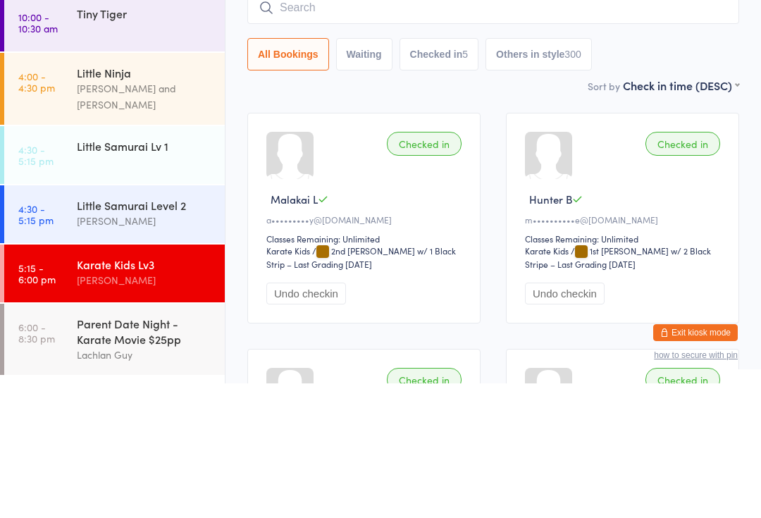
click at [309, 126] on input "search" at bounding box center [493, 142] width 492 height 32
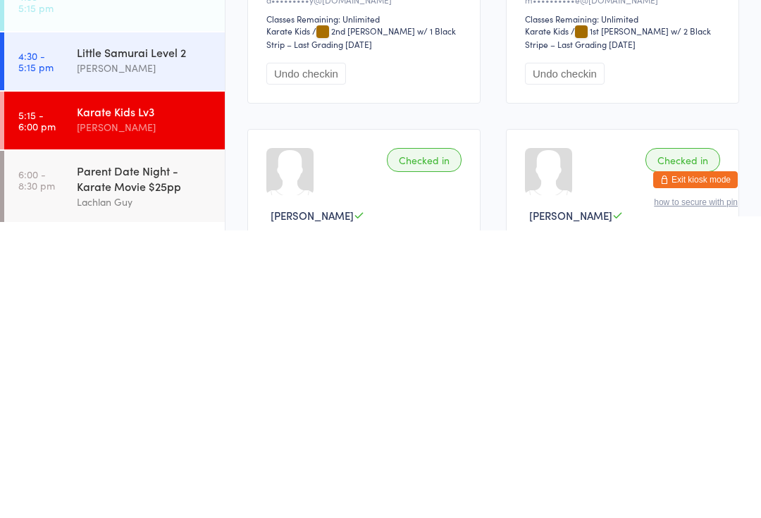
scroll to position [67, 0]
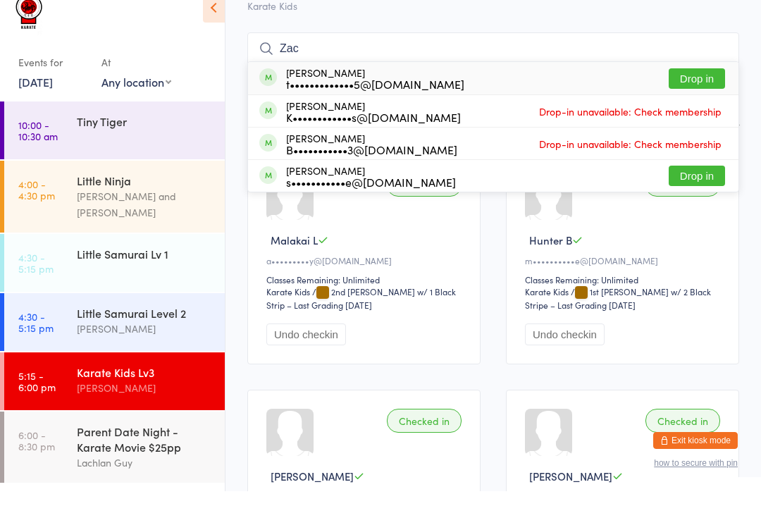
type input "Zac"
click at [697, 95] on button "Drop in" at bounding box center [696, 105] width 56 height 20
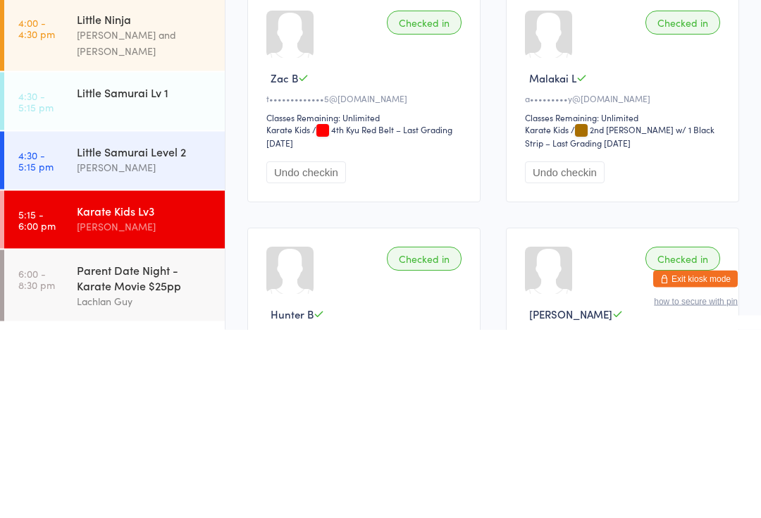
click at [111, 391] on div "Karate Kids Lv3" at bounding box center [145, 398] width 136 height 15
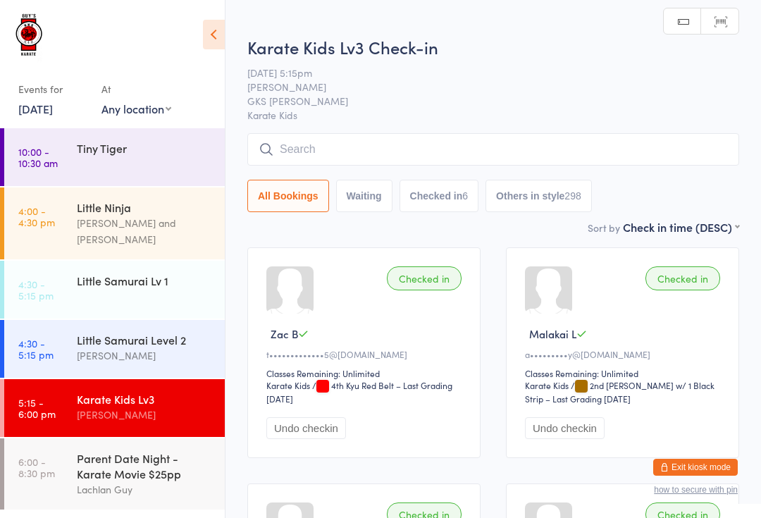
click at [371, 137] on input "search" at bounding box center [493, 149] width 492 height 32
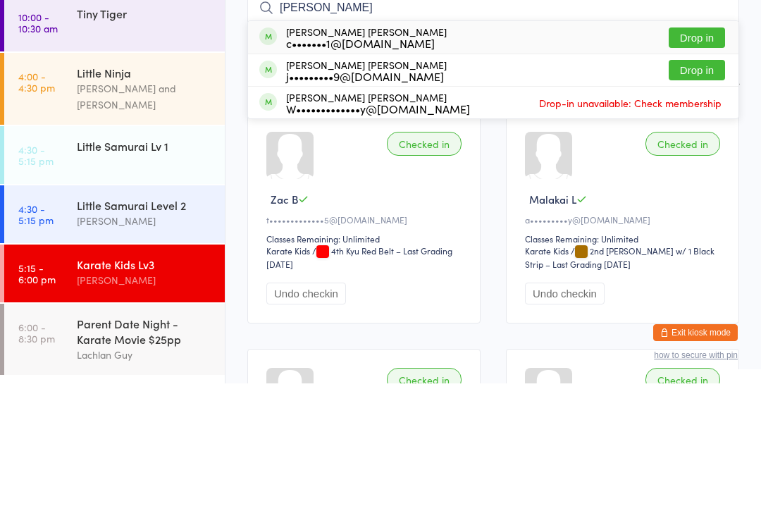
type input "Flynn"
click at [707, 162] on button "Drop in" at bounding box center [696, 172] width 56 height 20
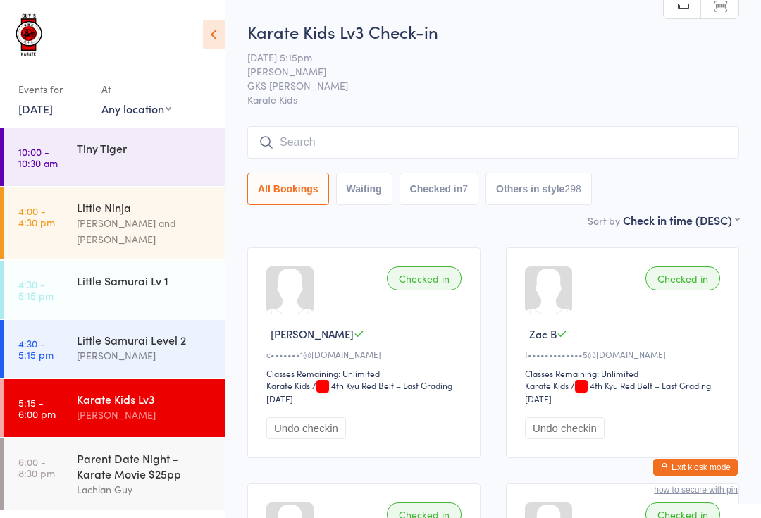
click at [572, 129] on input "search" at bounding box center [493, 142] width 492 height 32
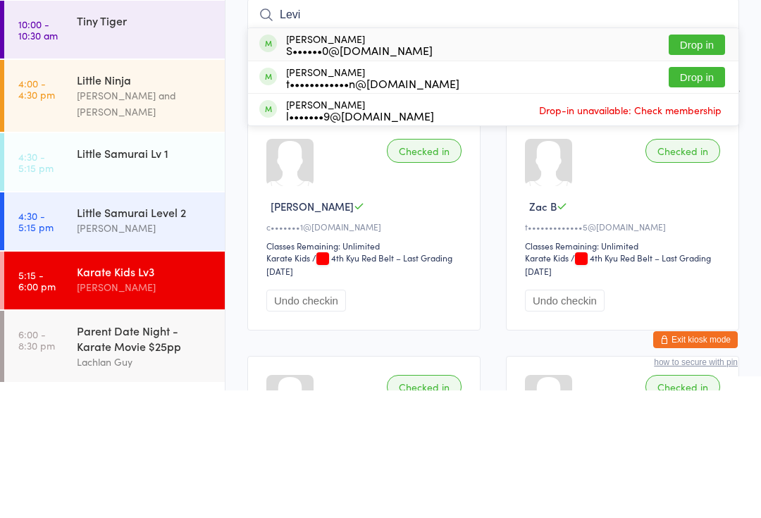
type input "Levi"
click at [699, 162] on button "Drop in" at bounding box center [696, 172] width 56 height 20
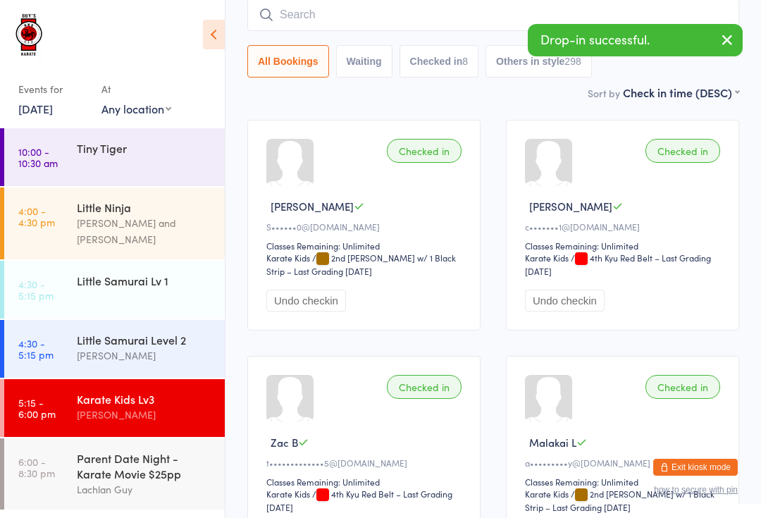
click at [399, 62] on button "Checked in 8" at bounding box center [439, 61] width 80 height 32
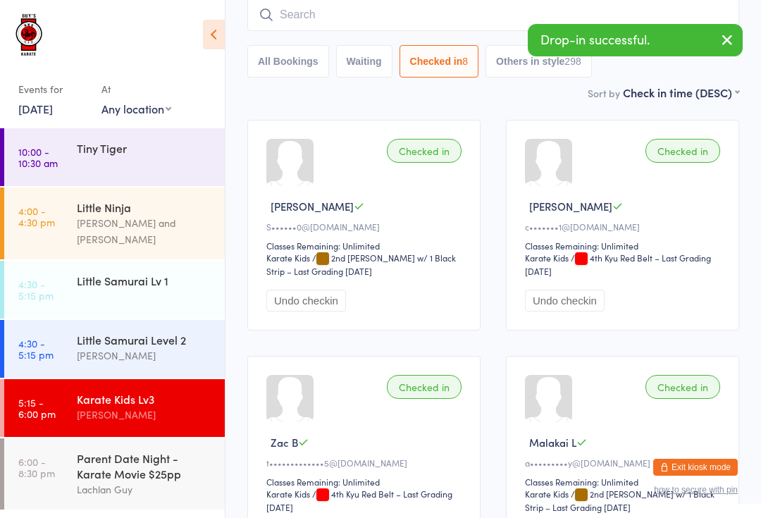
click at [365, 14] on input "search" at bounding box center [493, 15] width 492 height 32
click at [305, 42] on div "All Bookings Waiting Checked in 8 Others in style 298" at bounding box center [493, 38] width 492 height 79
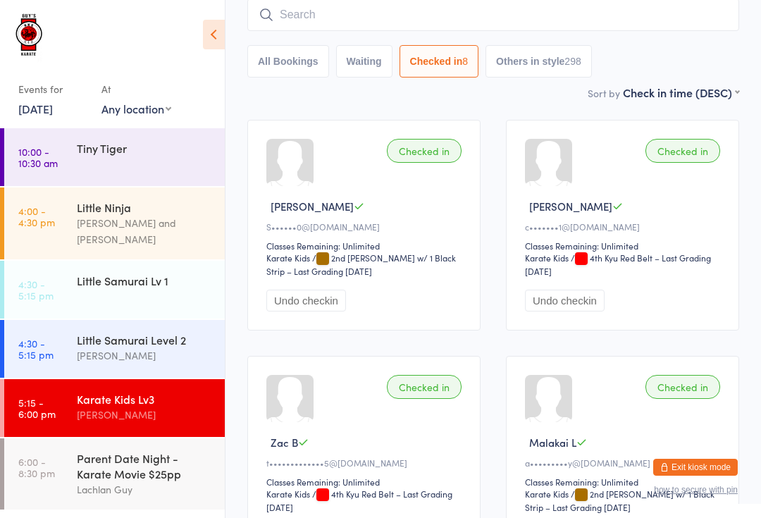
click at [309, 69] on button "All Bookings" at bounding box center [288, 61] width 82 height 32
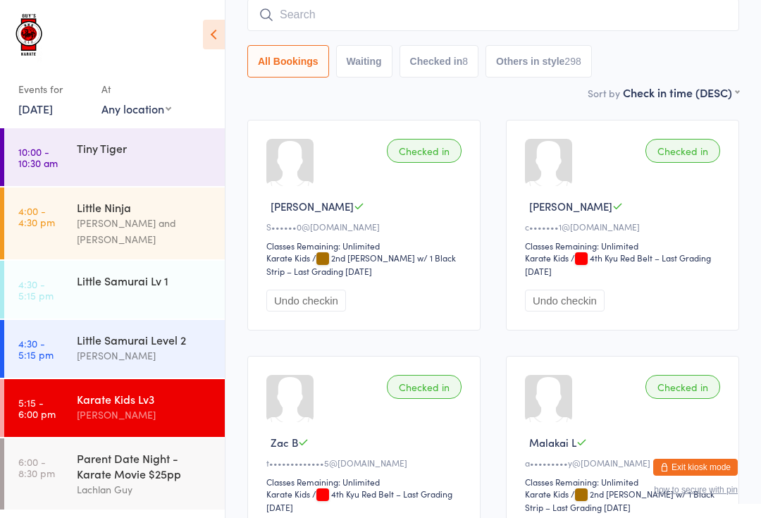
click at [447, 31] on input "search" at bounding box center [493, 15] width 492 height 32
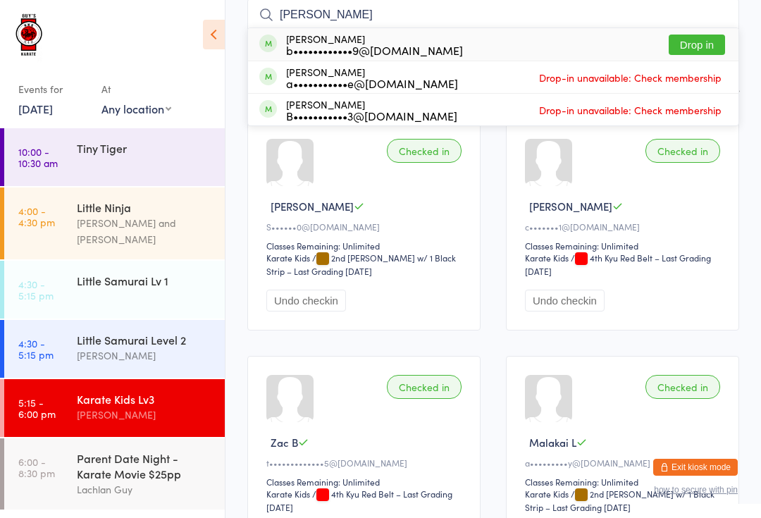
type input "Zayd"
click at [389, 39] on div "Zaydan Bailey b••••••••••••9@gmail.com" at bounding box center [374, 44] width 177 height 23
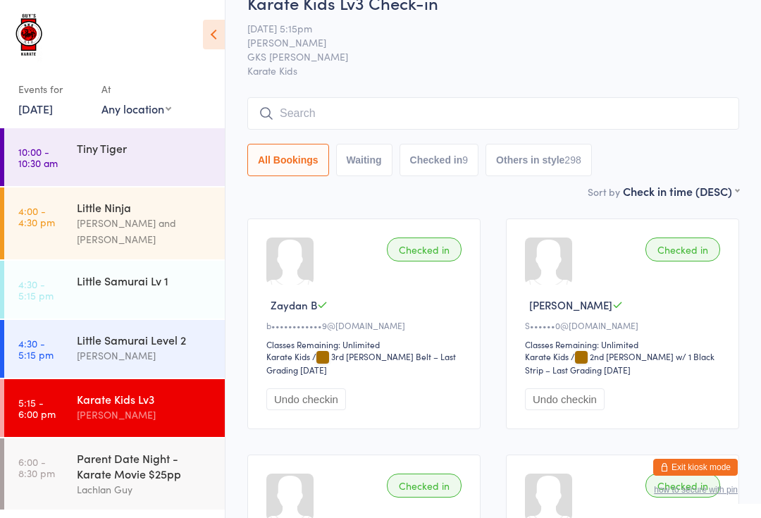
scroll to position [20, 0]
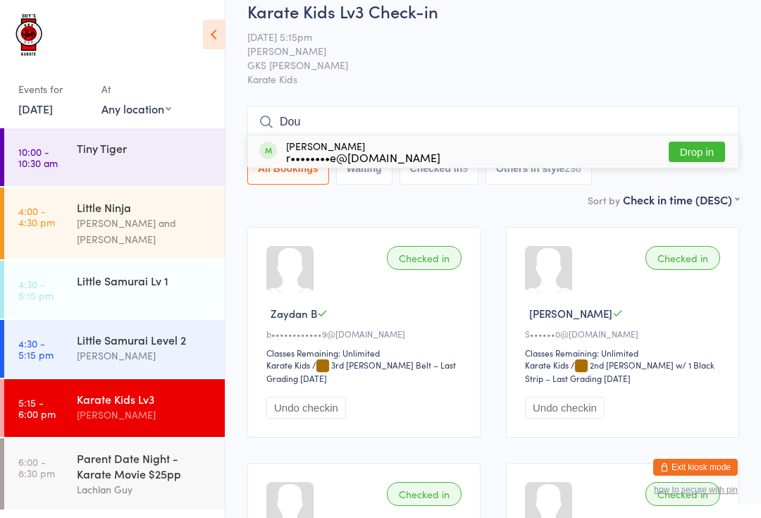
type input "Dou"
click at [690, 149] on button "Drop in" at bounding box center [696, 152] width 56 height 20
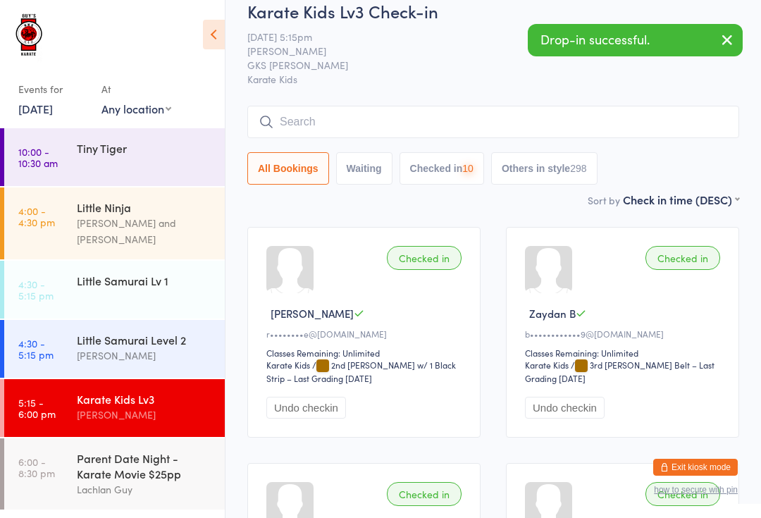
click at [166, 455] on div "Parent Date Night - Karate Movie $25pp" at bounding box center [145, 465] width 136 height 31
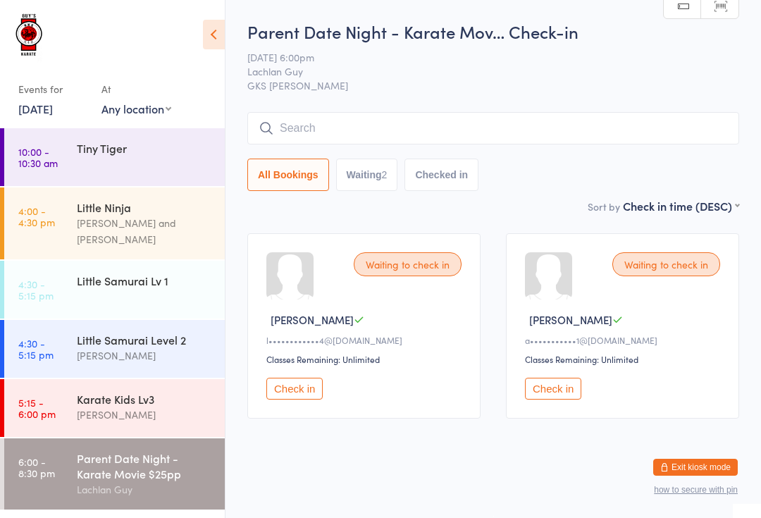
click at [157, 406] on div "Lindsay Guy" at bounding box center [145, 414] width 136 height 16
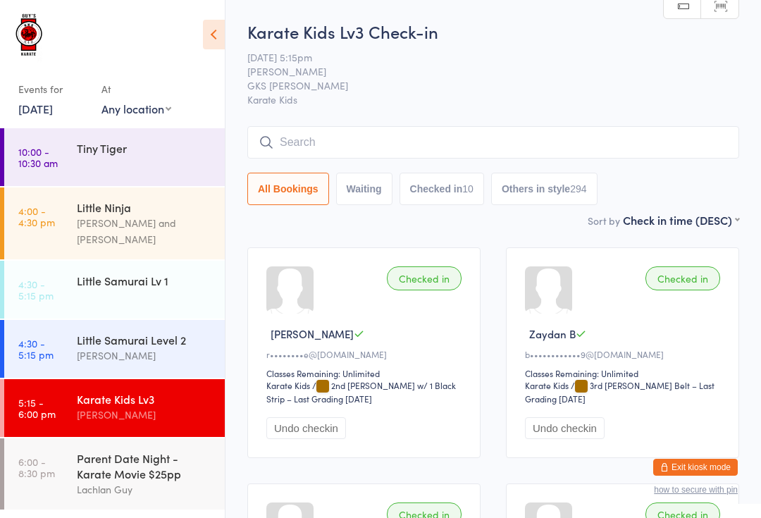
click at [592, 152] on input "search" at bounding box center [493, 142] width 492 height 32
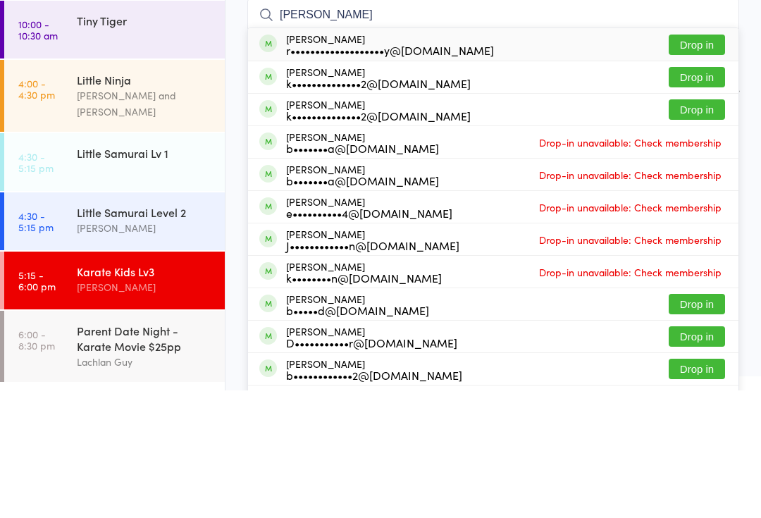
type input "Harrison"
click at [514, 156] on div "Harrison Carmody r•••••••••••••••••••y@gmail.com Drop in" at bounding box center [493, 172] width 490 height 32
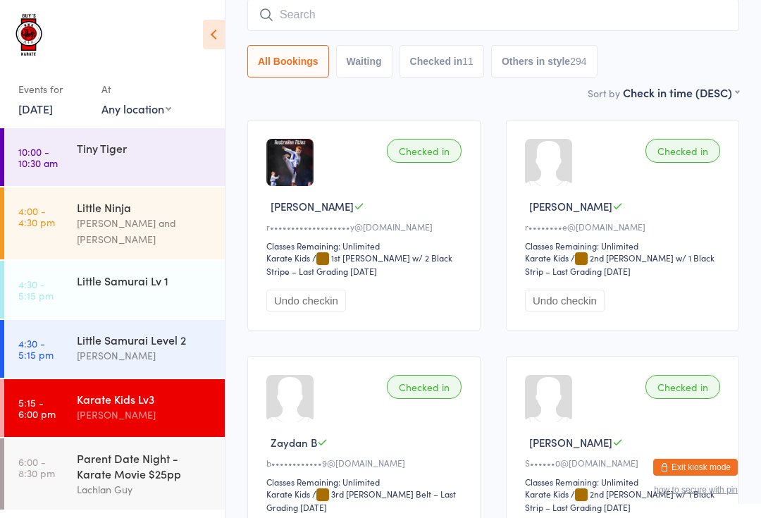
click at [320, 8] on input "search" at bounding box center [493, 15] width 492 height 32
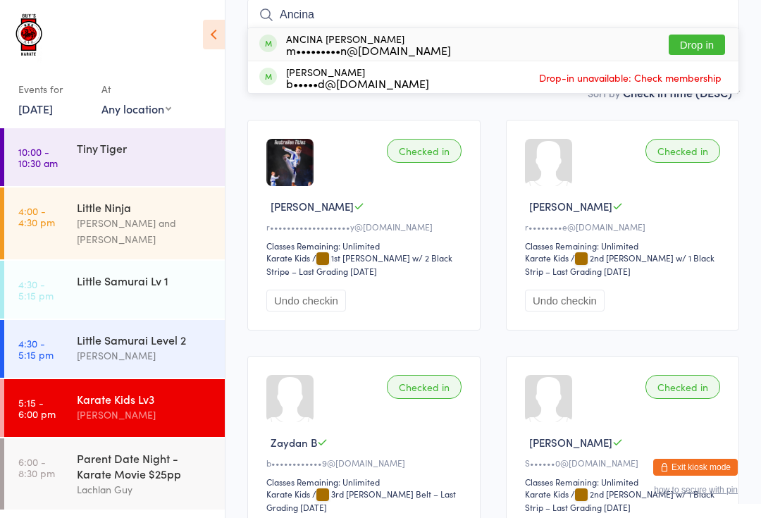
type input "Ancina"
click at [720, 38] on button "Drop in" at bounding box center [696, 45] width 56 height 20
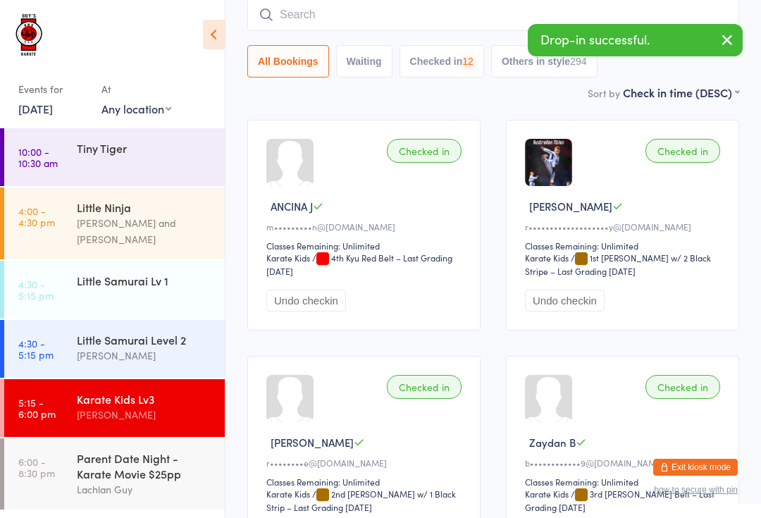
click at [475, 6] on input "search" at bounding box center [493, 15] width 492 height 32
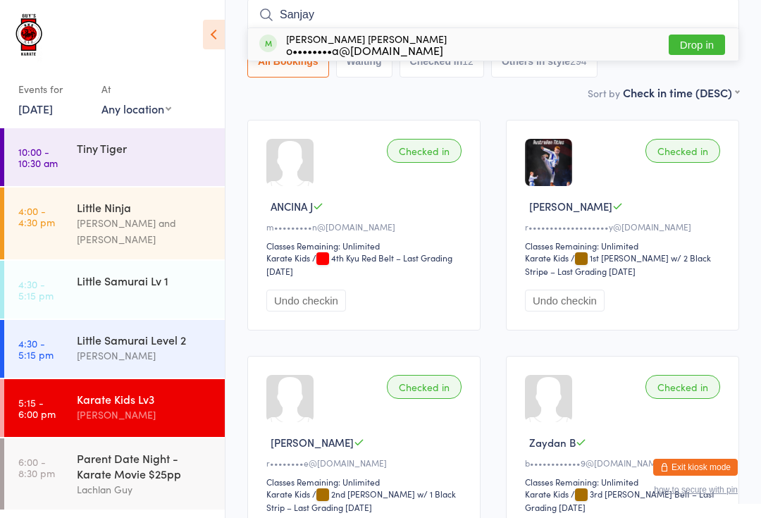
type input "Sanjay"
click at [704, 49] on button "Drop in" at bounding box center [696, 45] width 56 height 20
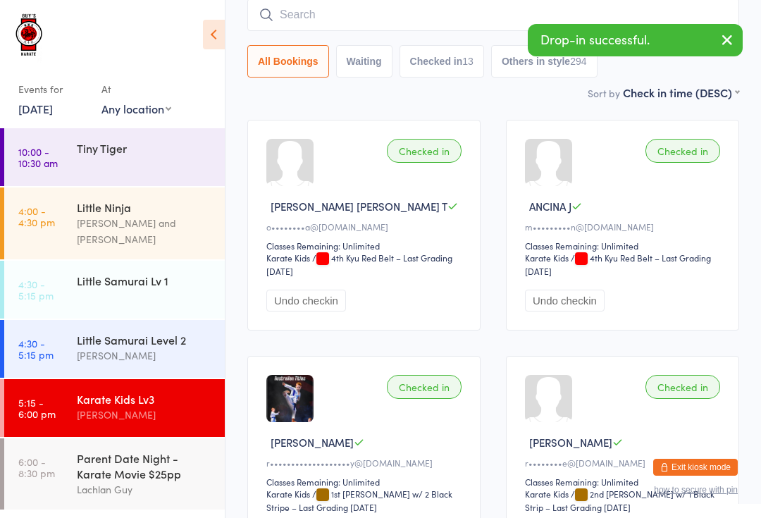
click at [358, 26] on input "search" at bounding box center [493, 15] width 492 height 32
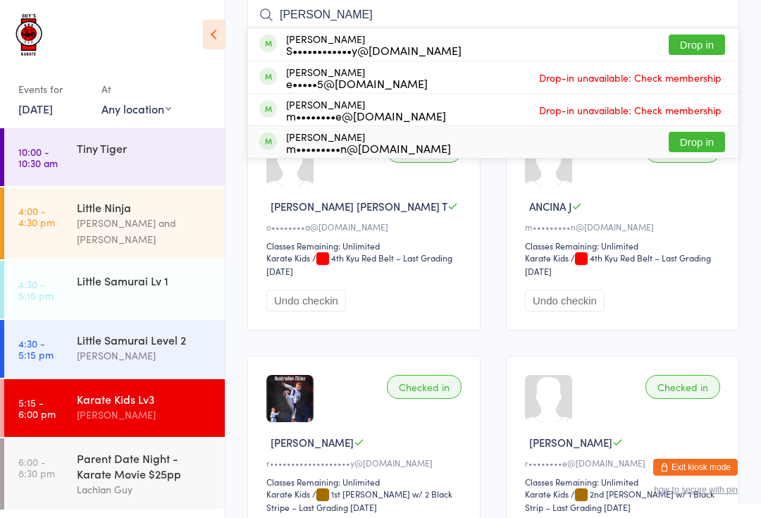
type input "Thomas"
click at [368, 142] on div "m•••••••••n@gmail.com" at bounding box center [368, 147] width 165 height 11
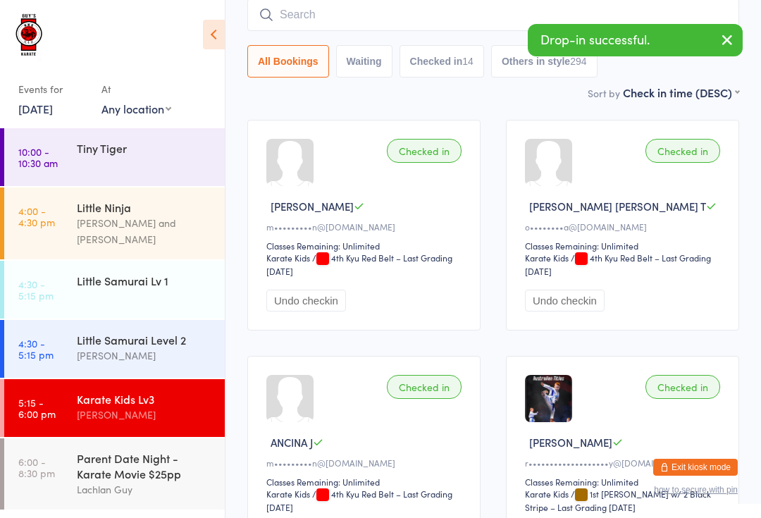
click at [475, 1] on input "search" at bounding box center [493, 15] width 492 height 32
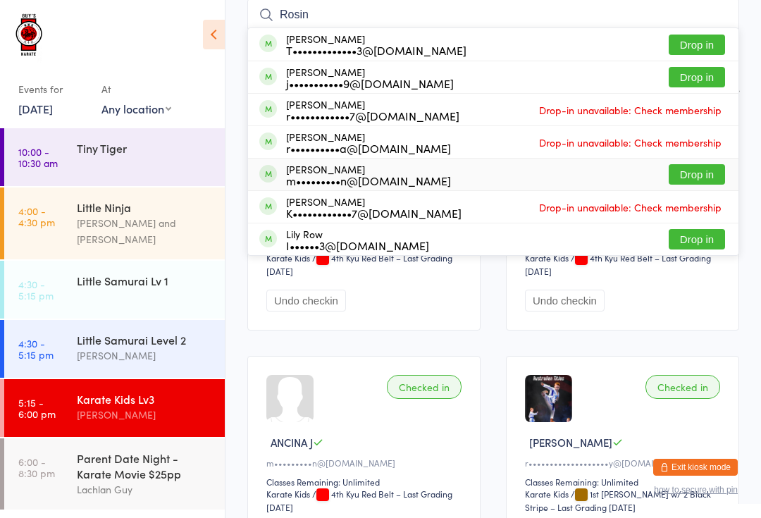
type input "Rosin"
click at [710, 165] on button "Drop in" at bounding box center [696, 174] width 56 height 20
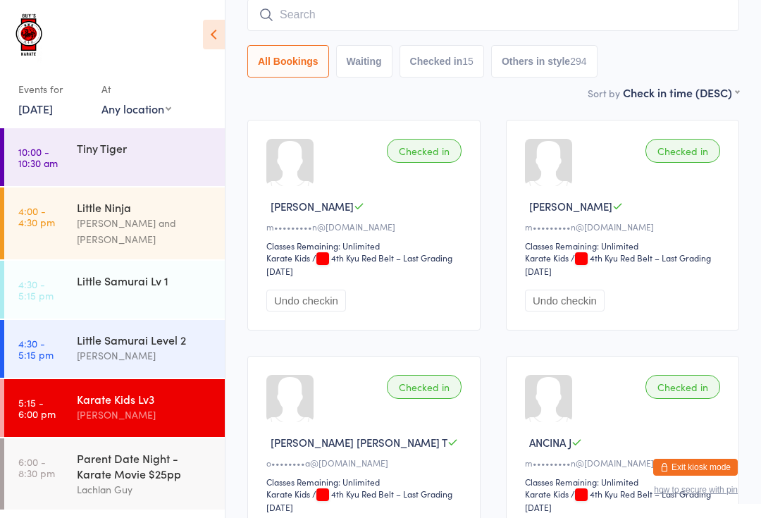
click at [504, 8] on input "search" at bounding box center [493, 15] width 492 height 32
type input "Rud"
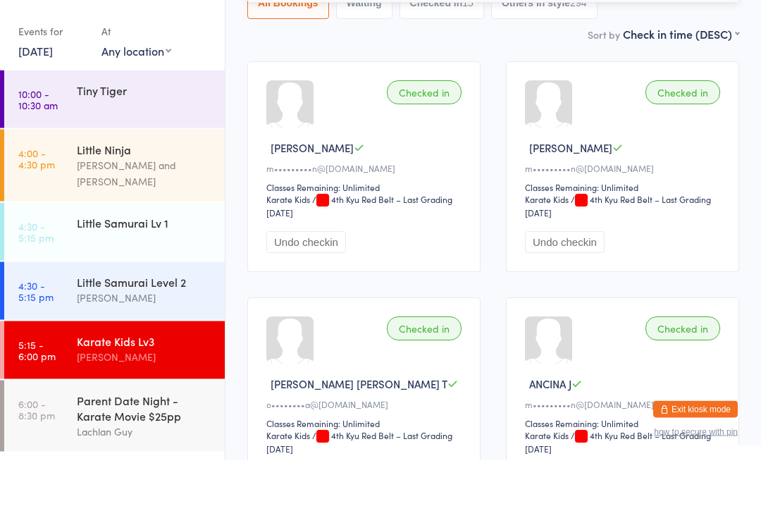
click at [160, 273] on div "Little Samurai Lv 1" at bounding box center [145, 280] width 136 height 15
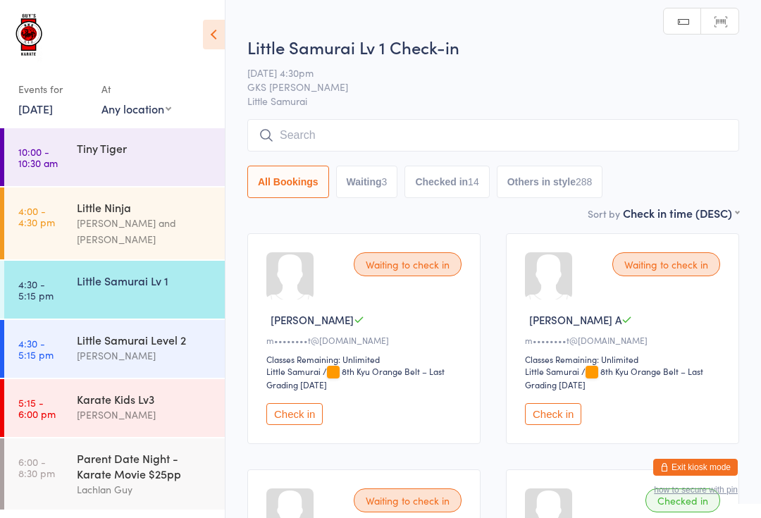
click at [404, 122] on input "search" at bounding box center [493, 135] width 492 height 32
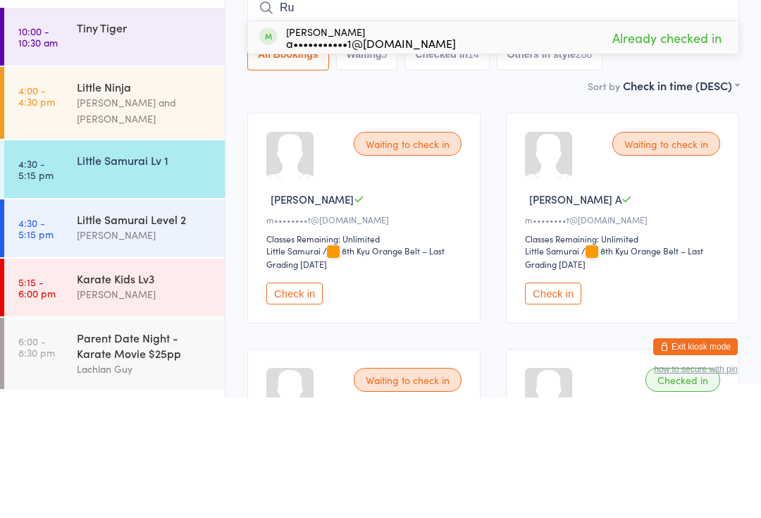
type input "Ru"
click at [706, 198] on select "First name (ASC) First name (DESC) Last name (ASC) Last name (DESC) Check in ti…" at bounding box center [681, 204] width 116 height 12
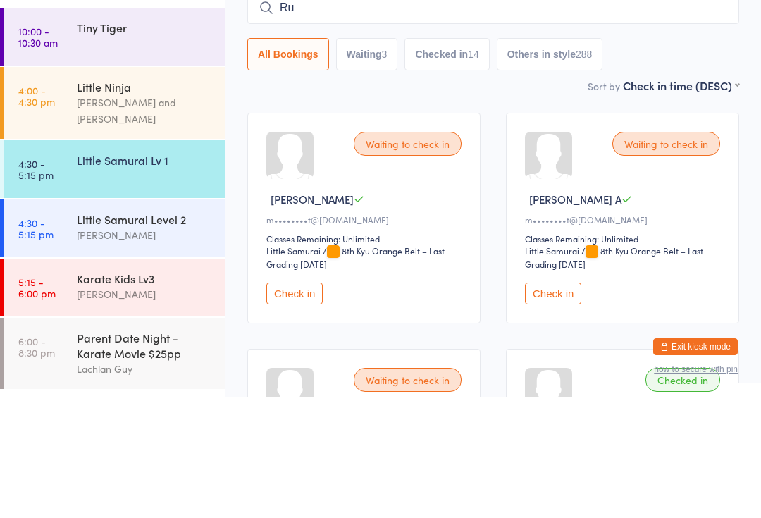
scroll to position [120, 0]
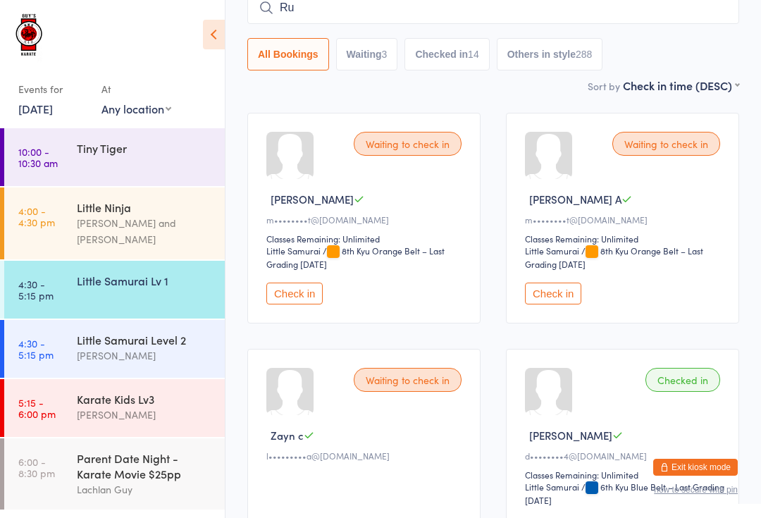
click at [61, 394] on link "5:15 - 6:00 pm Karate Kids Lv3 Lindsay Guy" at bounding box center [114, 408] width 220 height 58
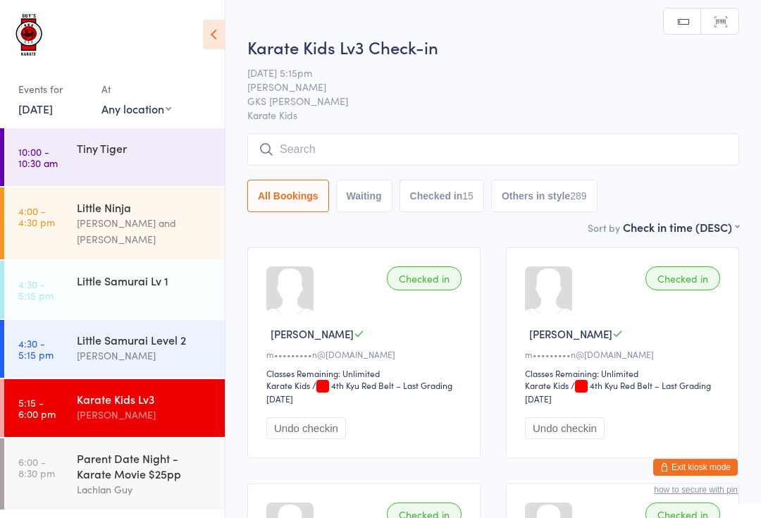
click at [630, 130] on div "Karate Kids Lv3 Check-in 12 Sep 5:15pm Lindsay Guy GKS Rutherford Karate Kids M…" at bounding box center [493, 127] width 492 height 184
click at [640, 146] on input "search" at bounding box center [493, 149] width 492 height 32
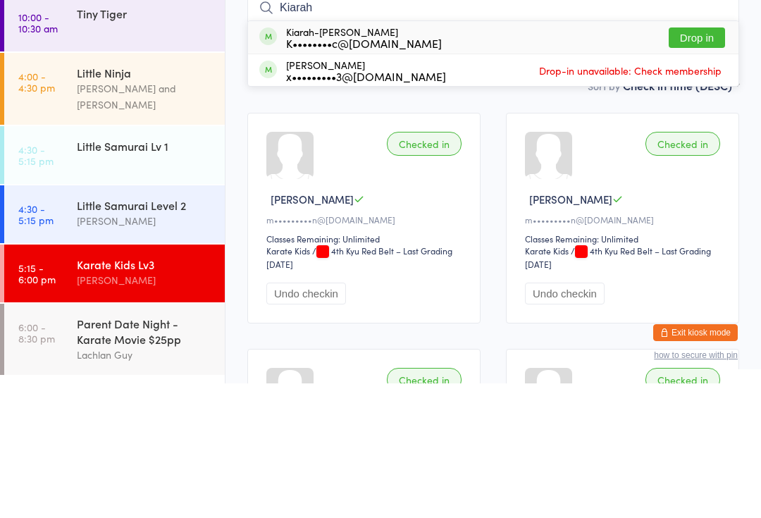
type input "Kiarah"
click at [697, 162] on button "Drop in" at bounding box center [696, 172] width 56 height 20
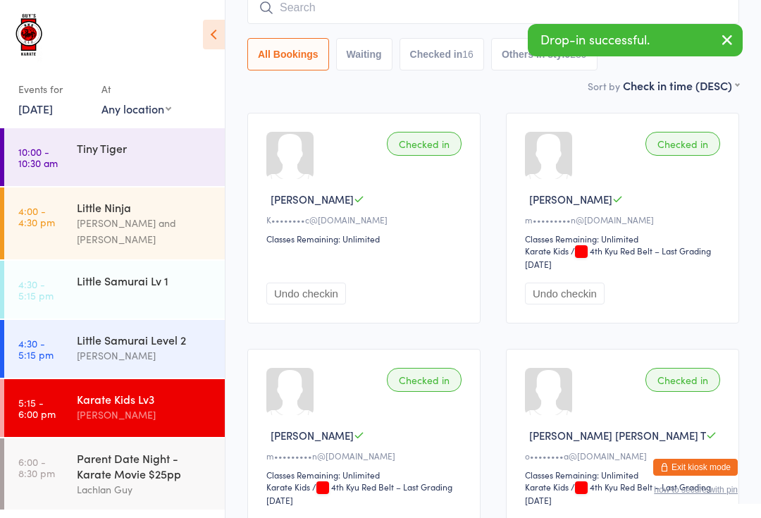
click at [48, 465] on time "6:00 - 8:30 pm" at bounding box center [36, 467] width 37 height 23
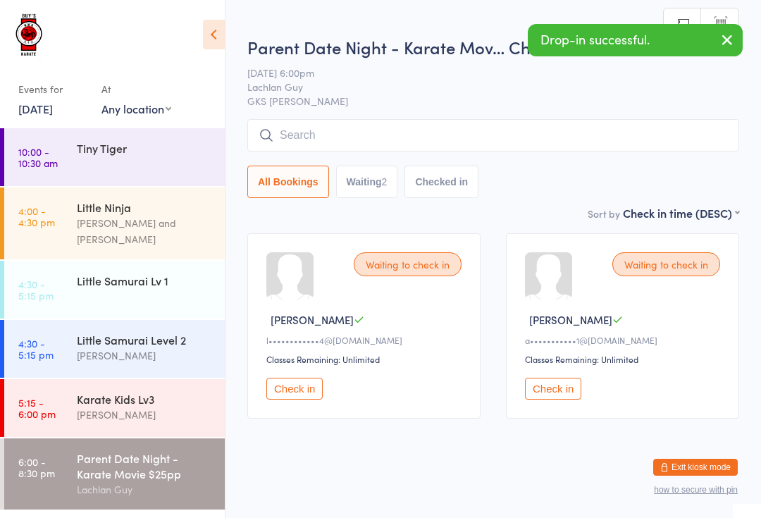
click at [55, 411] on link "5:15 - 6:00 pm Karate Kids Lv3 Lindsay Guy" at bounding box center [114, 408] width 220 height 58
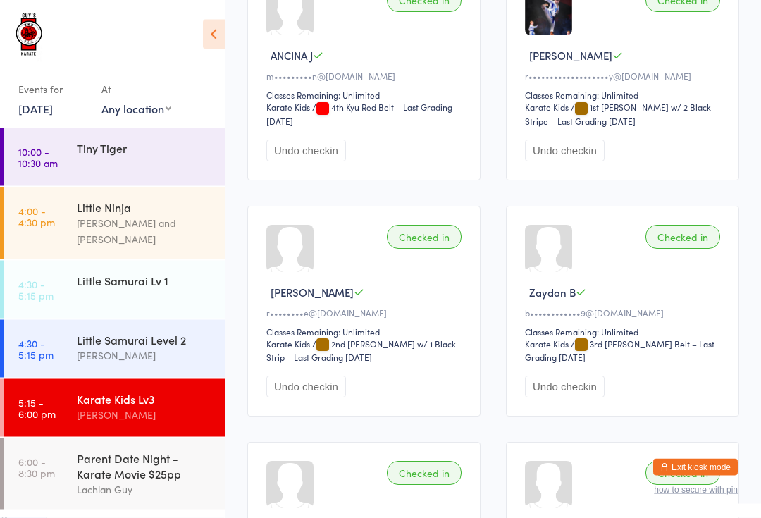
scroll to position [751, 0]
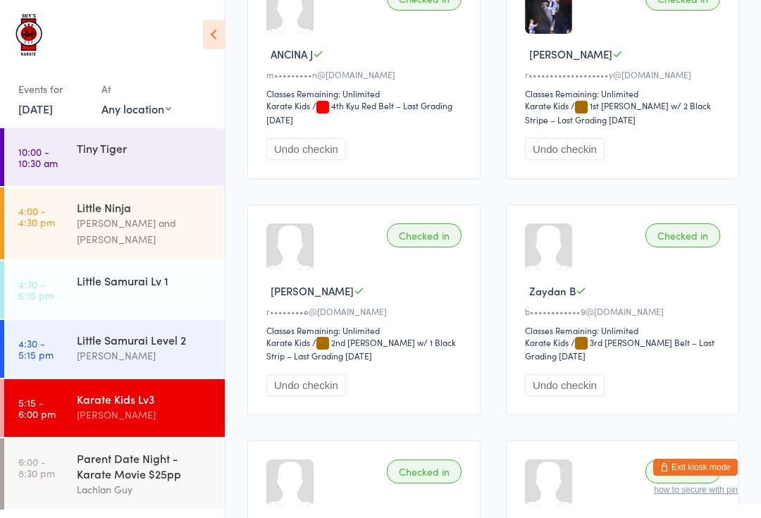
click at [113, 452] on div "Parent Date Night - Karate Movie $25pp" at bounding box center [145, 465] width 136 height 31
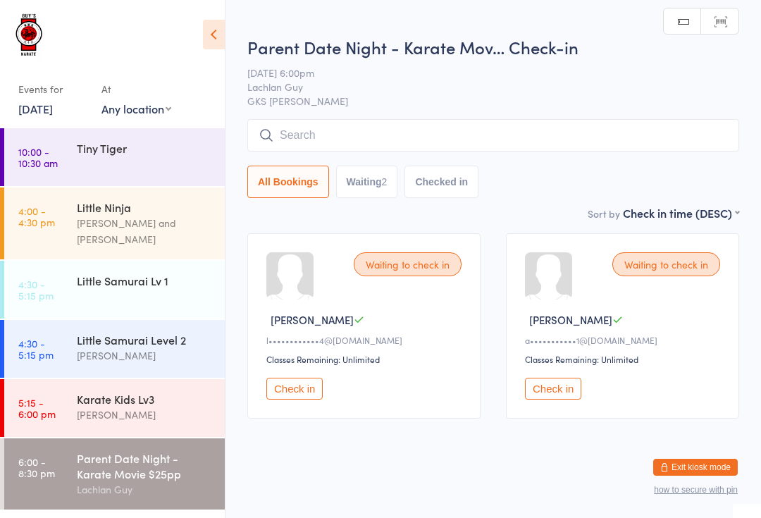
click at [338, 127] on input "search" at bounding box center [493, 135] width 492 height 32
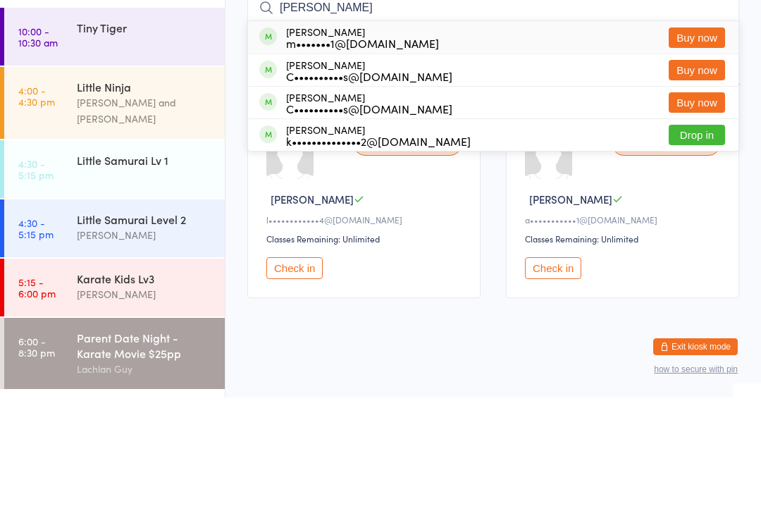
type input "Jam"
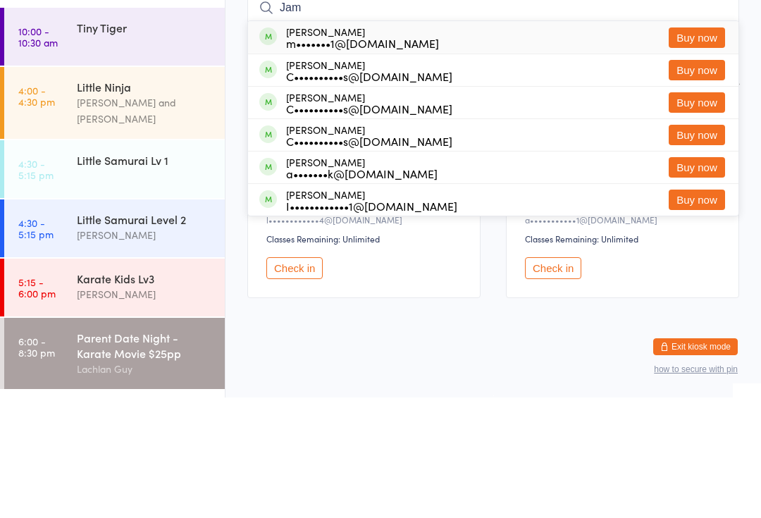
click at [184, 261] on div "Little Samurai Lv 1" at bounding box center [151, 280] width 148 height 39
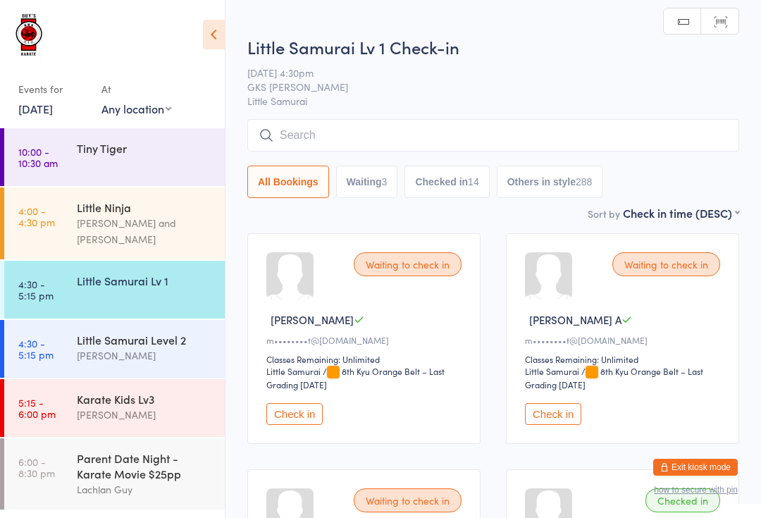
click at [108, 391] on div "Karate Kids Lv3" at bounding box center [145, 398] width 136 height 15
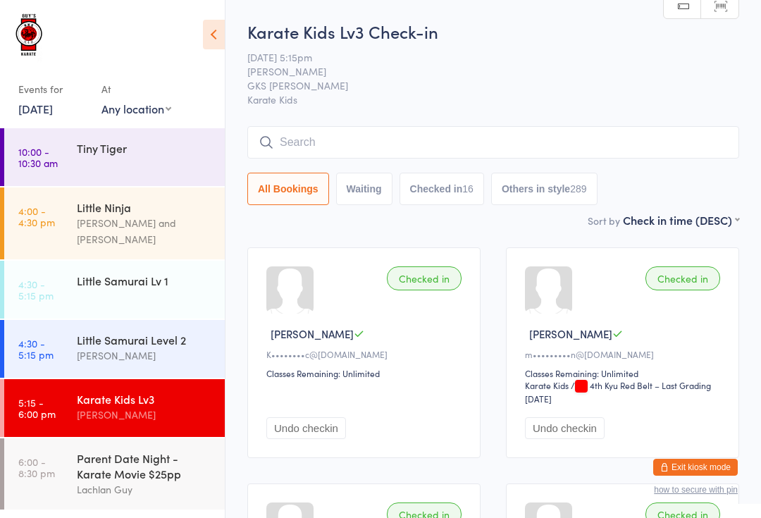
click at [58, 320] on link "4:30 - 5:15 pm Little Samurai Level 2 Lindsay Guy" at bounding box center [114, 349] width 220 height 58
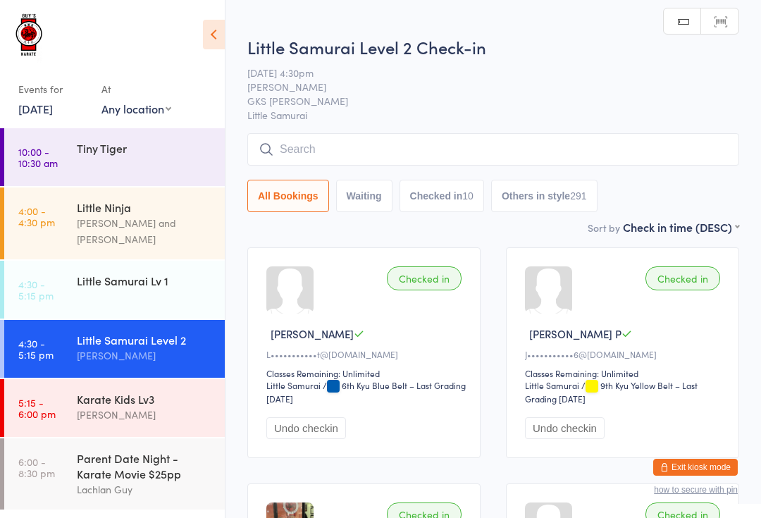
click at [708, 154] on input "search" at bounding box center [493, 149] width 492 height 32
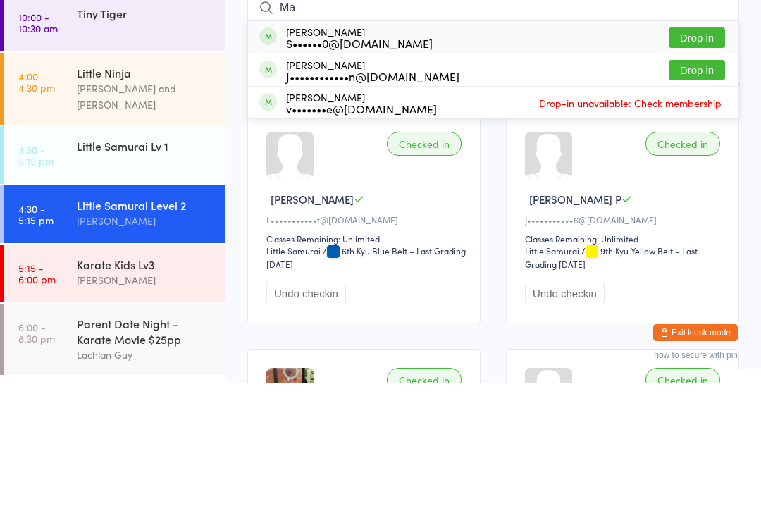
type input "M"
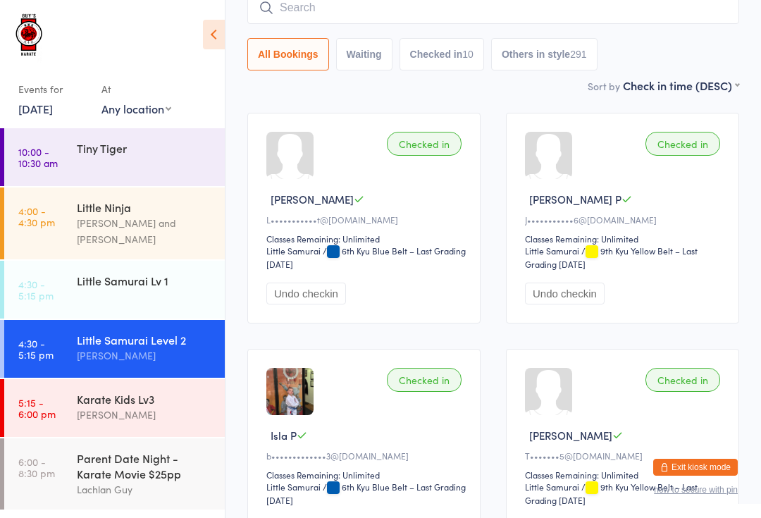
click at [526, 12] on input "search" at bounding box center [493, 8] width 492 height 32
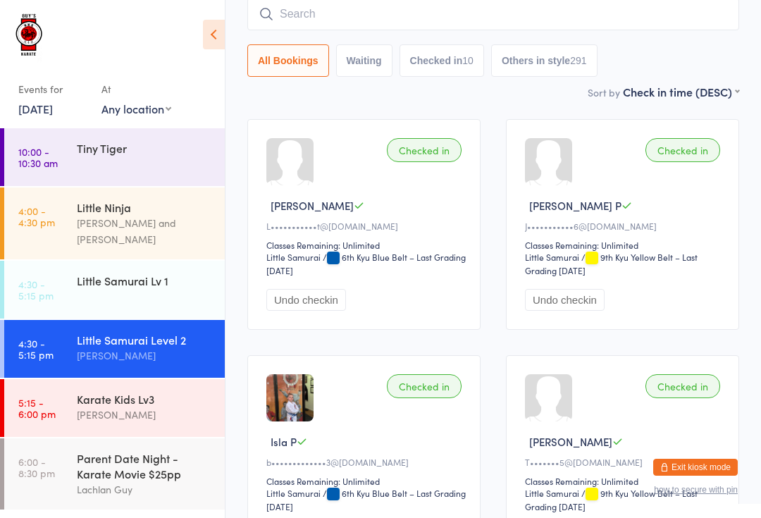
scroll to position [127, 0]
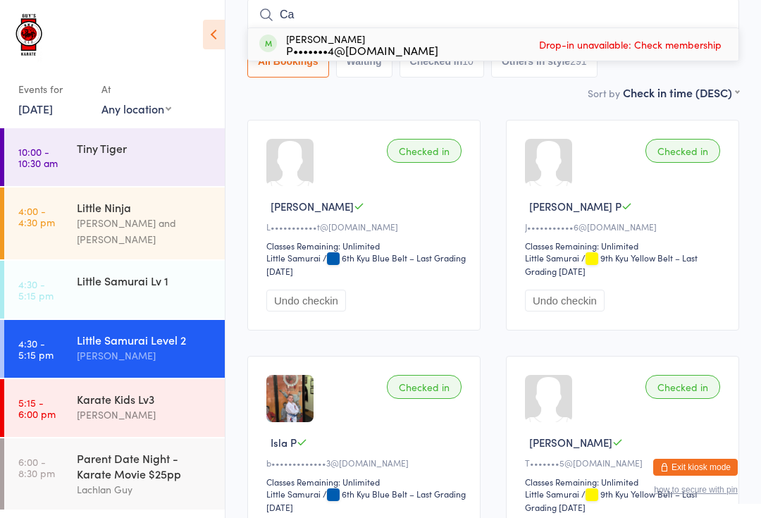
type input "C"
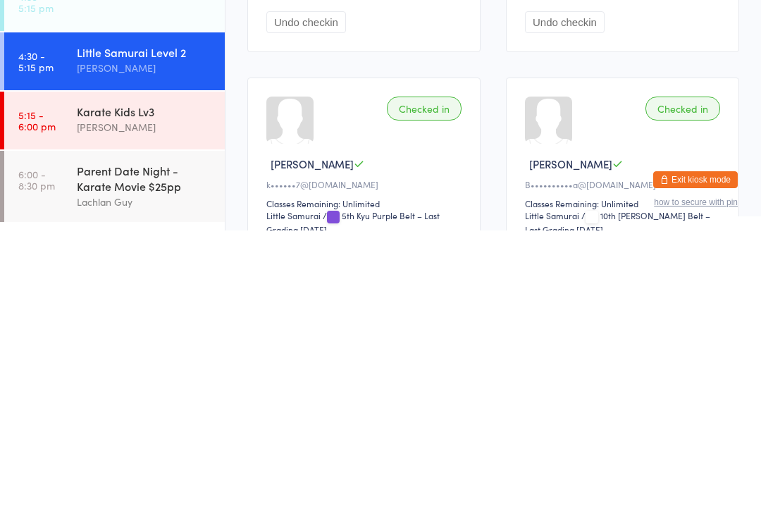
scroll to position [361, 0]
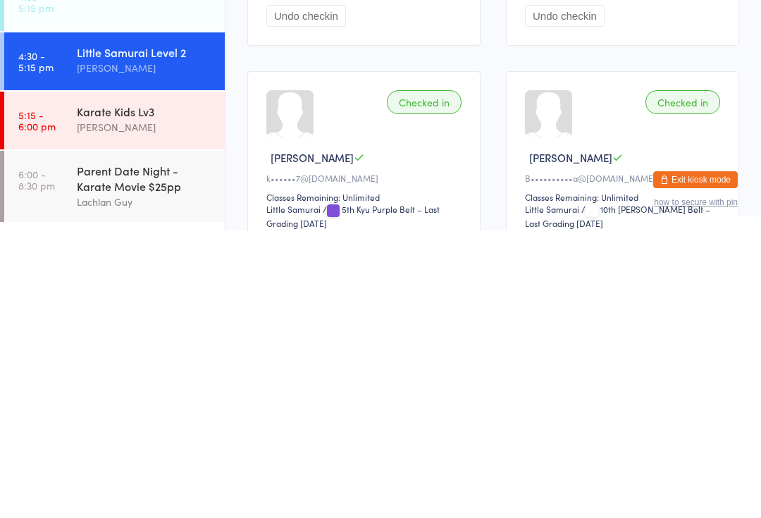
click at [149, 391] on div "Karate Kids Lv3" at bounding box center [145, 398] width 136 height 15
